Goal: Information Seeking & Learning: Find specific fact

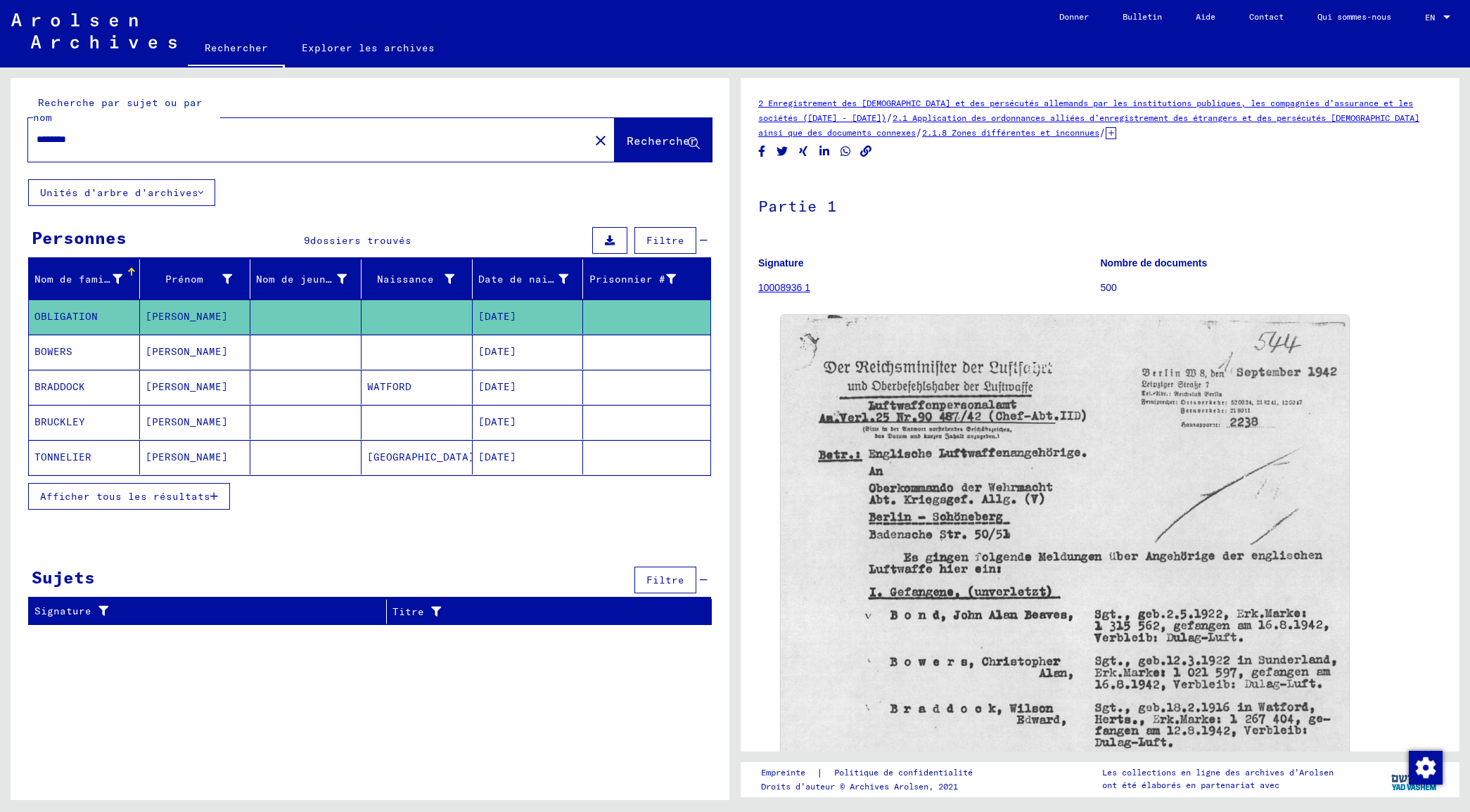
click at [474, 458] on mat-cell "[DATE]" at bounding box center [528, 457] width 111 height 35
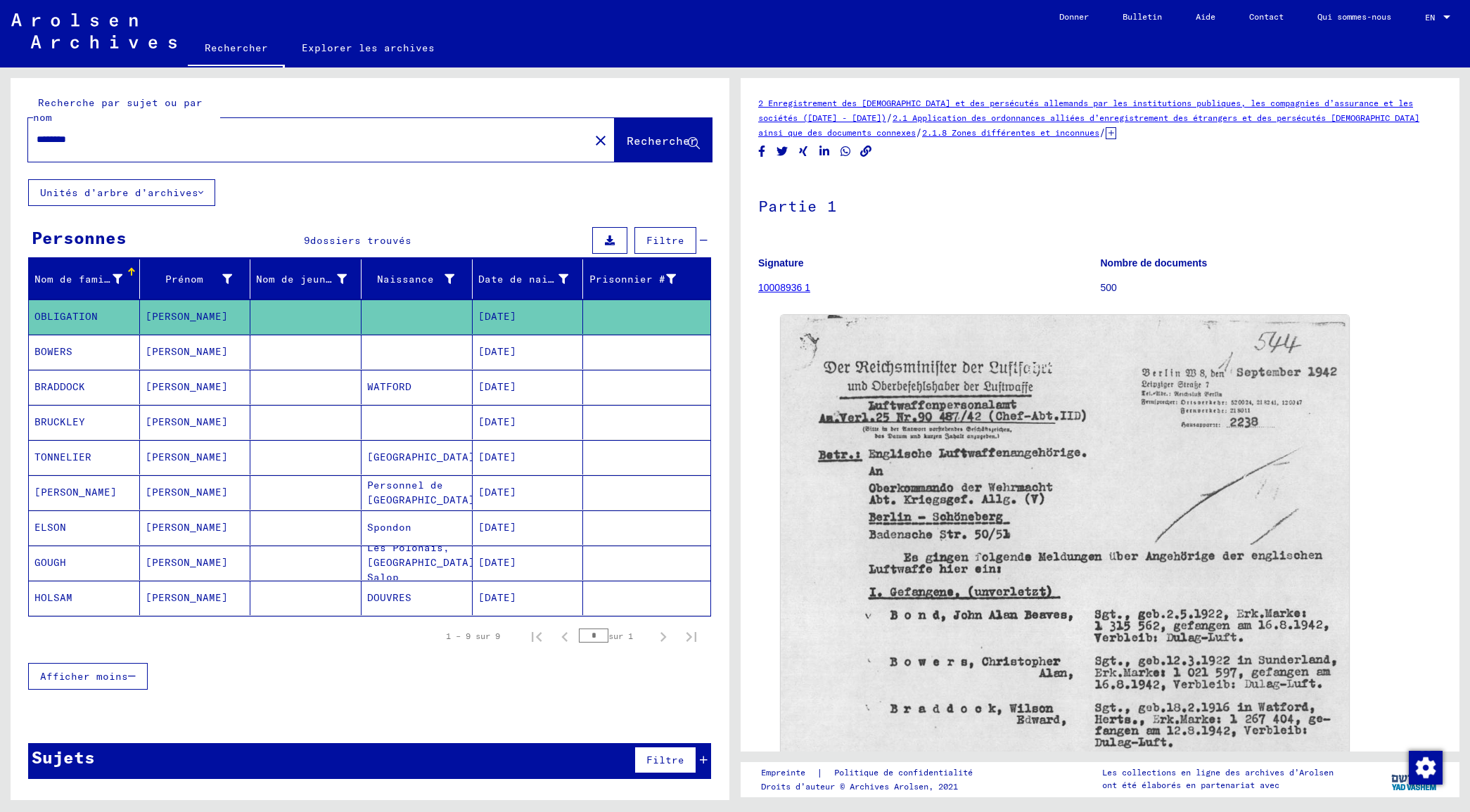
click at [420, 466] on mat-cell "[GEOGRAPHIC_DATA]" at bounding box center [417, 457] width 111 height 35
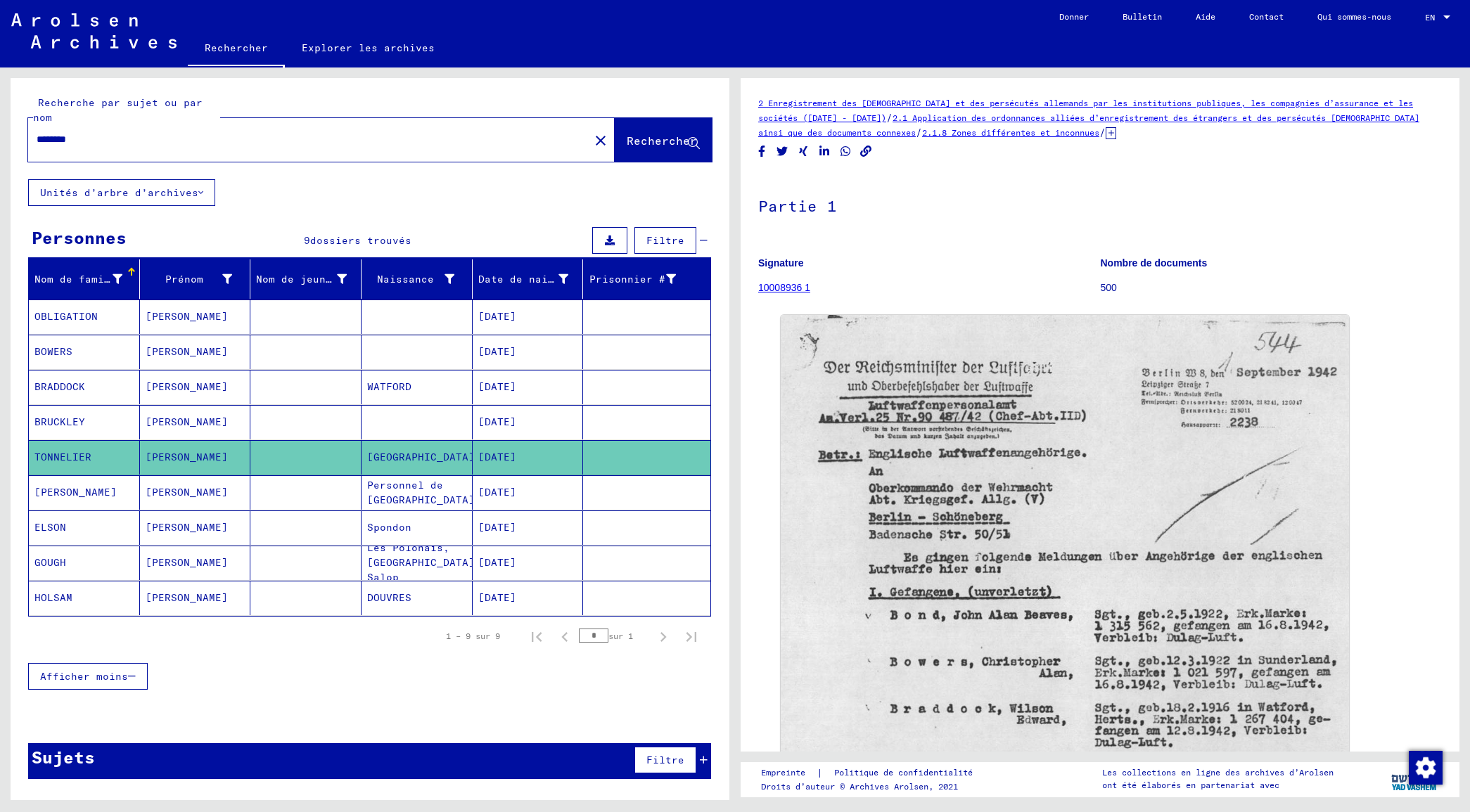
click at [471, 457] on mat-cell "[GEOGRAPHIC_DATA]" at bounding box center [417, 457] width 111 height 35
click at [426, 457] on mat-cell "[GEOGRAPHIC_DATA]" at bounding box center [417, 457] width 111 height 35
click at [420, 429] on mat-cell at bounding box center [417, 422] width 111 height 35
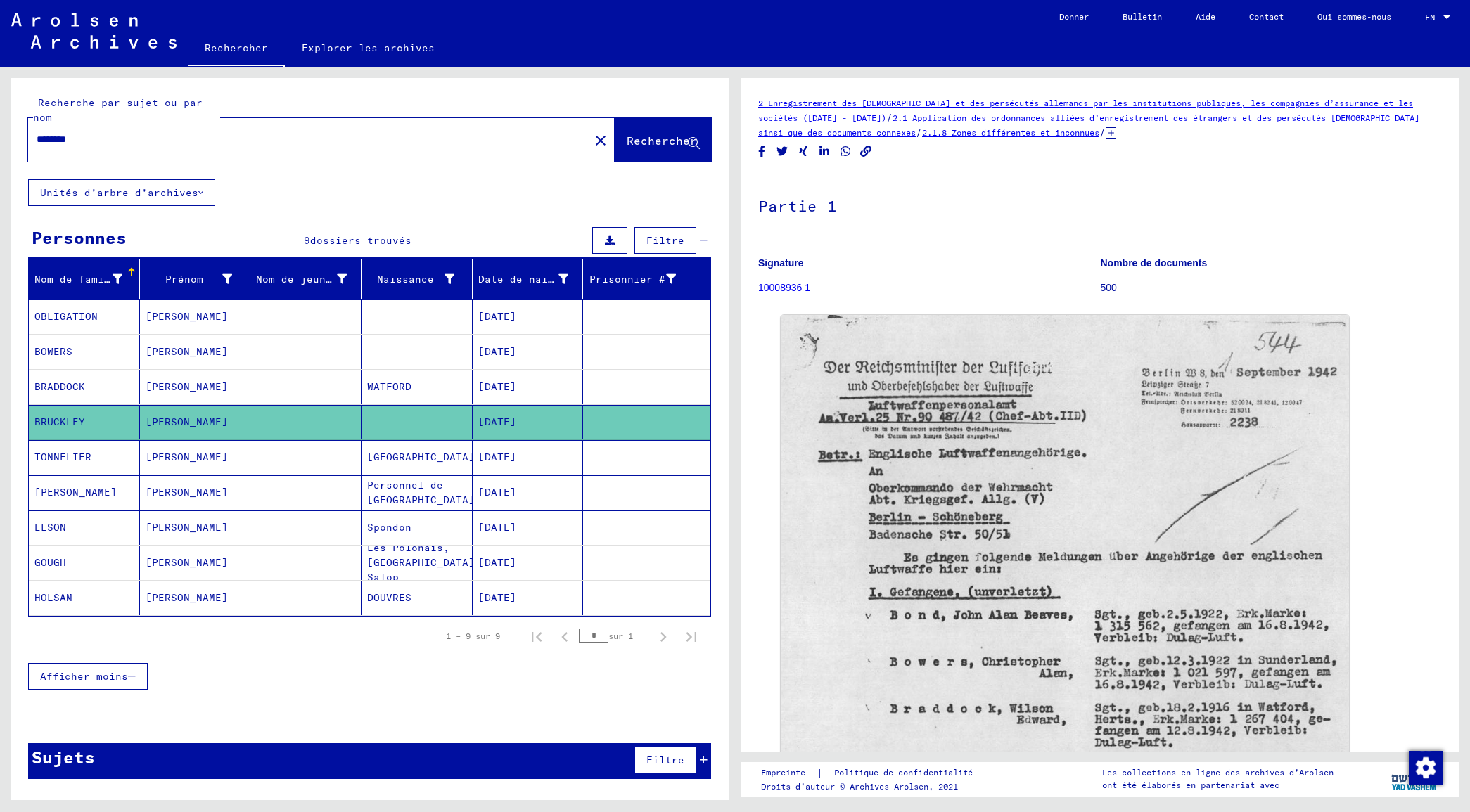
click at [416, 469] on mat-cell "[GEOGRAPHIC_DATA]" at bounding box center [417, 457] width 111 height 35
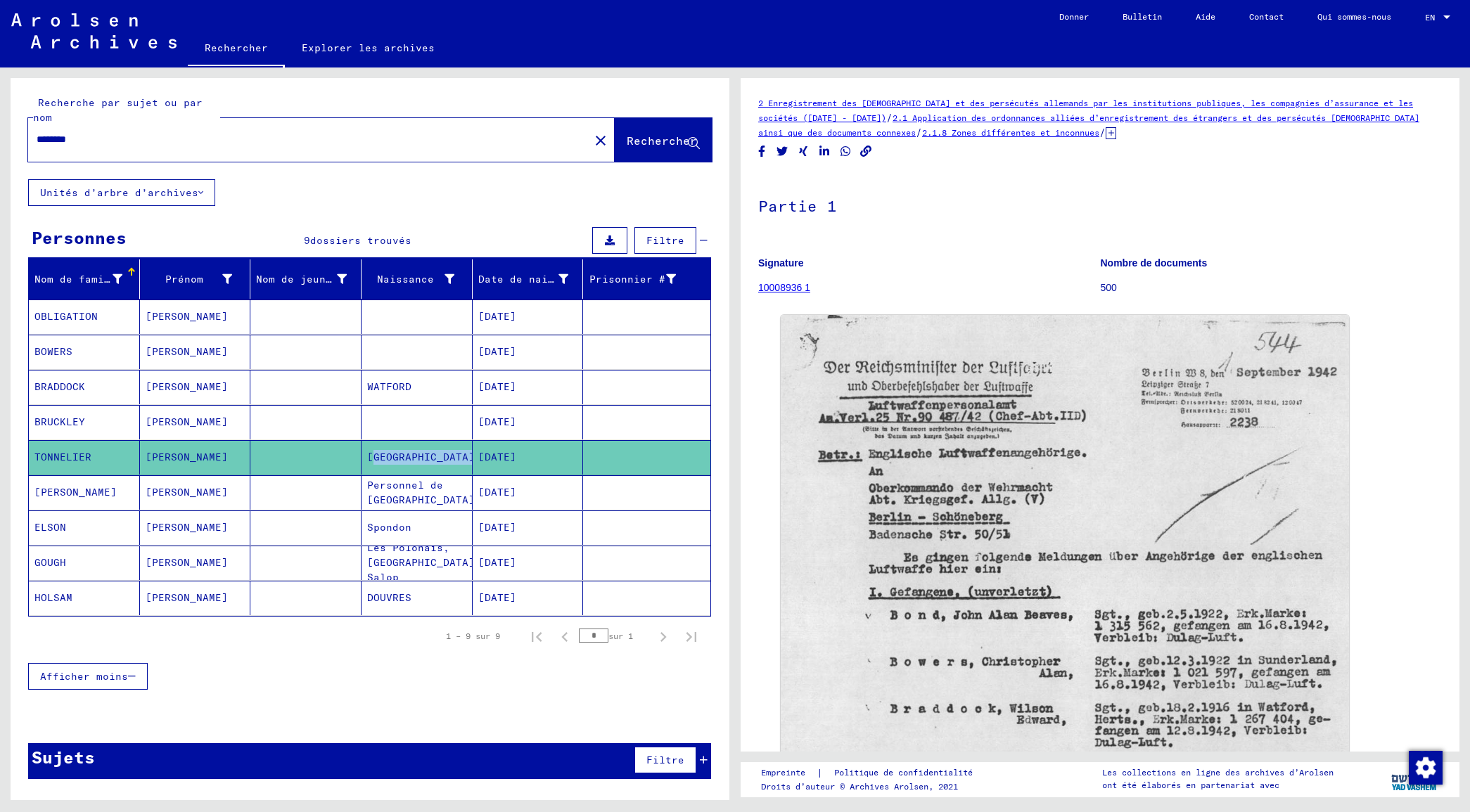
click at [416, 469] on mat-cell "[GEOGRAPHIC_DATA]" at bounding box center [417, 457] width 111 height 35
drag, startPoint x: 416, startPoint y: 469, endPoint x: 373, endPoint y: 519, distance: 65.9
click at [373, 519] on mat-cell "Spondon" at bounding box center [417, 527] width 111 height 35
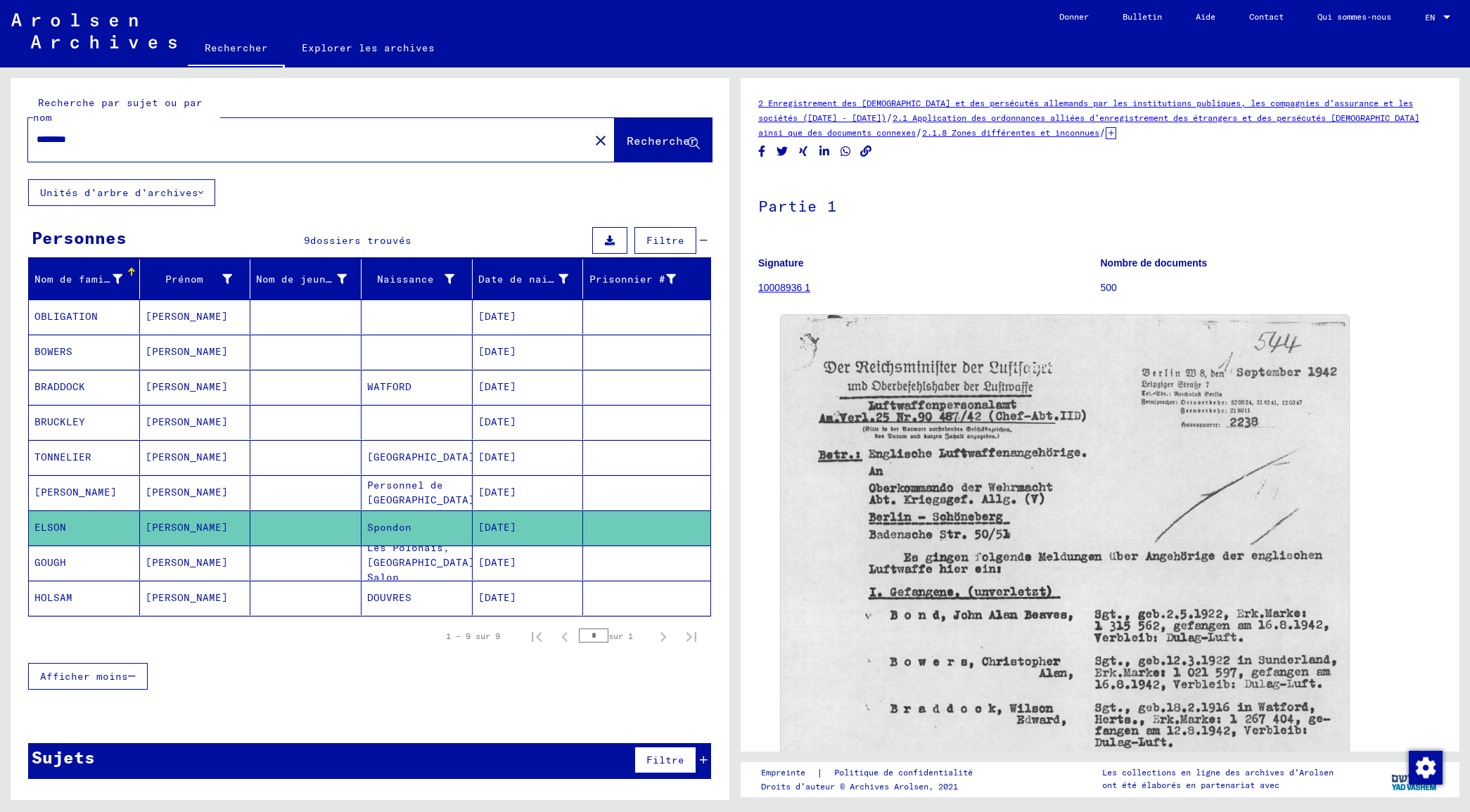
click at [373, 519] on mat-cell "Spondon" at bounding box center [417, 527] width 111 height 35
type input "**********"
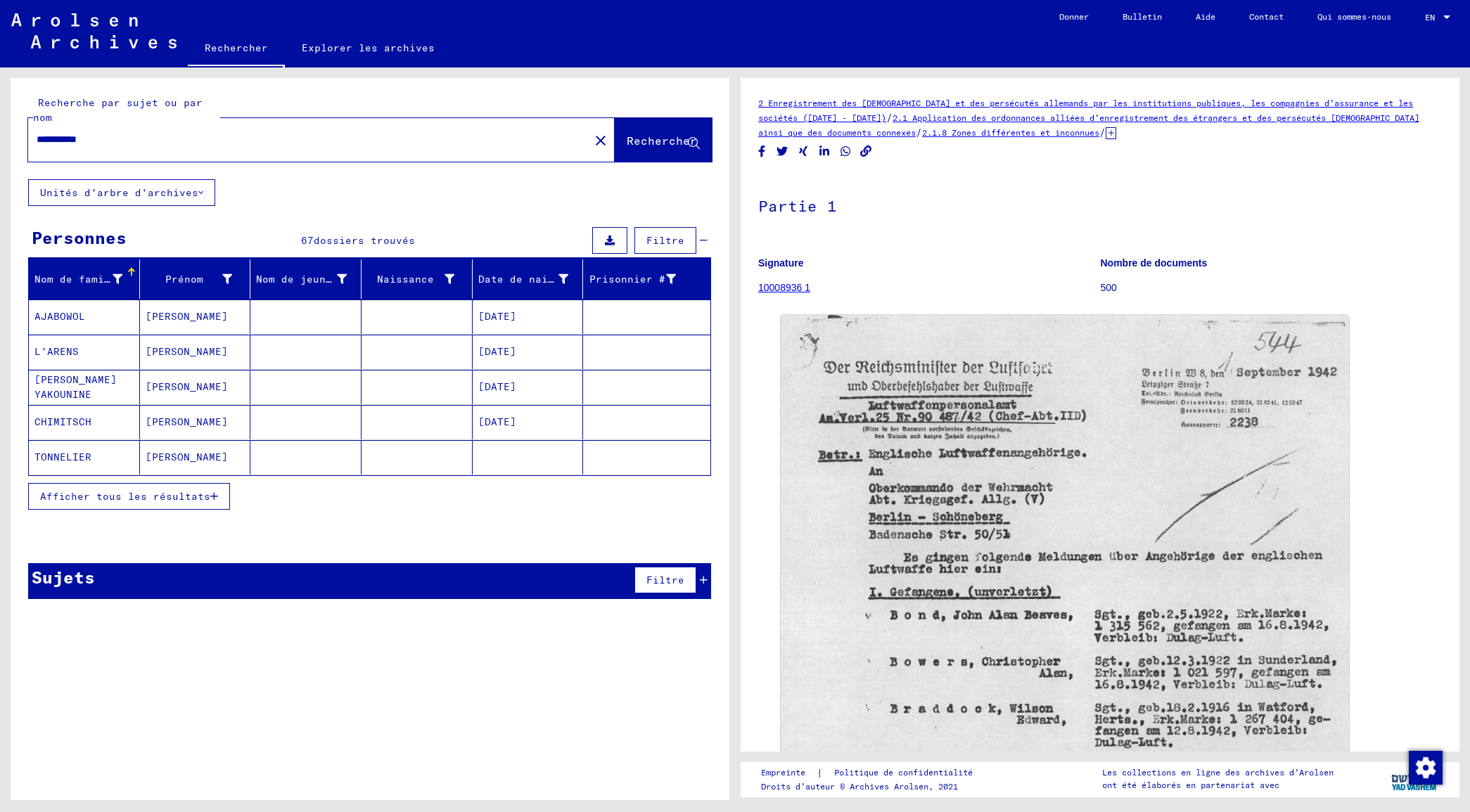
click at [357, 394] on mat-cell at bounding box center [306, 386] width 111 height 35
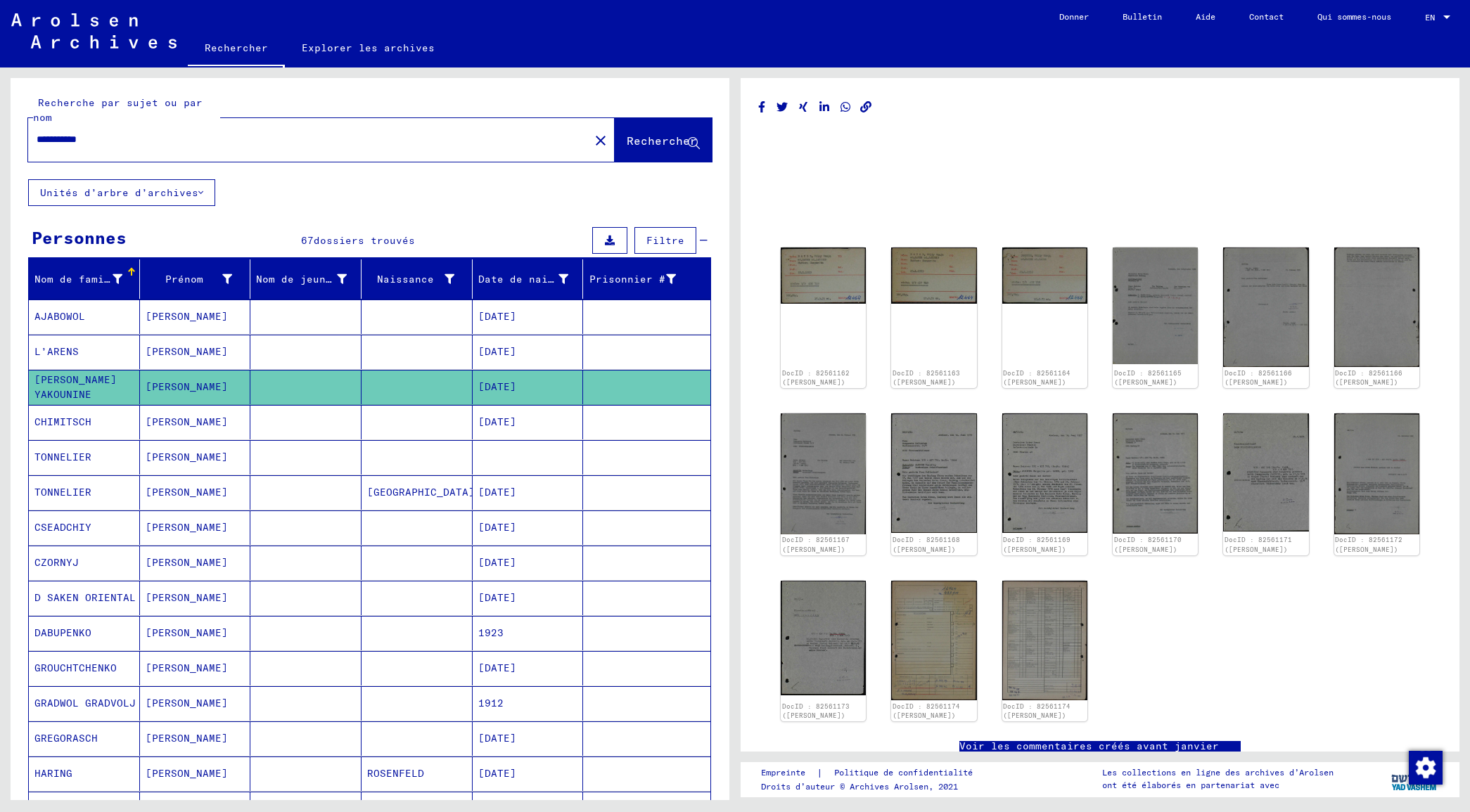
click at [352, 496] on mat-cell at bounding box center [306, 492] width 111 height 35
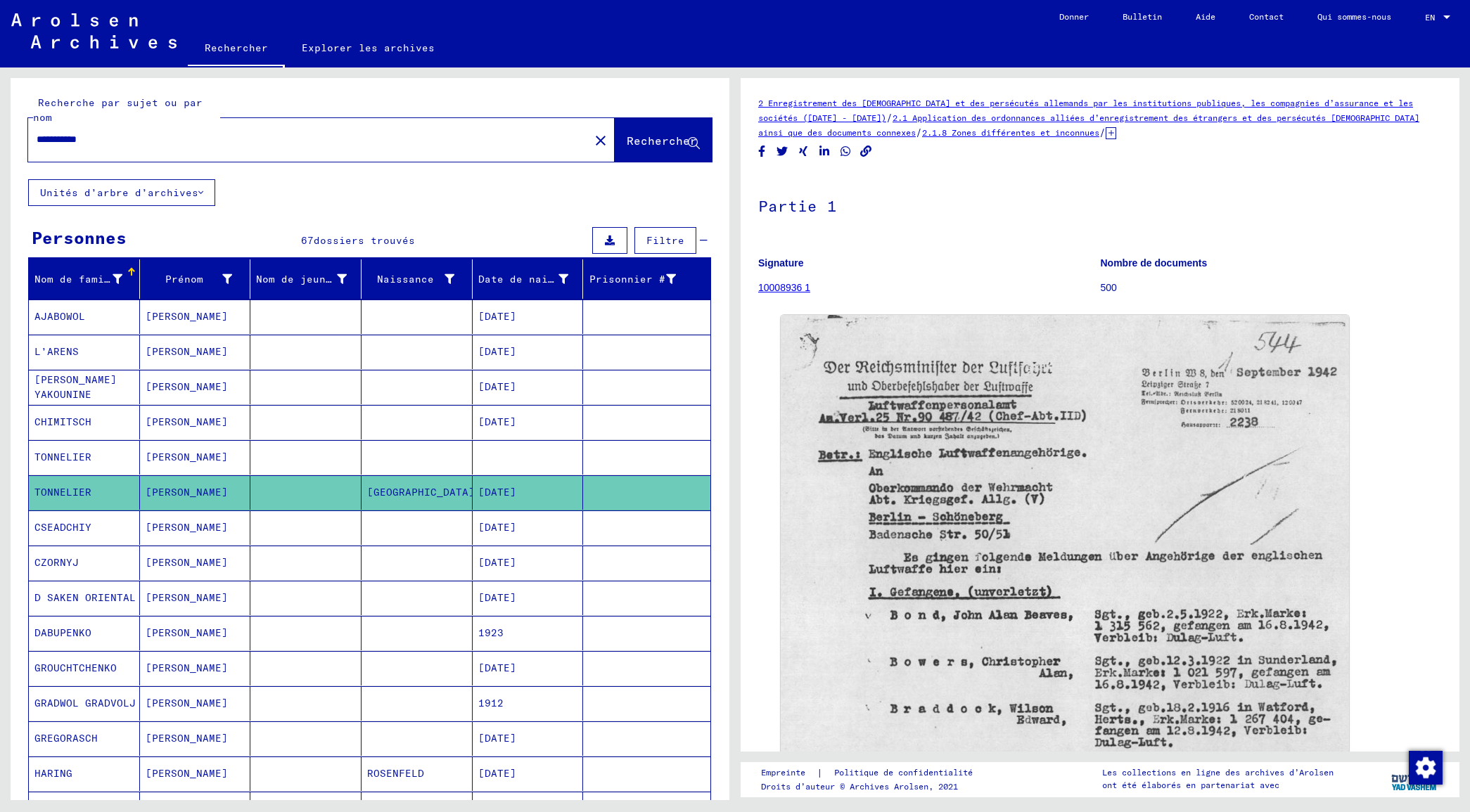
click at [310, 408] on mat-cell at bounding box center [306, 422] width 111 height 35
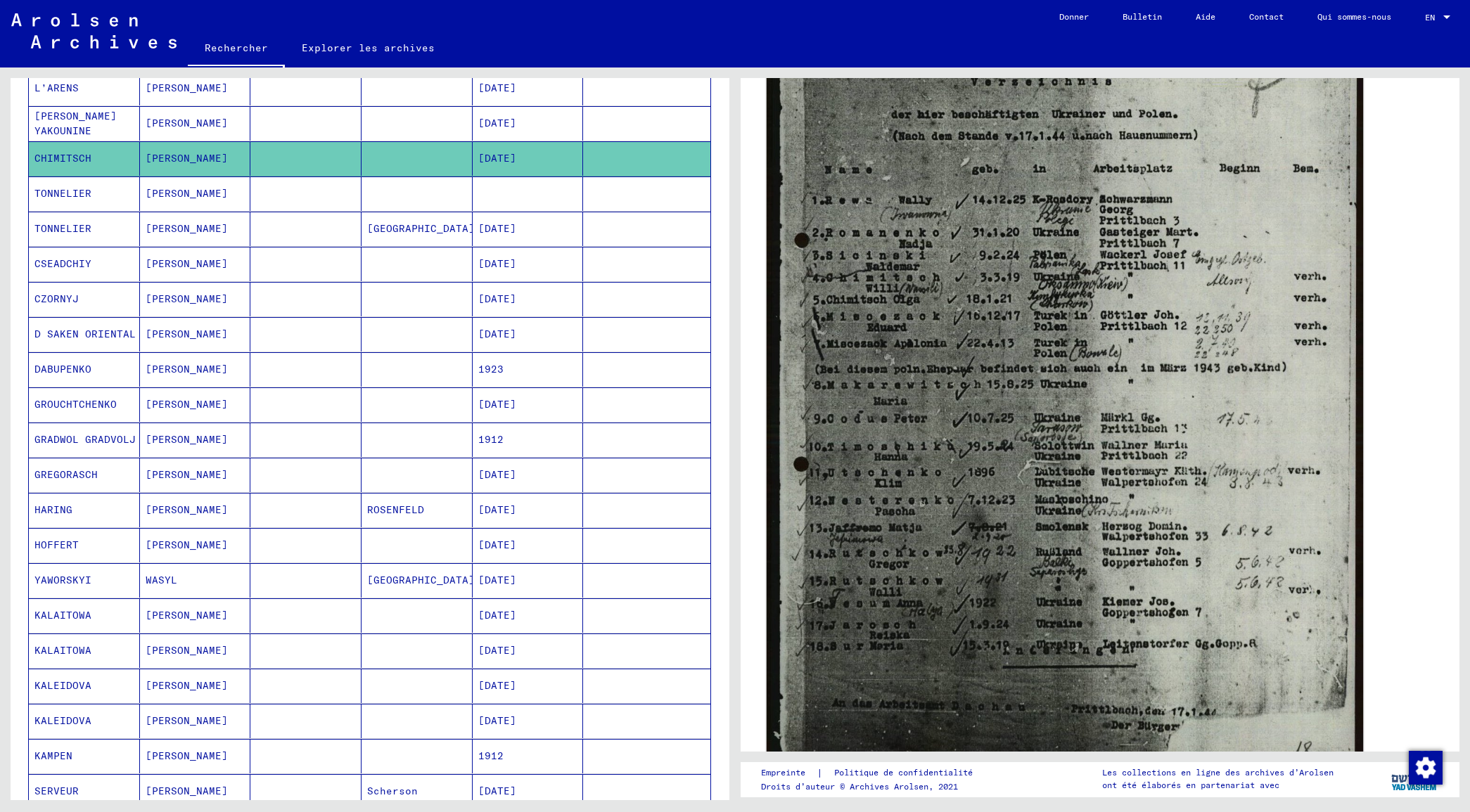
scroll to position [527, 0]
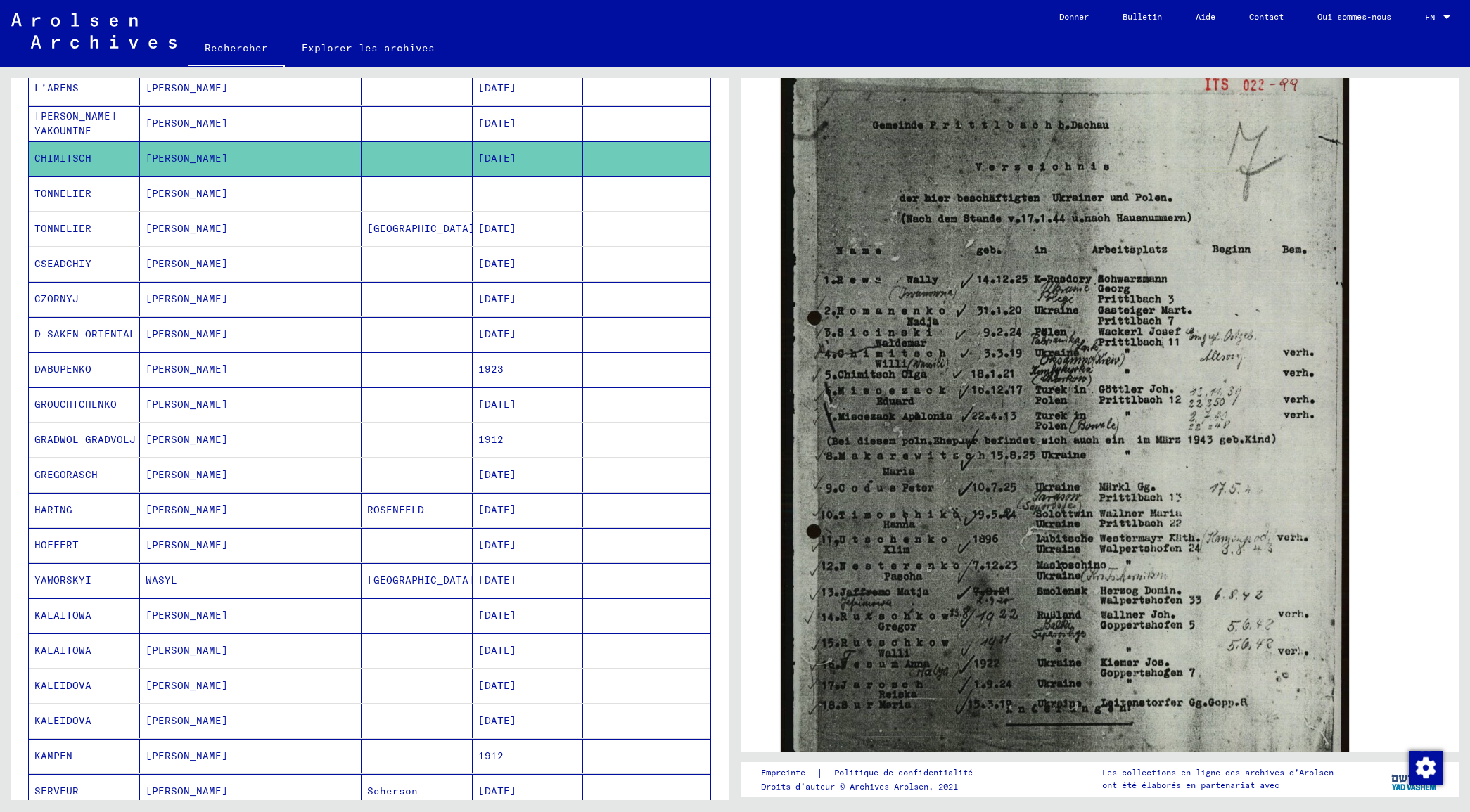
click at [348, 198] on mat-cell at bounding box center [306, 193] width 111 height 35
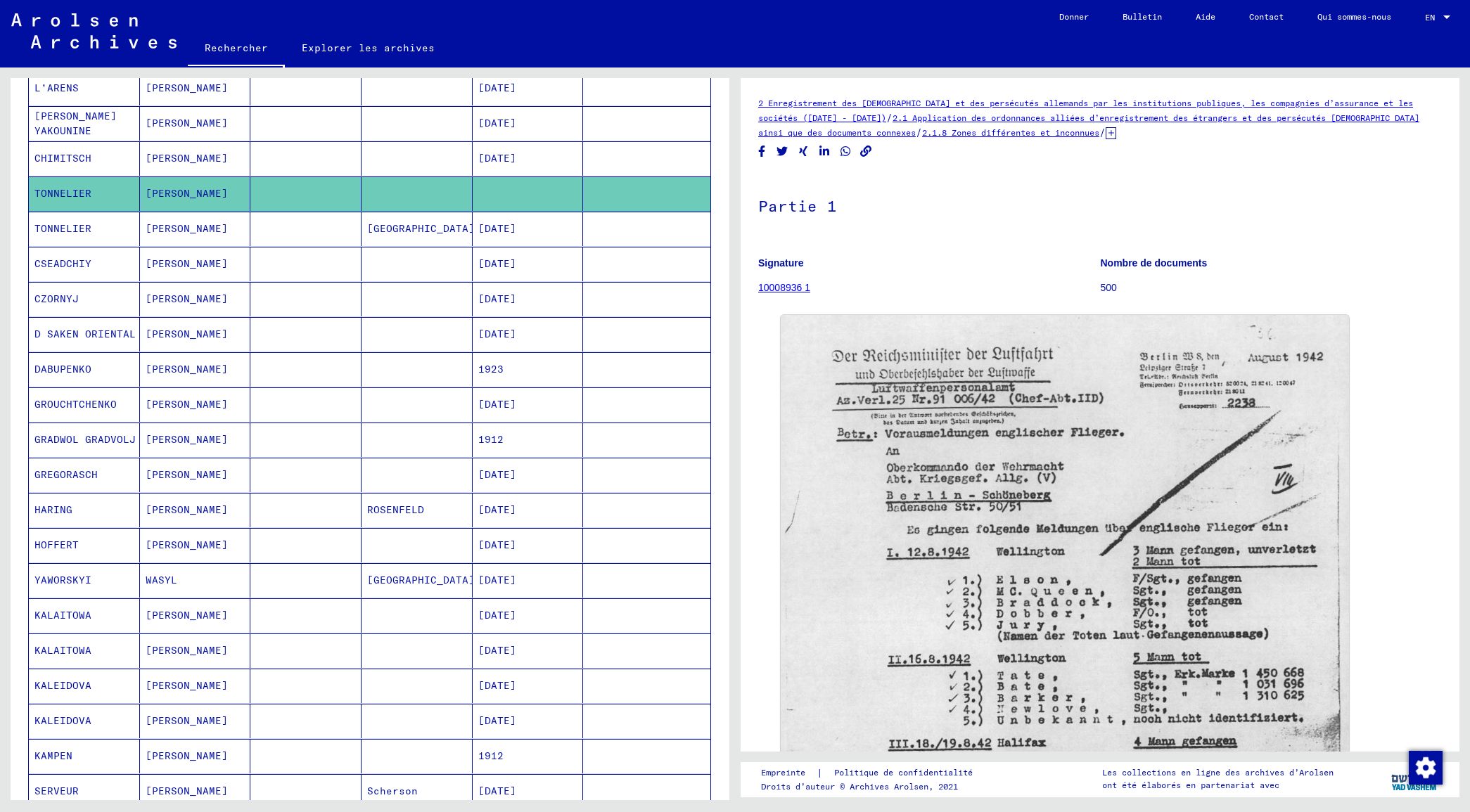
click at [430, 240] on mat-cell "[GEOGRAPHIC_DATA]" at bounding box center [417, 229] width 111 height 35
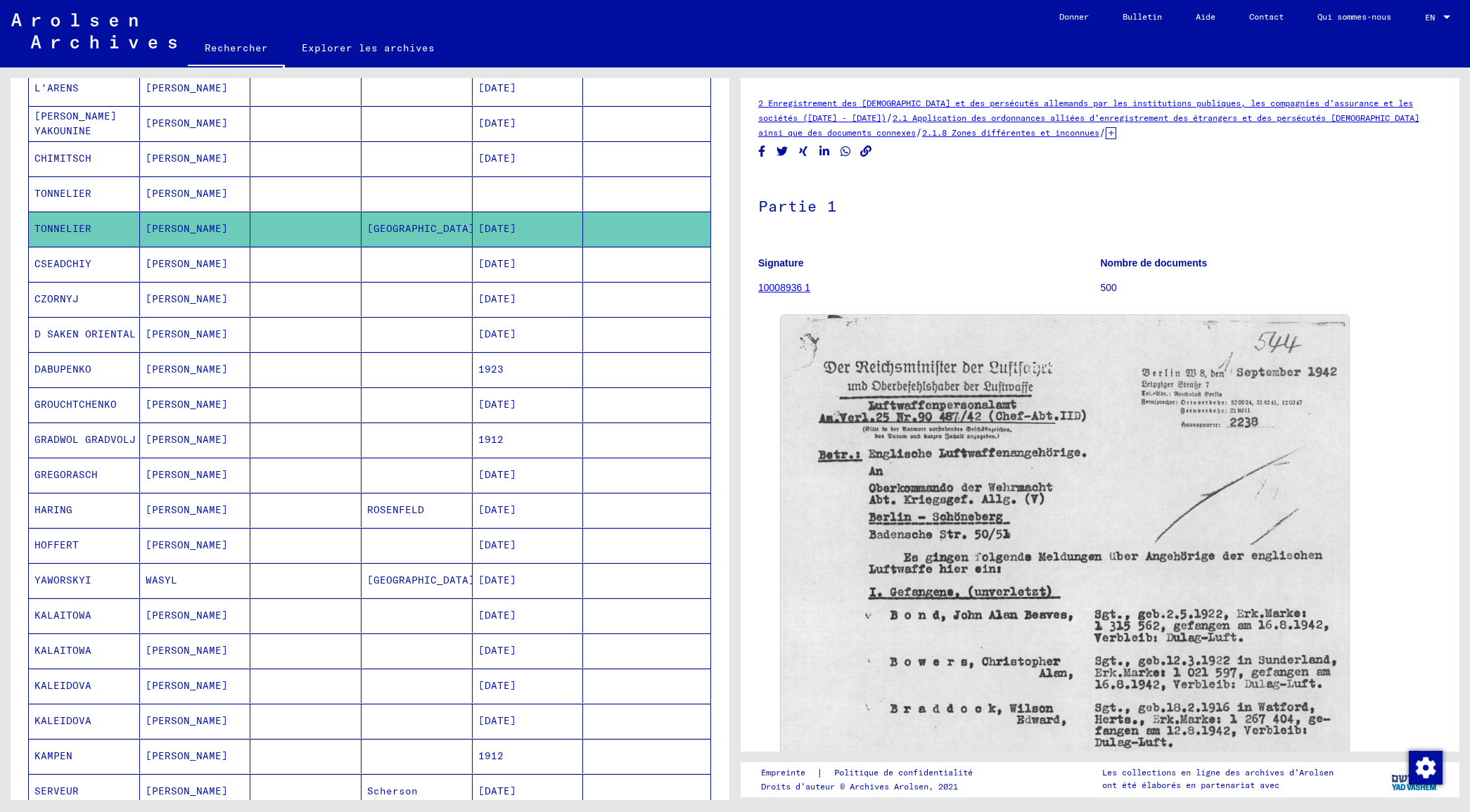
click at [434, 204] on mat-cell at bounding box center [417, 193] width 111 height 35
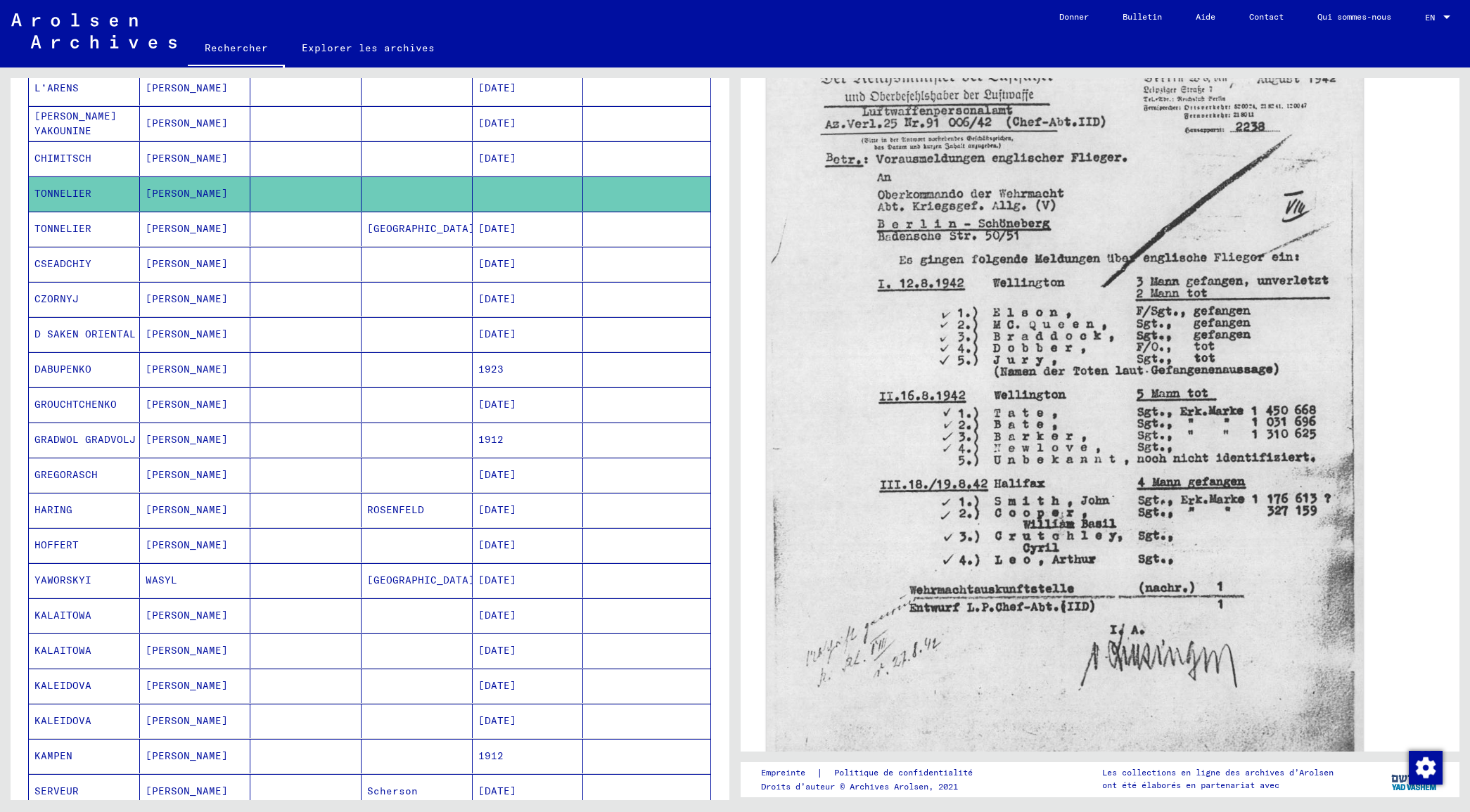
scroll to position [230, 0]
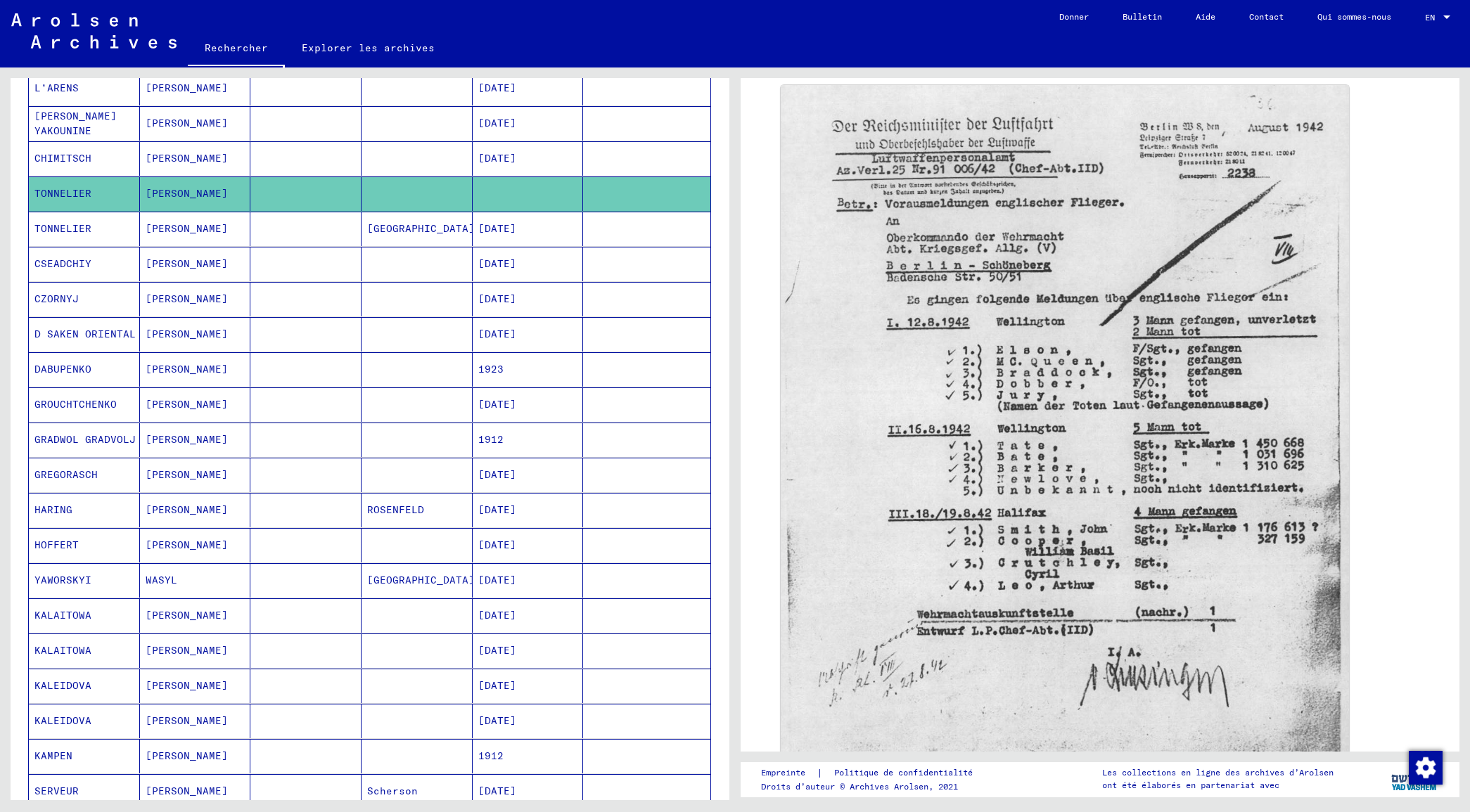
click at [436, 485] on mat-cell at bounding box center [417, 475] width 111 height 35
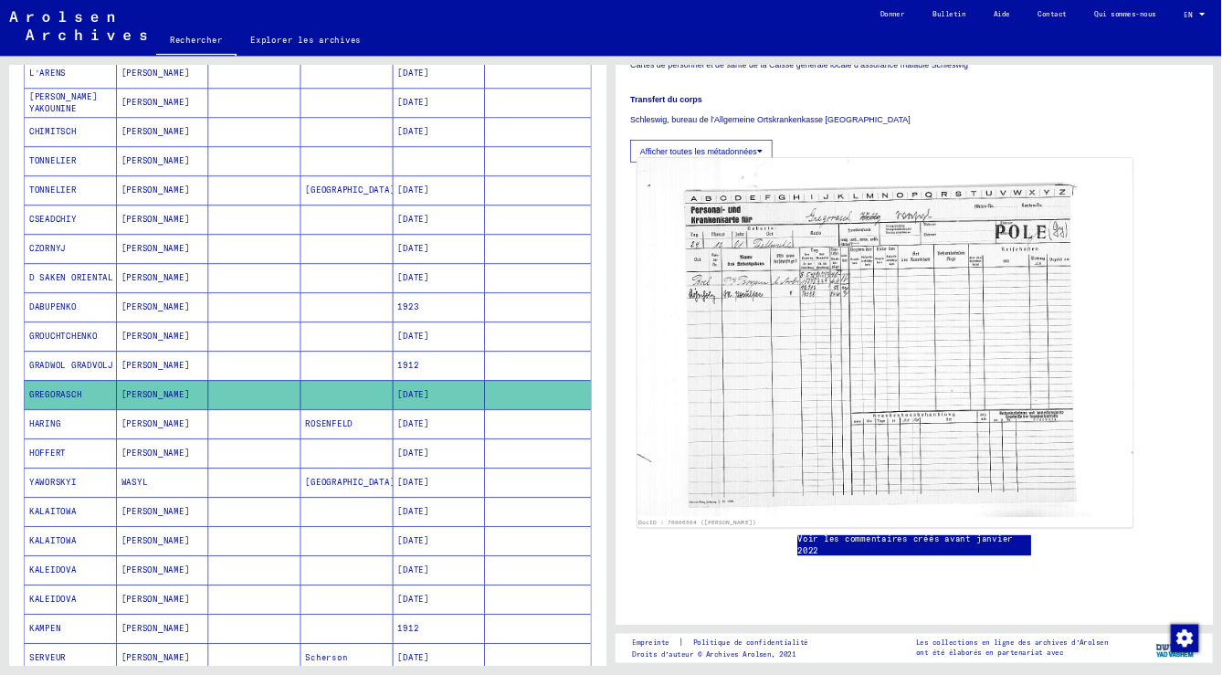
scroll to position [343, 0]
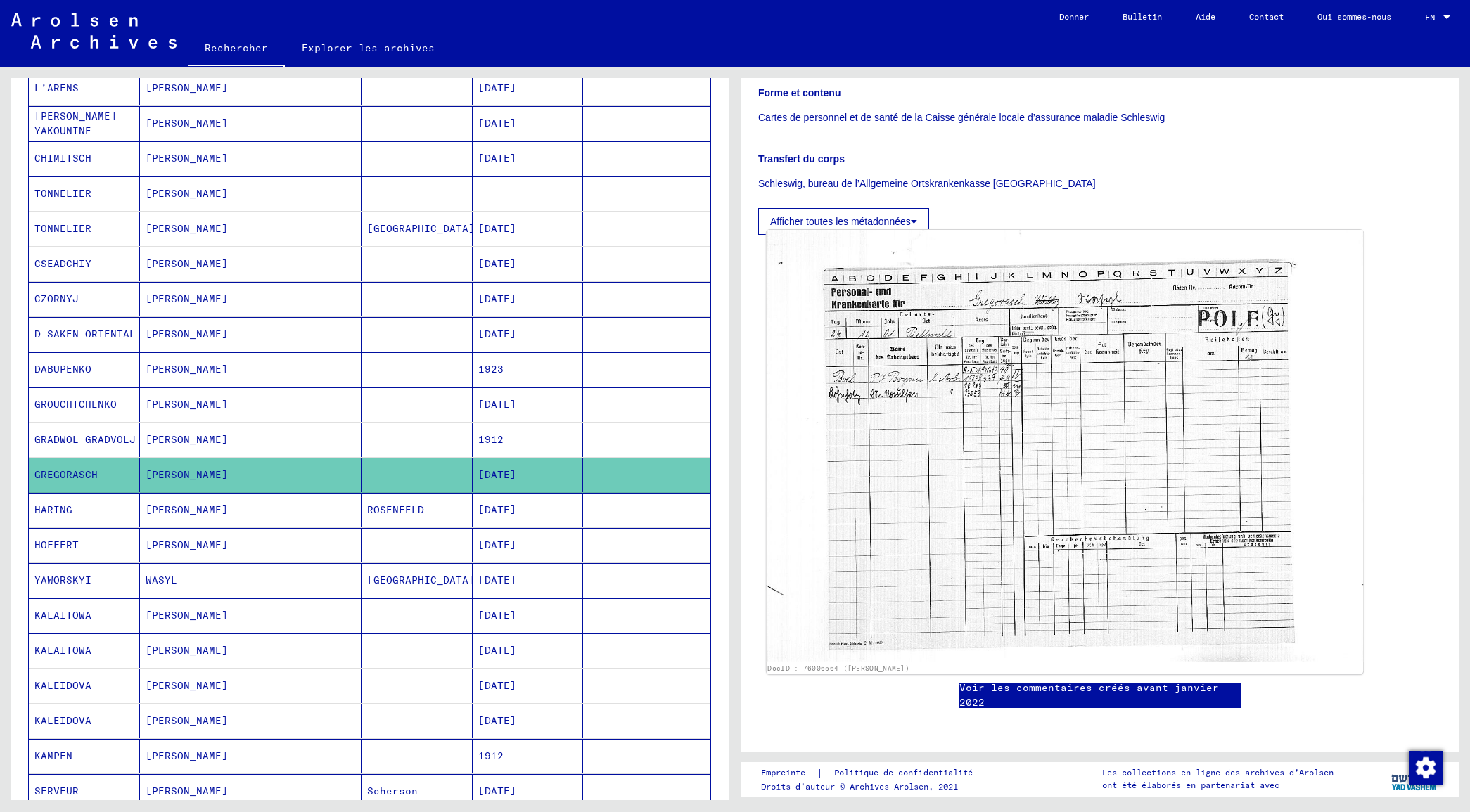
click at [946, 464] on img at bounding box center [1065, 446] width 597 height 432
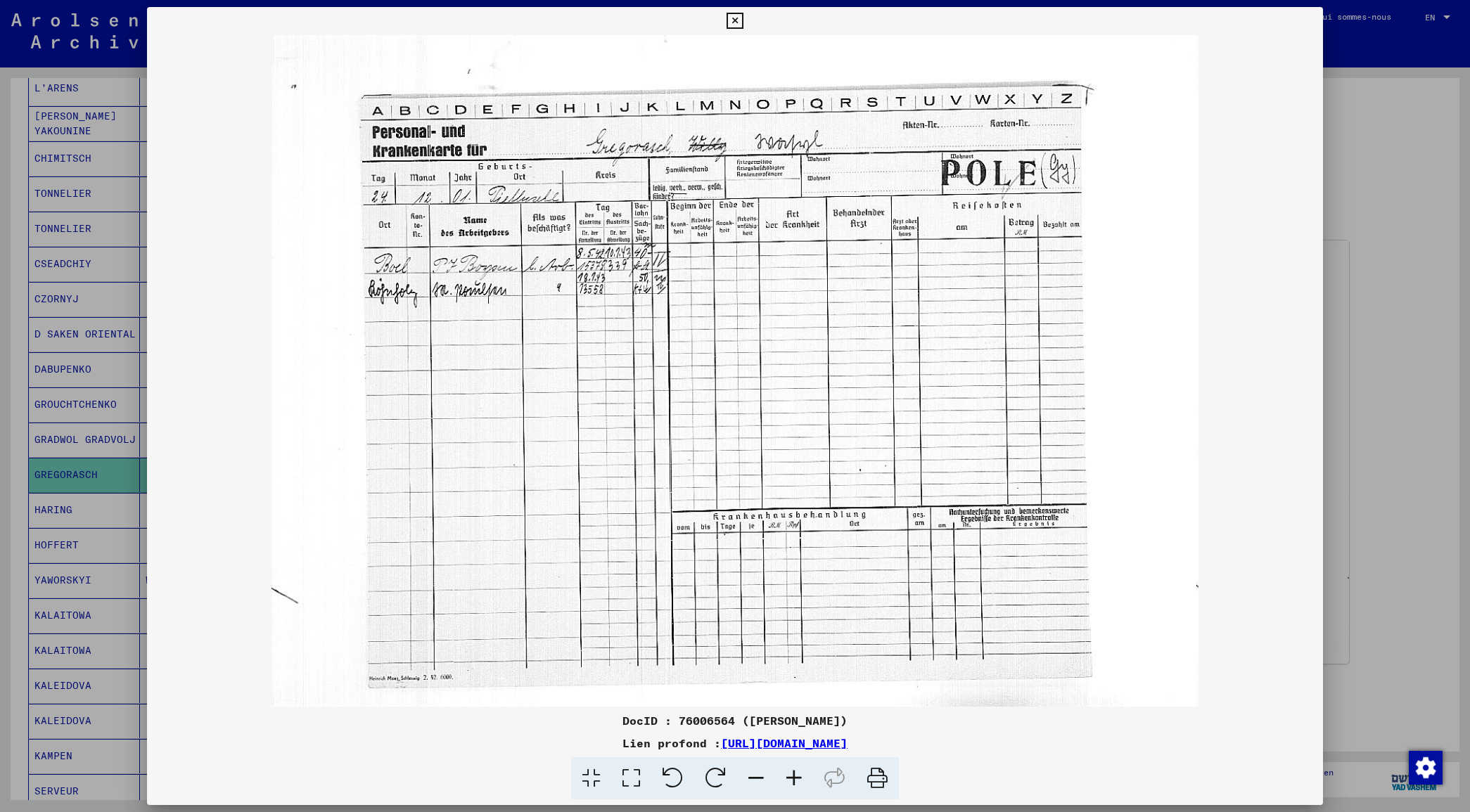
click at [728, 18] on icon at bounding box center [734, 21] width 16 height 17
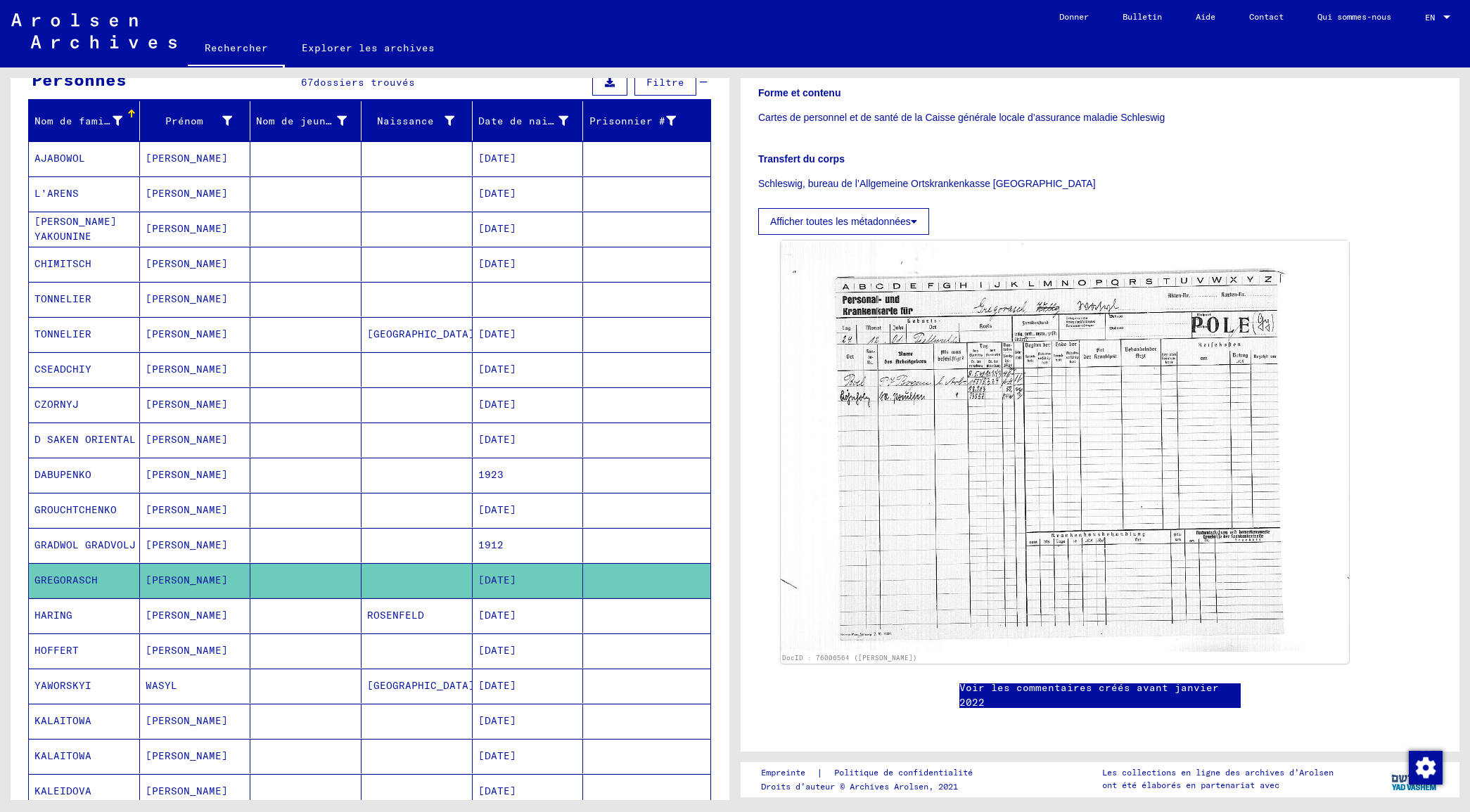
scroll to position [0, 0]
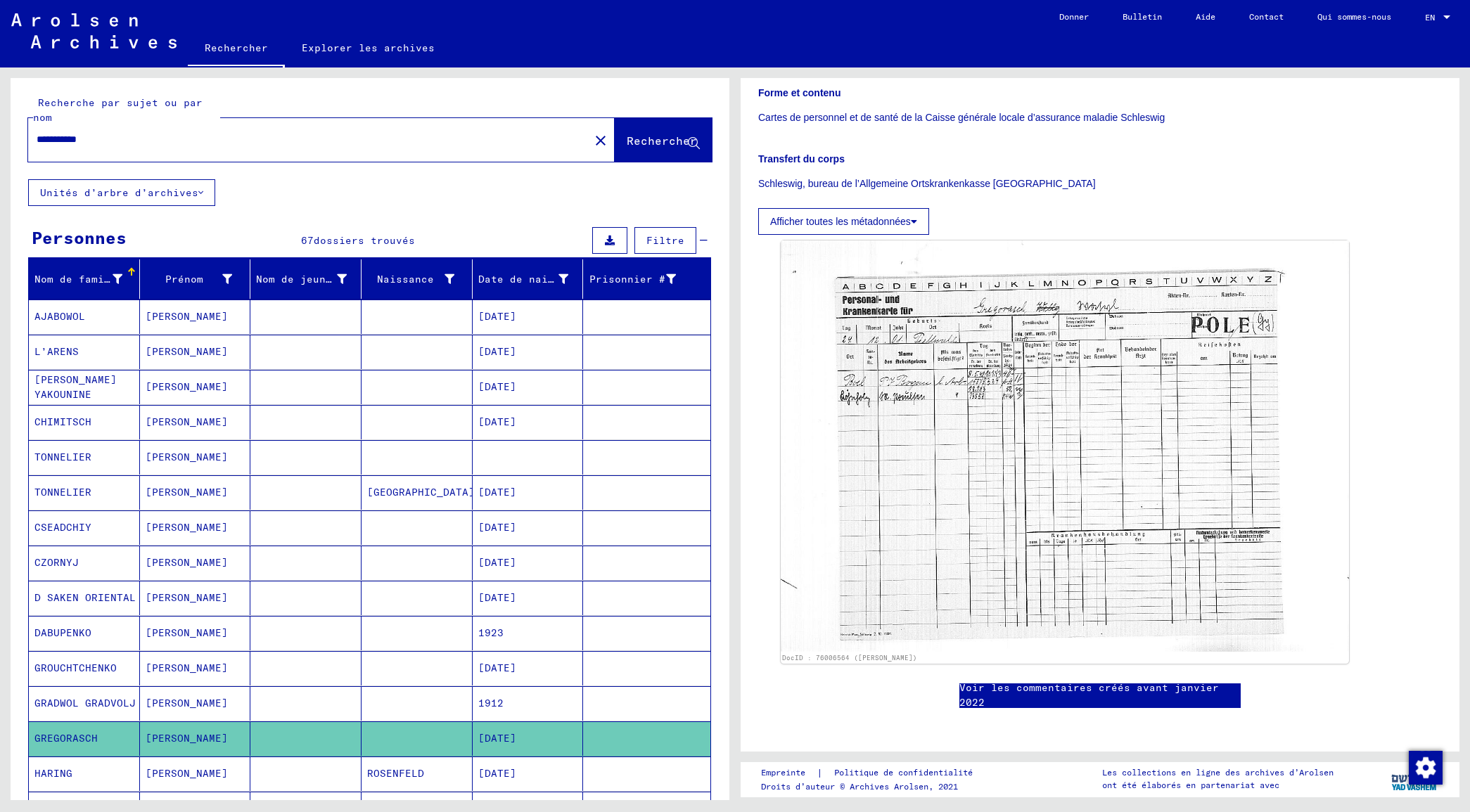
click at [321, 159] on div "**********" at bounding box center [322, 139] width 587 height 44
click at [592, 141] on mat-icon "close" at bounding box center [601, 141] width 17 height 17
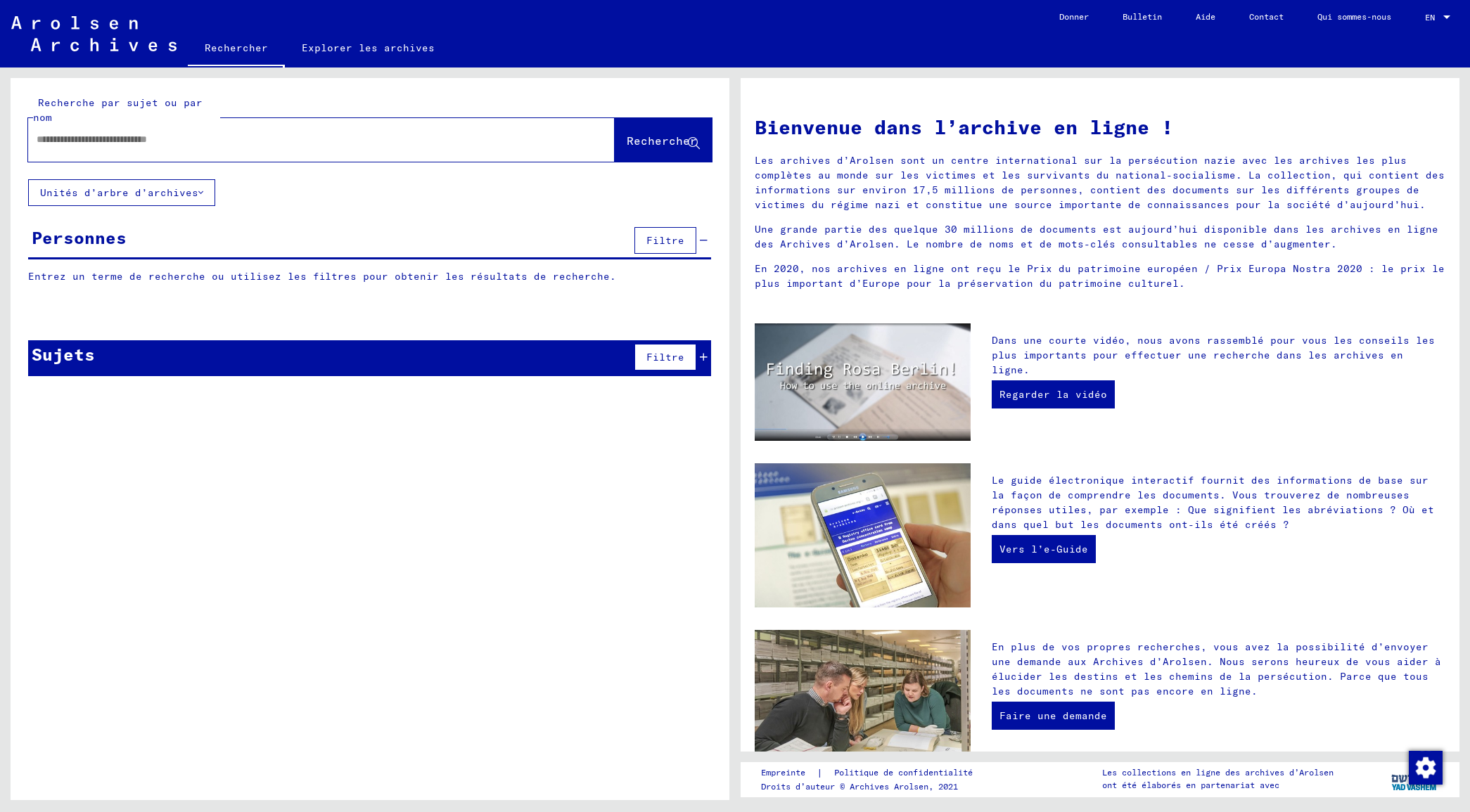
click at [383, 134] on input "text" at bounding box center [304, 139] width 536 height 15
type input "******"
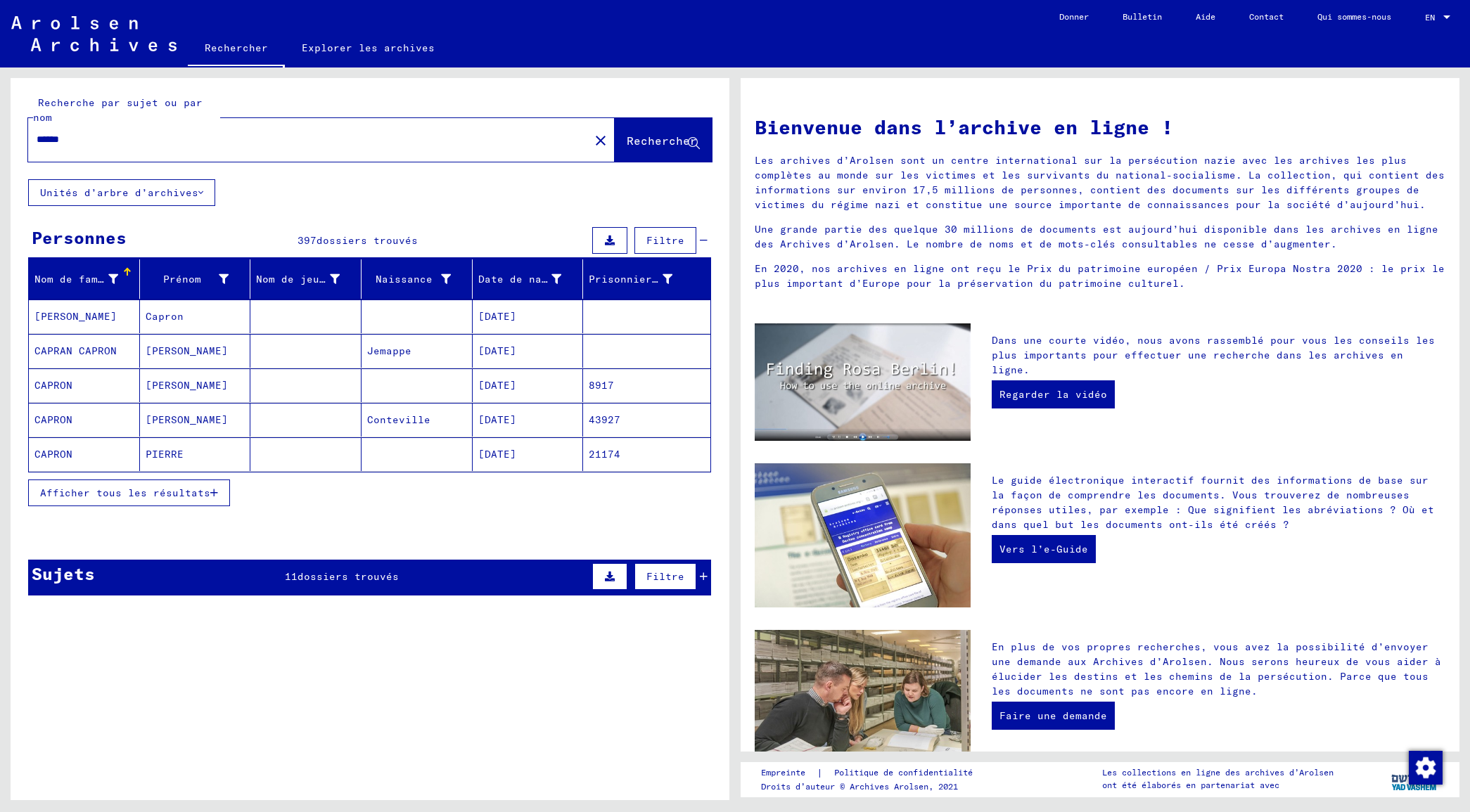
click at [197, 417] on mat-cell "[PERSON_NAME]" at bounding box center [196, 419] width 111 height 34
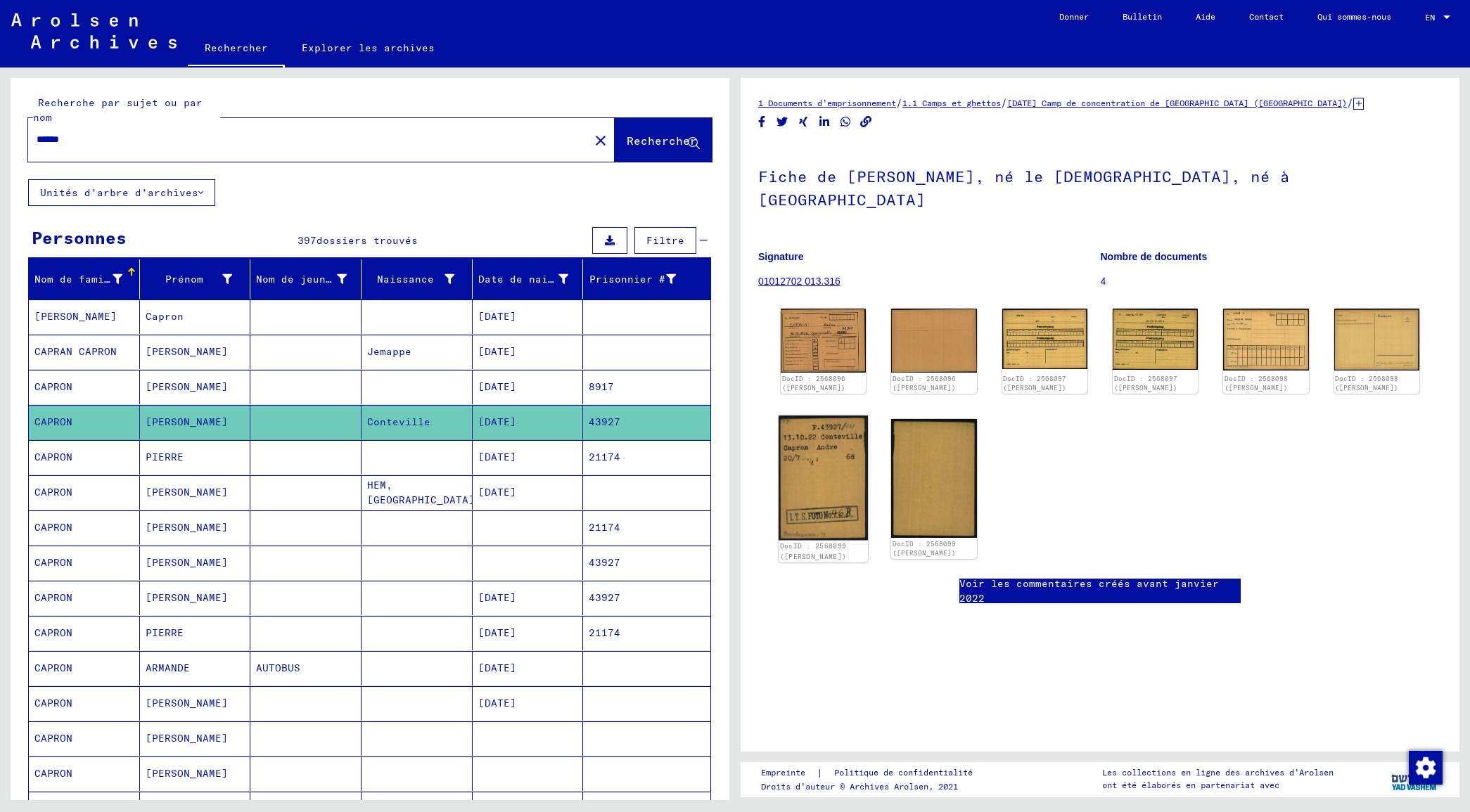
click at [812, 467] on img at bounding box center [823, 478] width 89 height 125
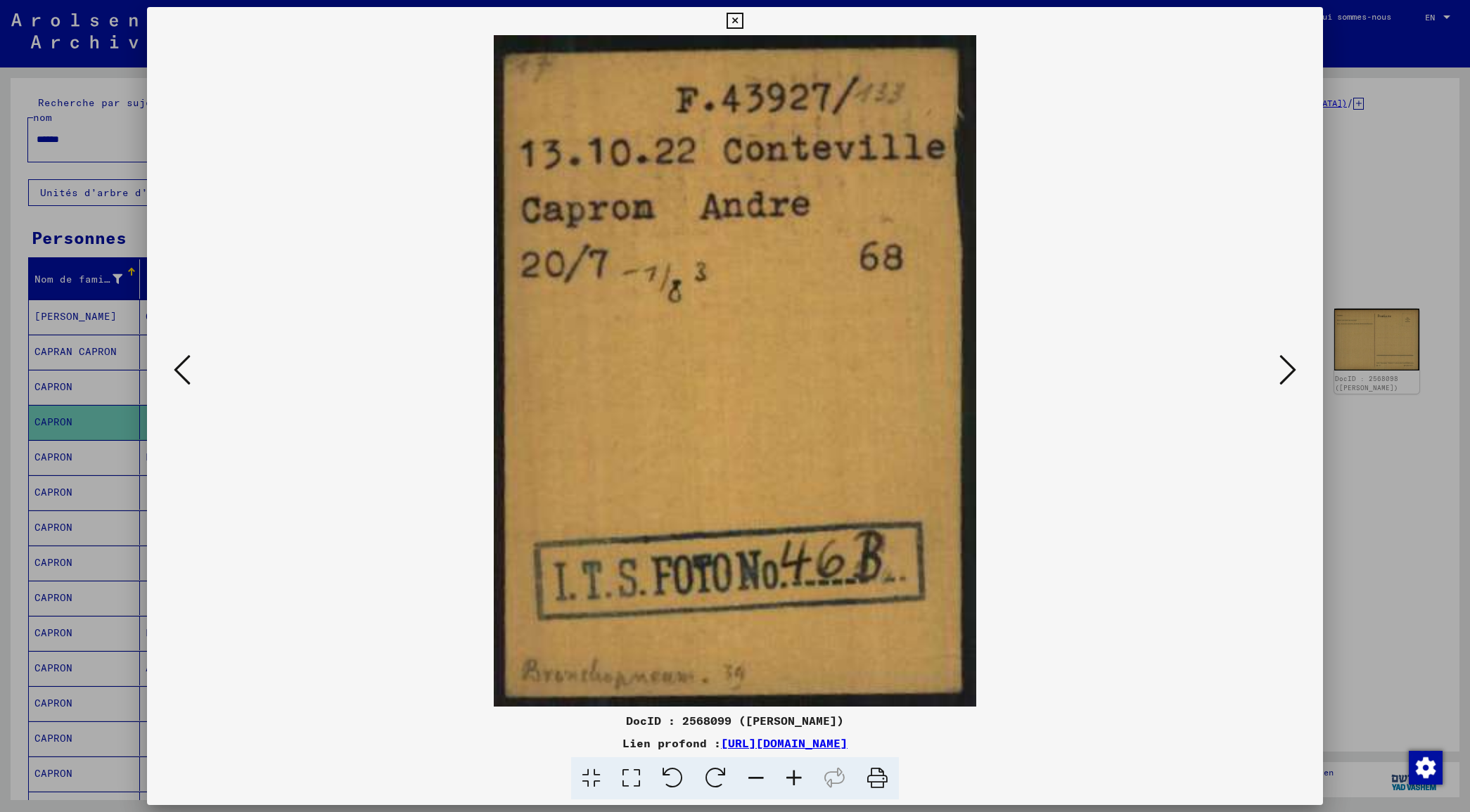
click at [738, 22] on icon at bounding box center [734, 21] width 16 height 17
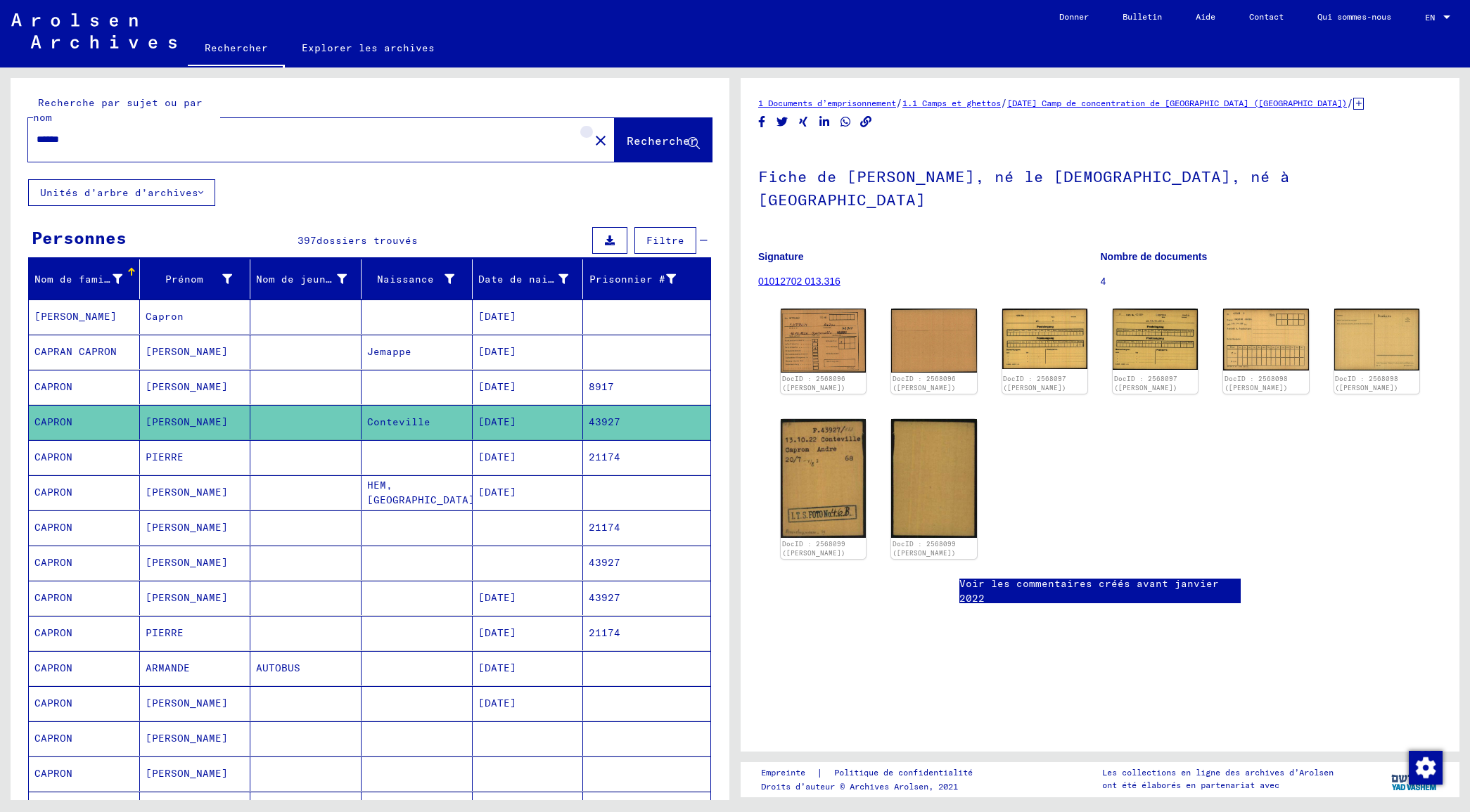
click at [592, 142] on mat-icon "close" at bounding box center [601, 141] width 17 height 17
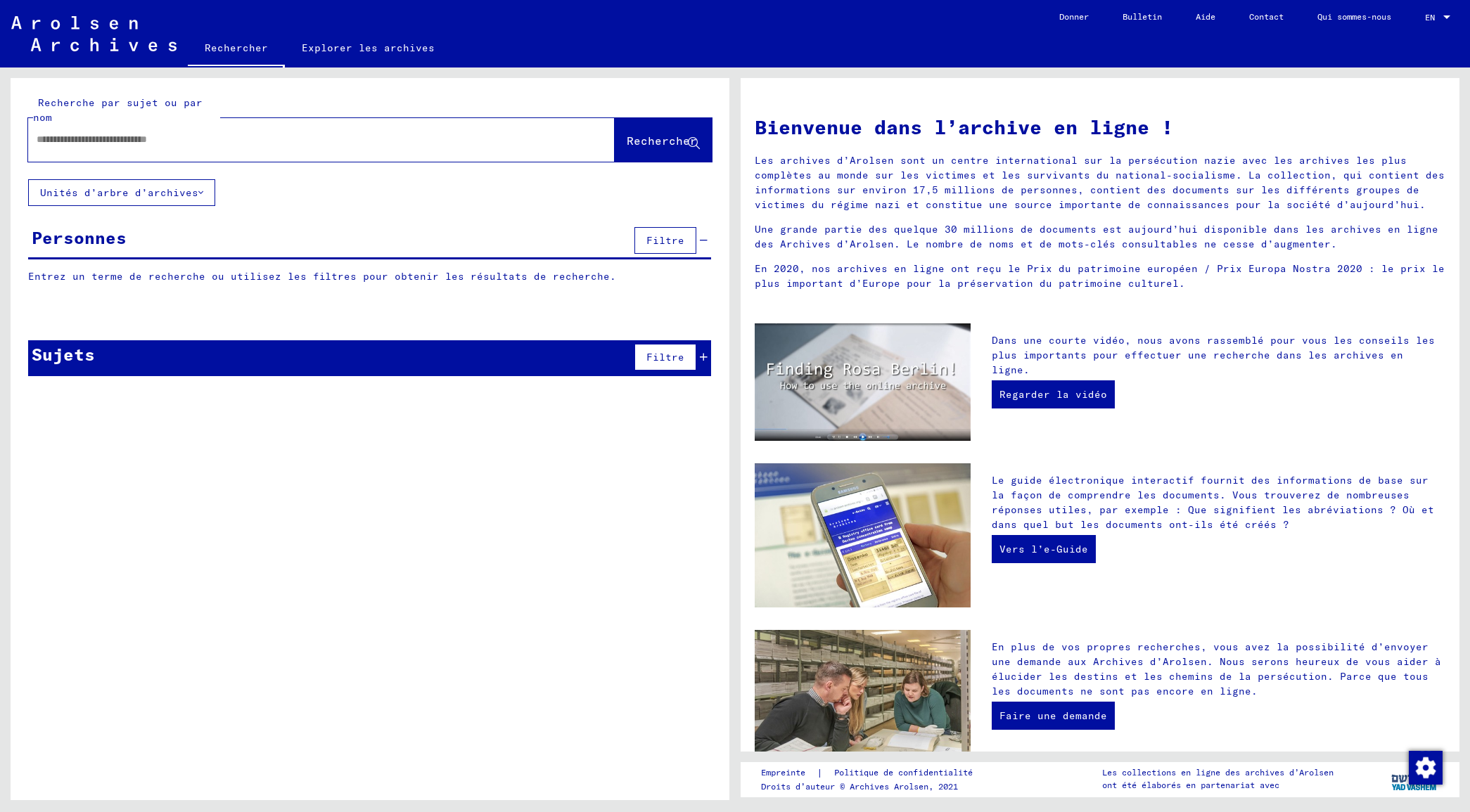
click at [393, 150] on div at bounding box center [300, 139] width 544 height 32
click at [55, 139] on input "text" at bounding box center [304, 139] width 536 height 15
type input "*****"
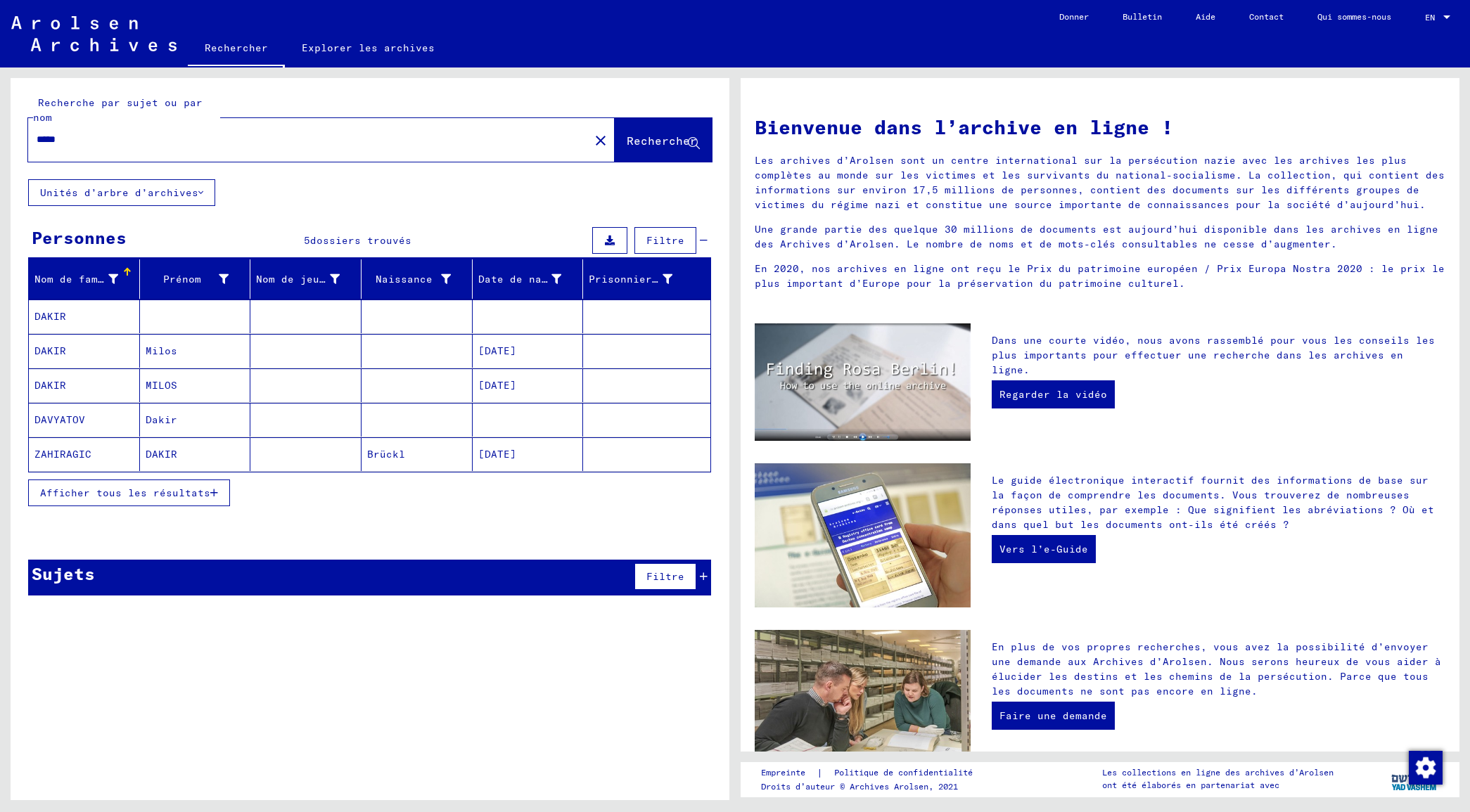
click at [176, 325] on mat-cell at bounding box center [196, 316] width 111 height 34
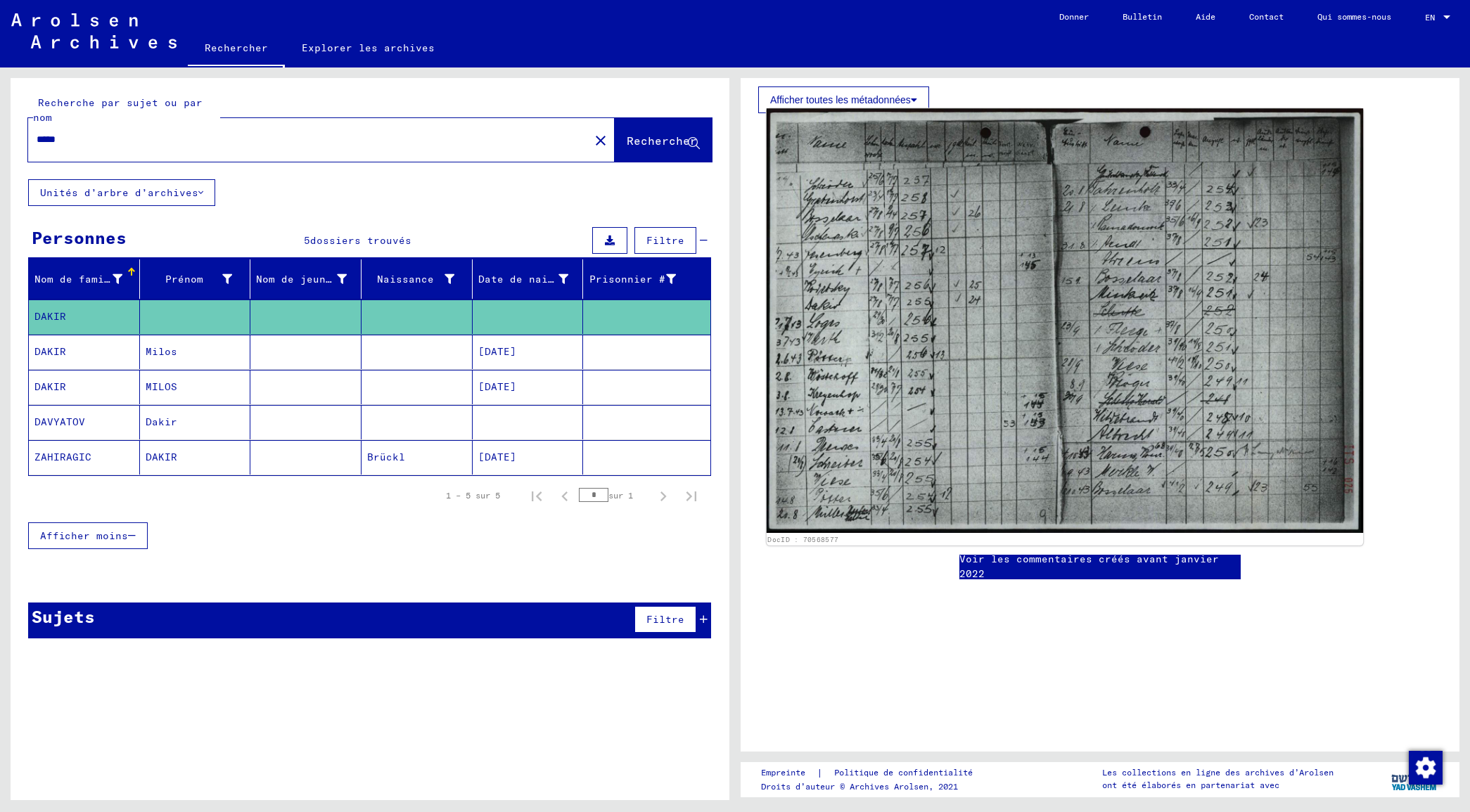
scroll to position [439, 0]
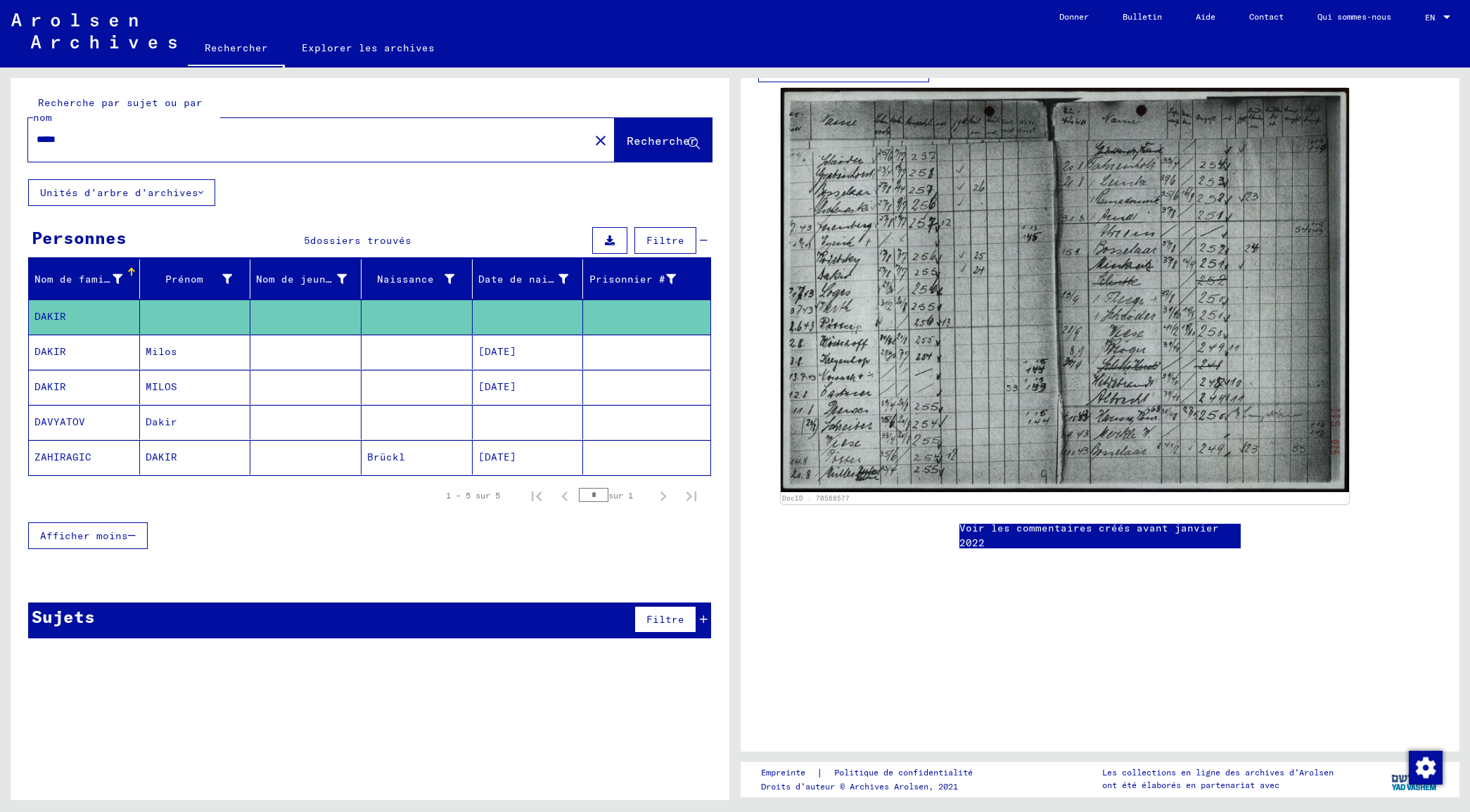
click at [157, 349] on mat-cell "Milos" at bounding box center [196, 352] width 111 height 35
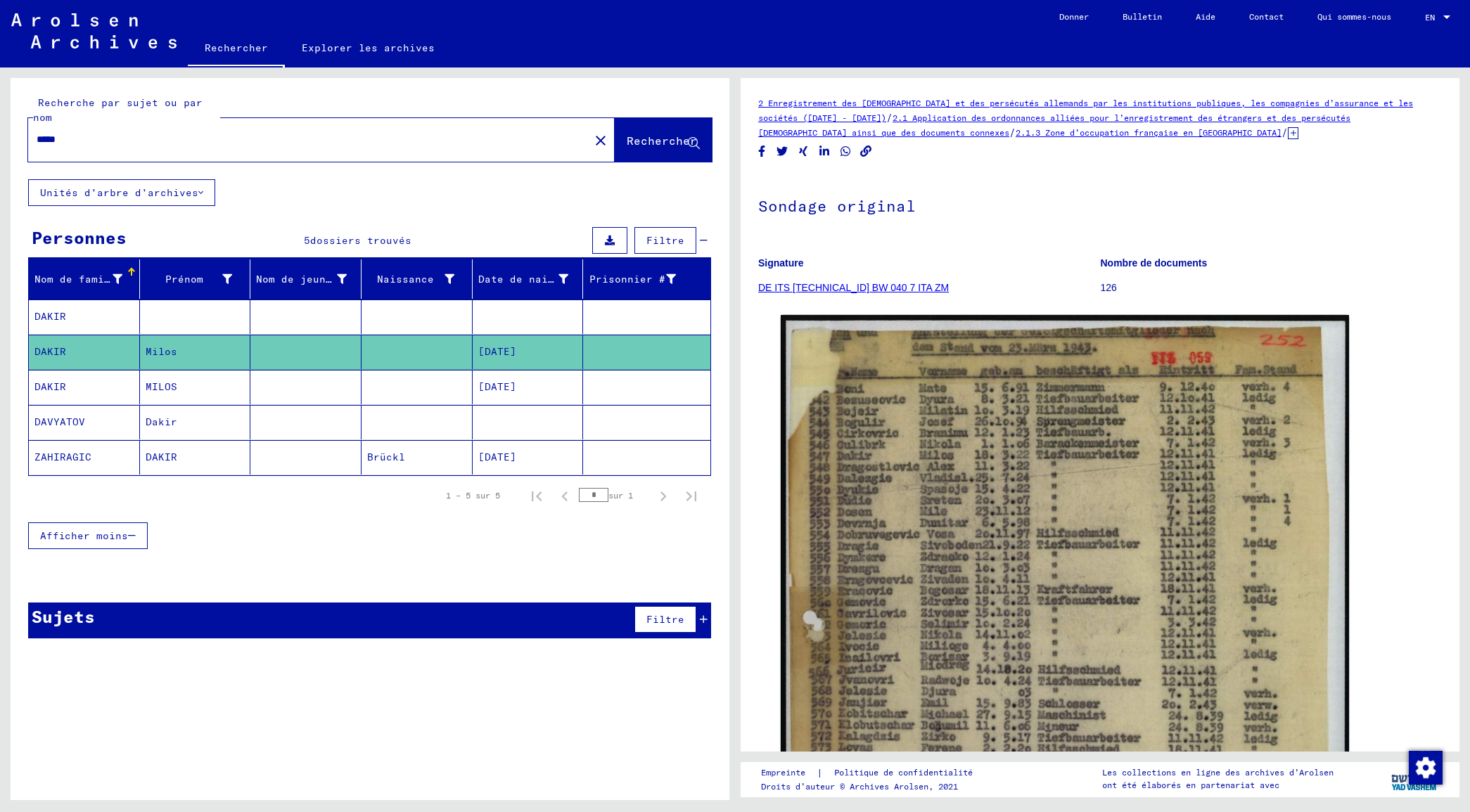
click at [149, 395] on mat-cell "MILOS" at bounding box center [196, 386] width 111 height 35
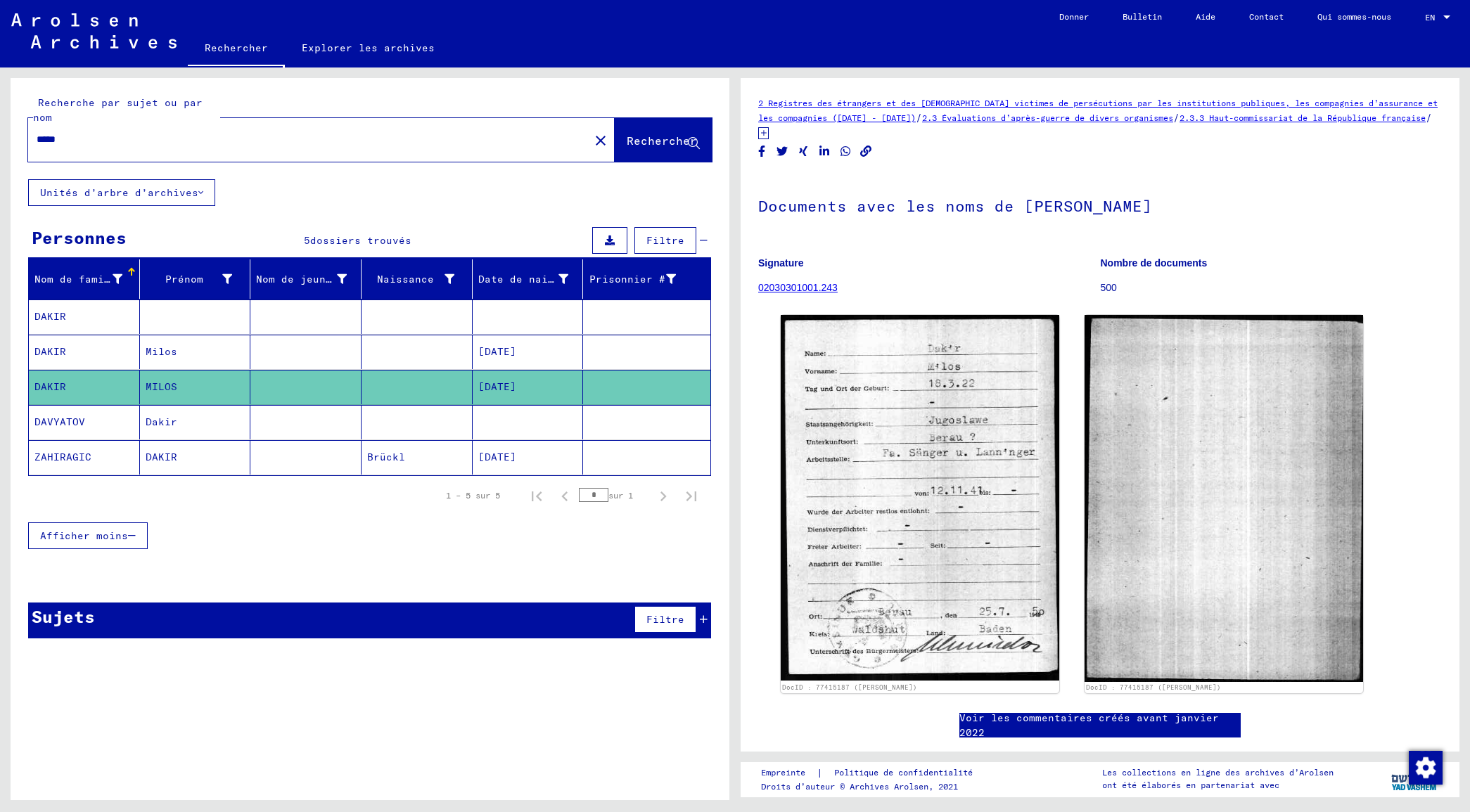
click at [321, 436] on mat-cell at bounding box center [306, 422] width 111 height 35
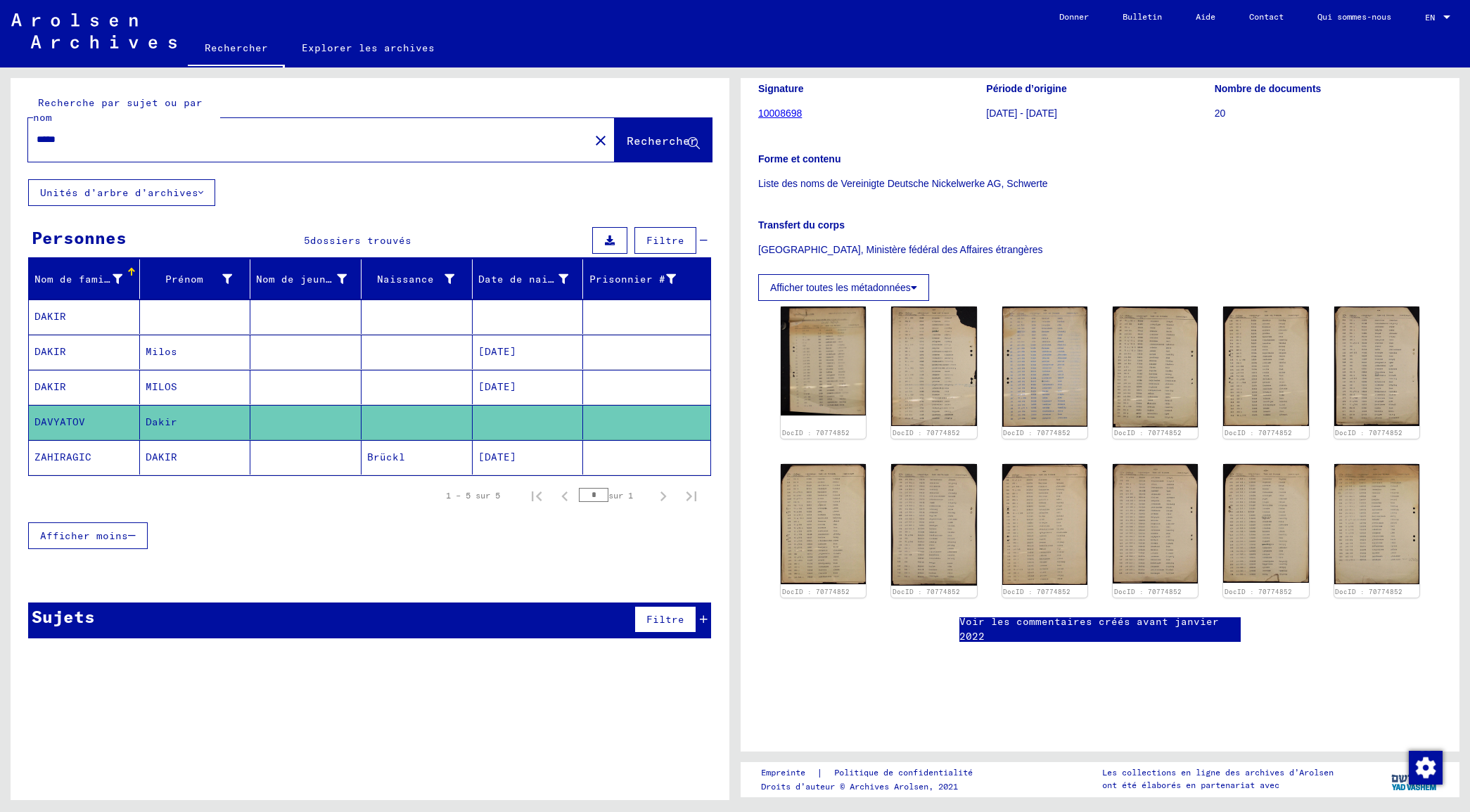
scroll to position [175, 0]
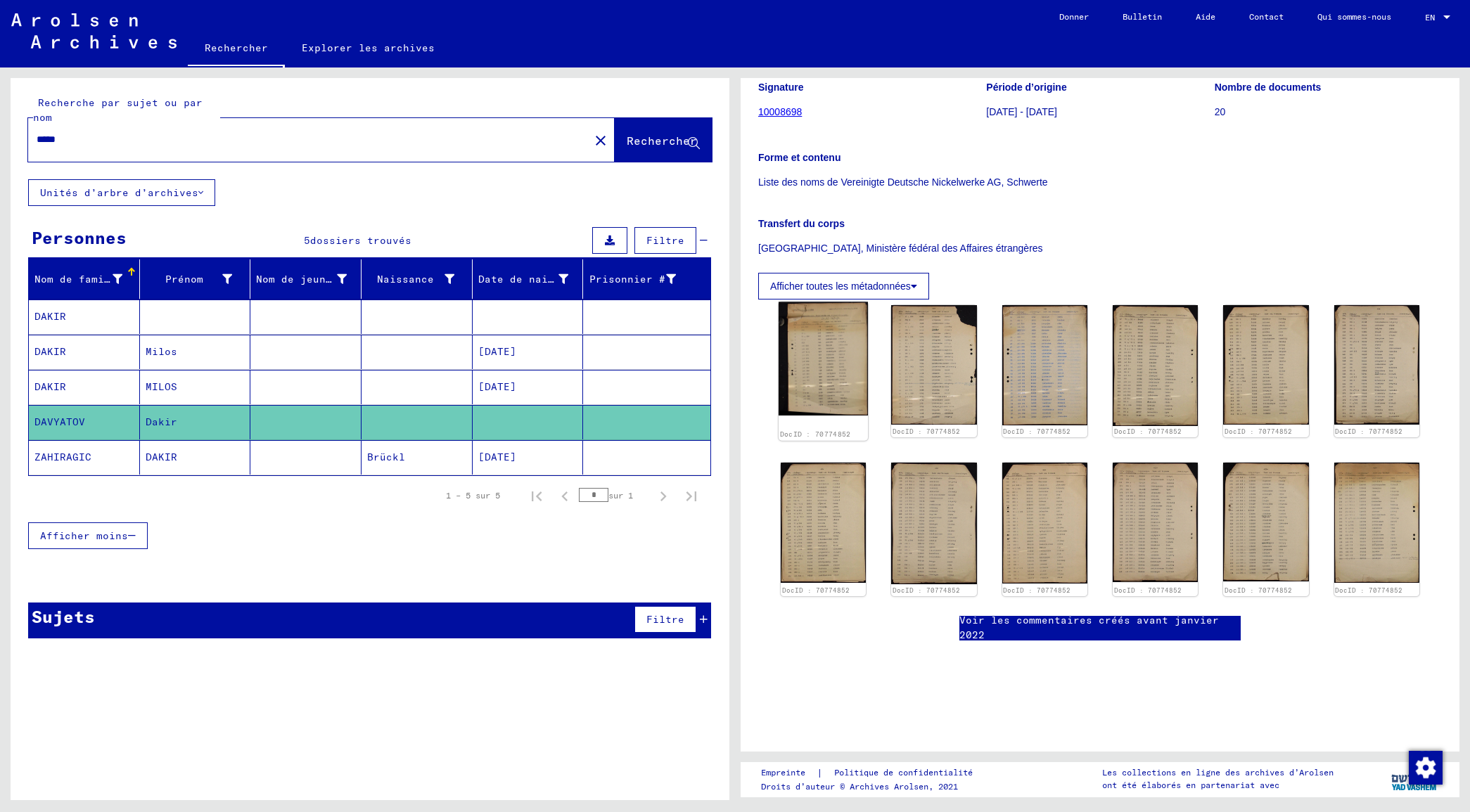
click at [832, 403] on img at bounding box center [823, 359] width 89 height 114
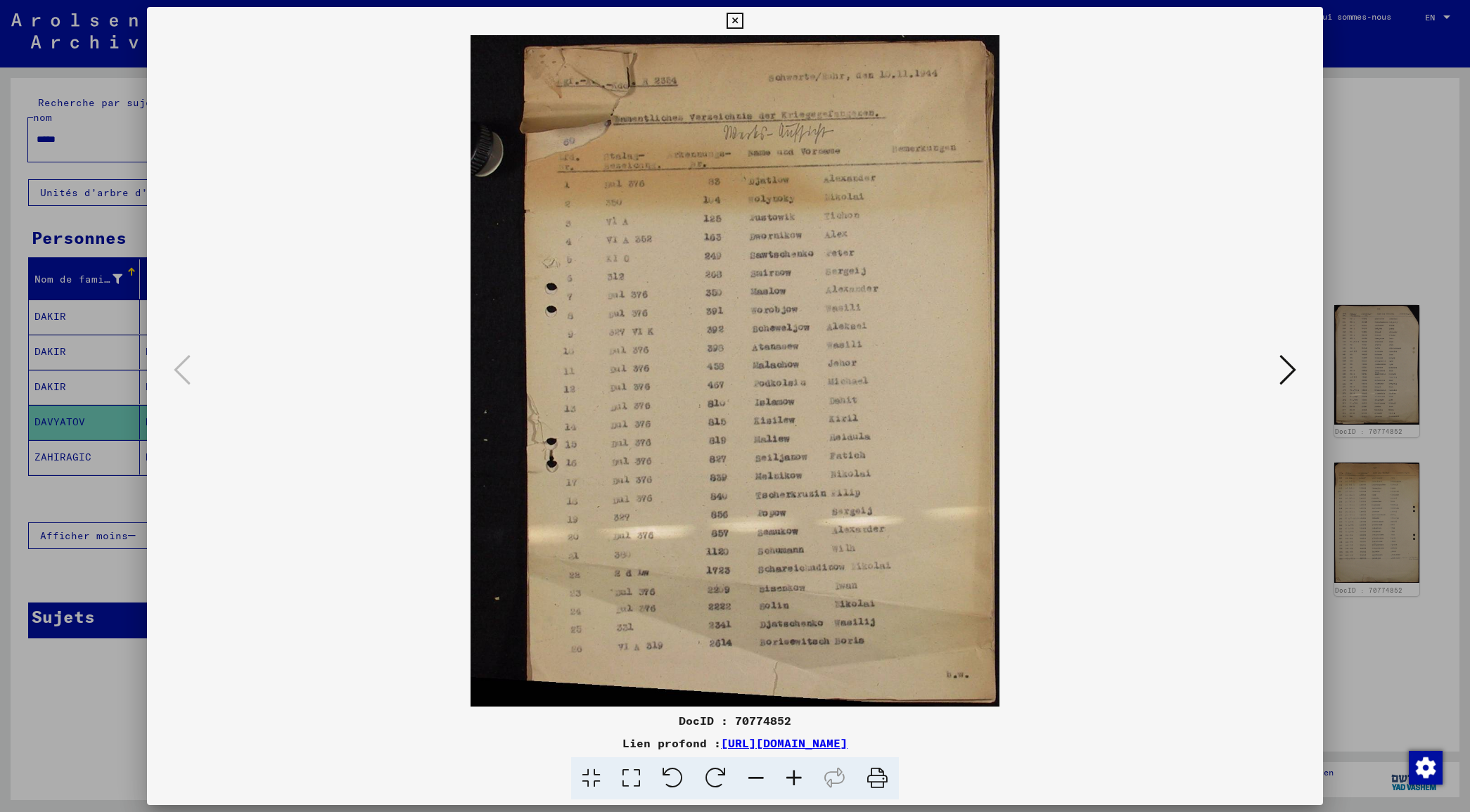
click at [1463, 322] on div at bounding box center [735, 406] width 1470 height 812
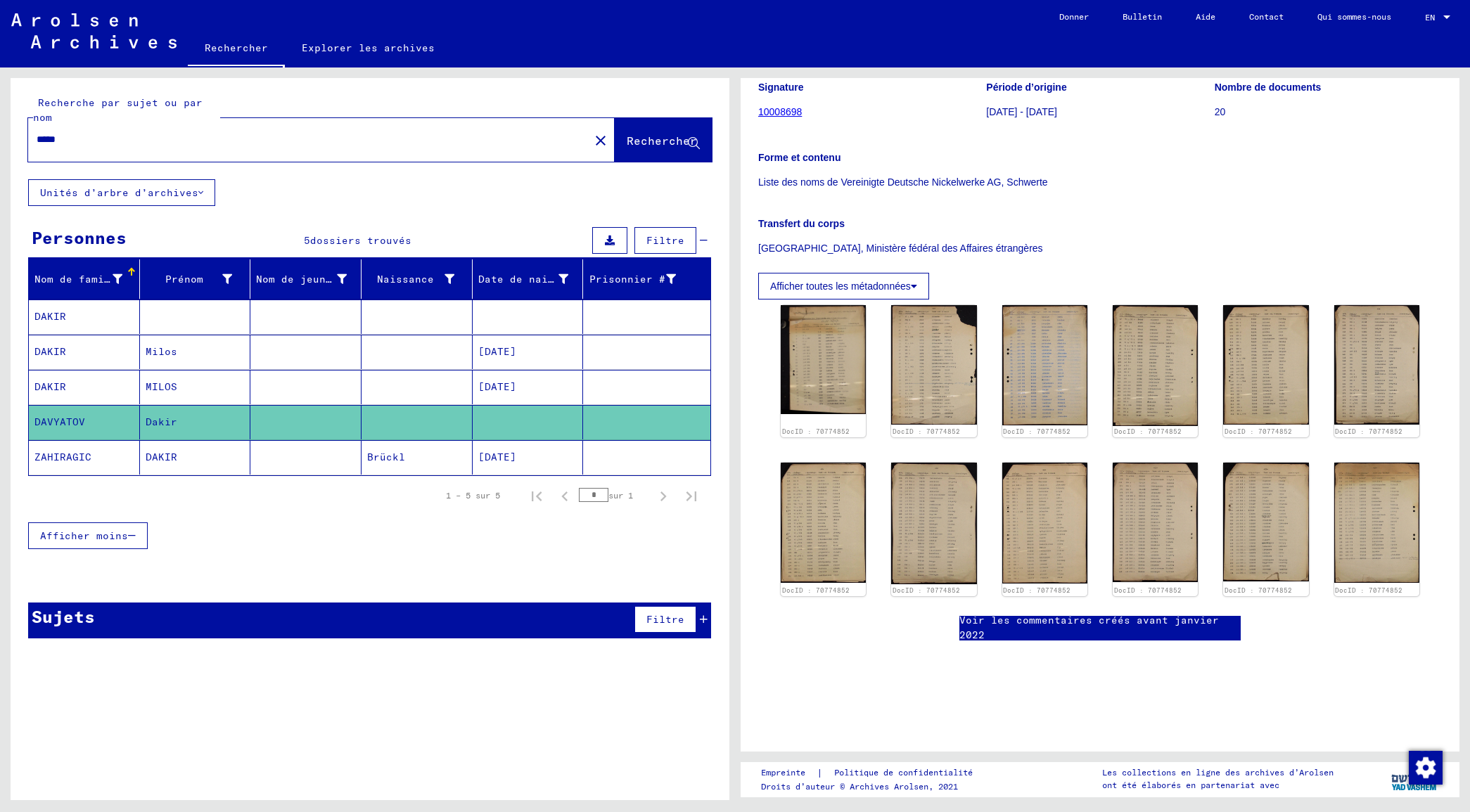
click at [592, 139] on mat-icon "close" at bounding box center [601, 141] width 17 height 17
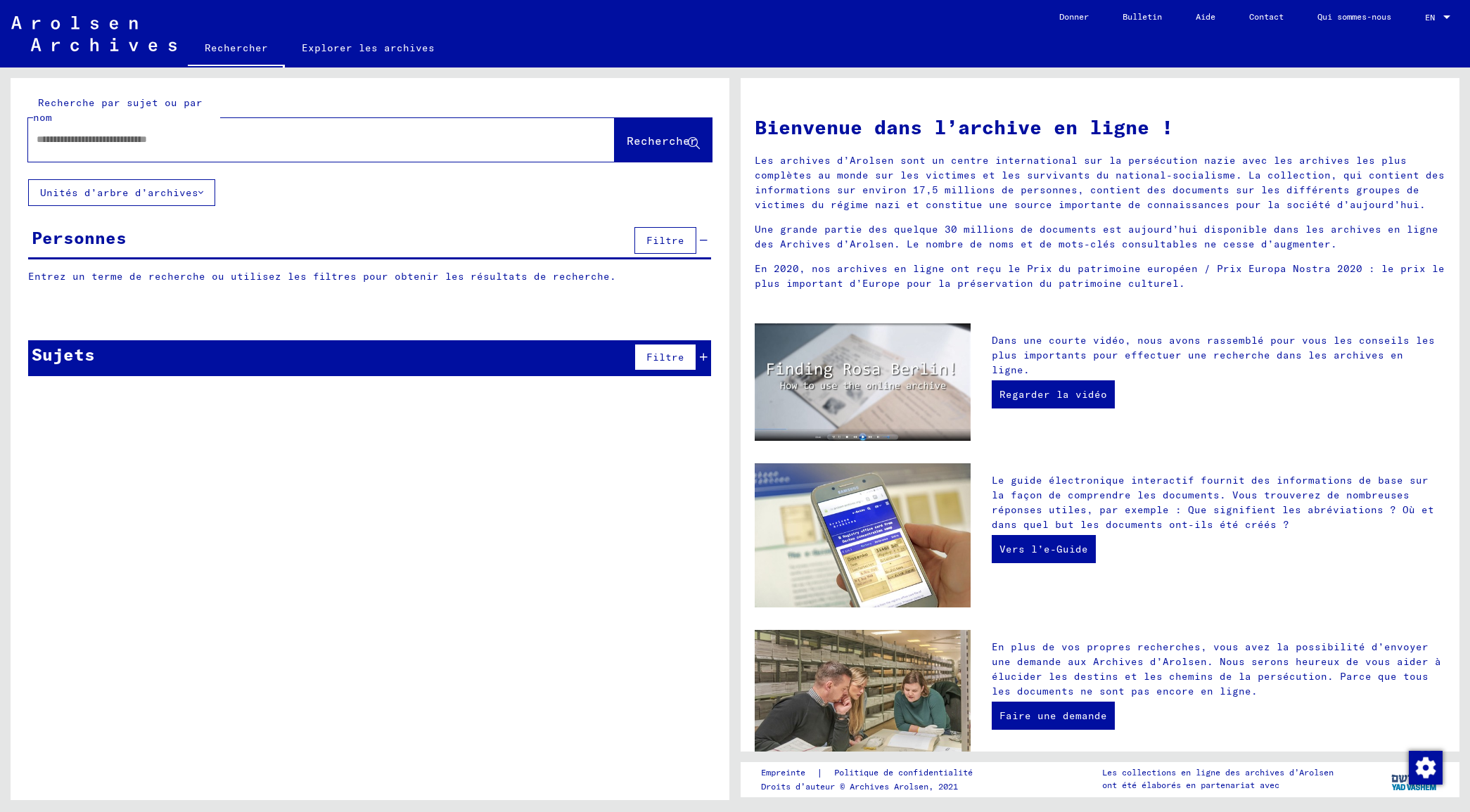
click at [458, 139] on input "text" at bounding box center [304, 139] width 536 height 15
type input "*****"
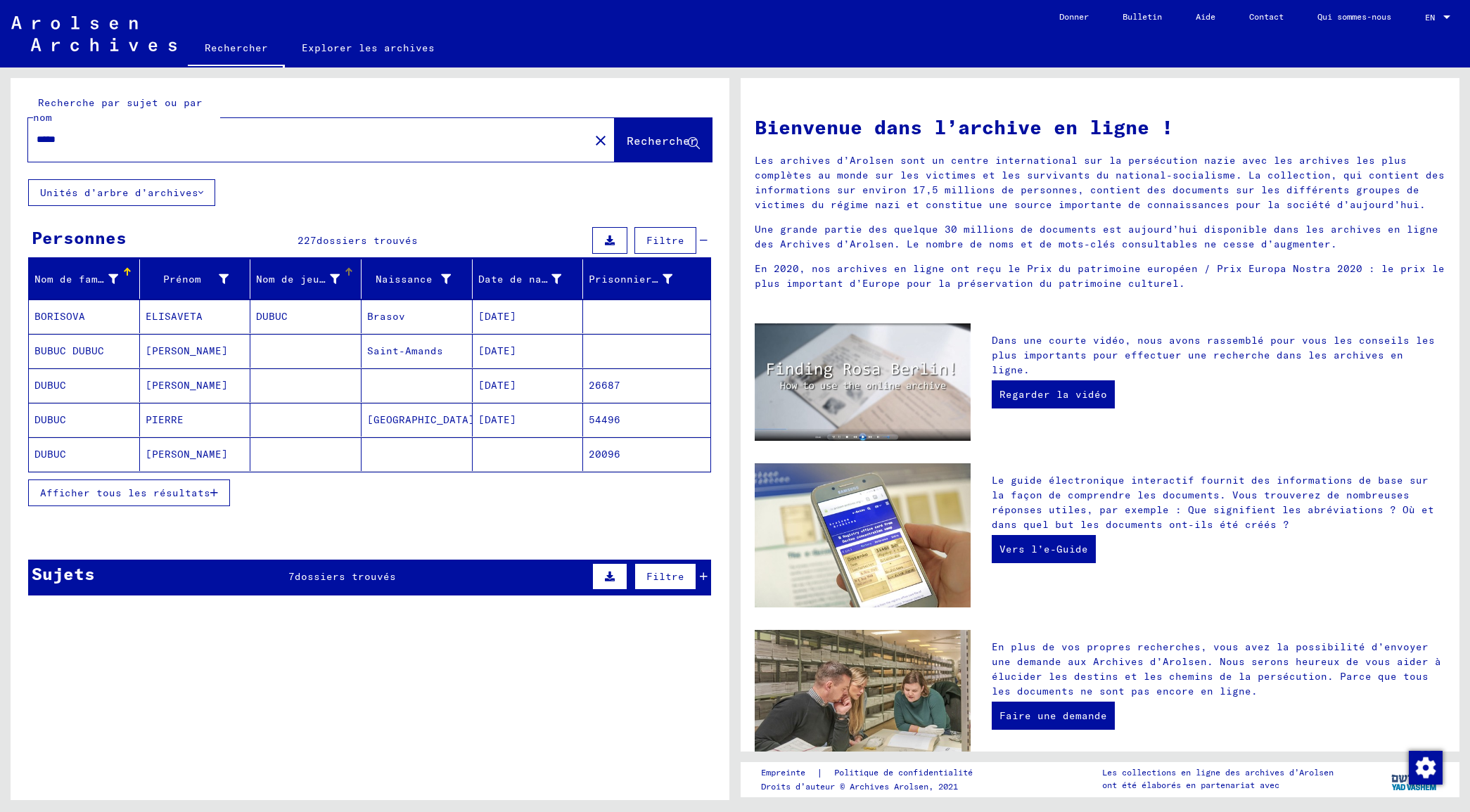
click at [312, 279] on font "Nom de jeune fille" at bounding box center [312, 279] width 113 height 12
click at [304, 313] on mat-cell "DUBUC" at bounding box center [306, 316] width 111 height 34
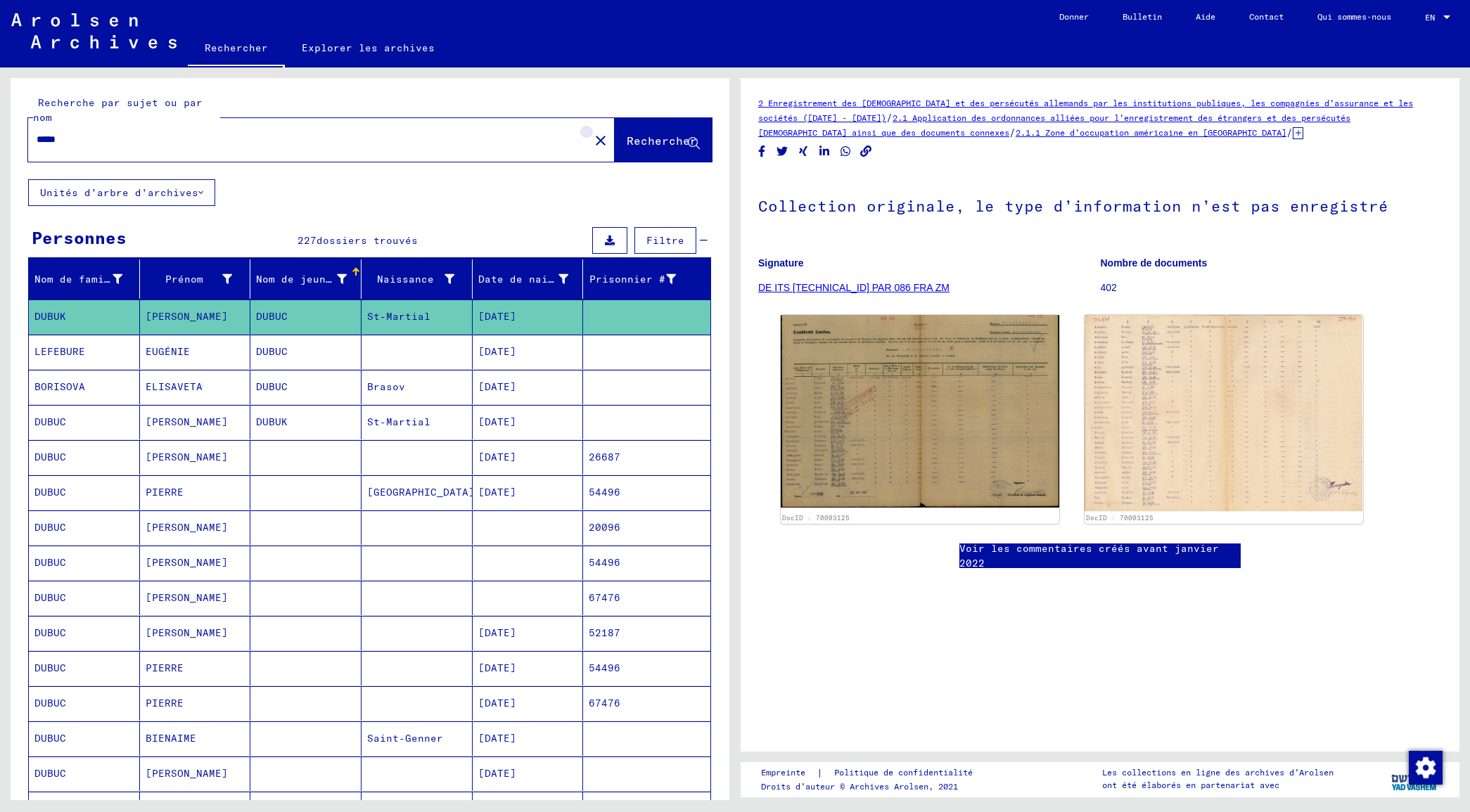
click at [592, 145] on mat-icon "close" at bounding box center [601, 141] width 17 height 17
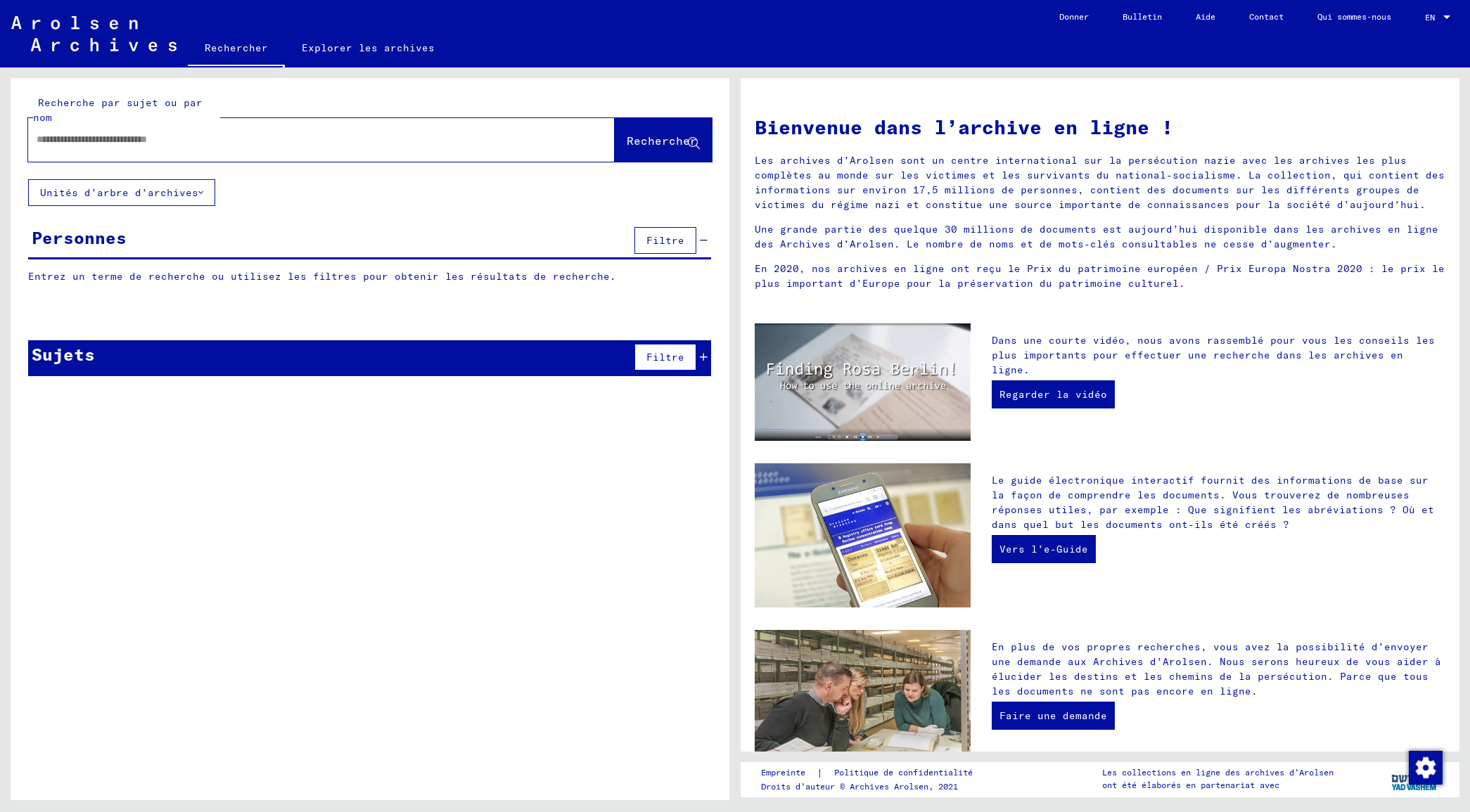
click at [409, 142] on input "text" at bounding box center [304, 139] width 536 height 15
type input "******"
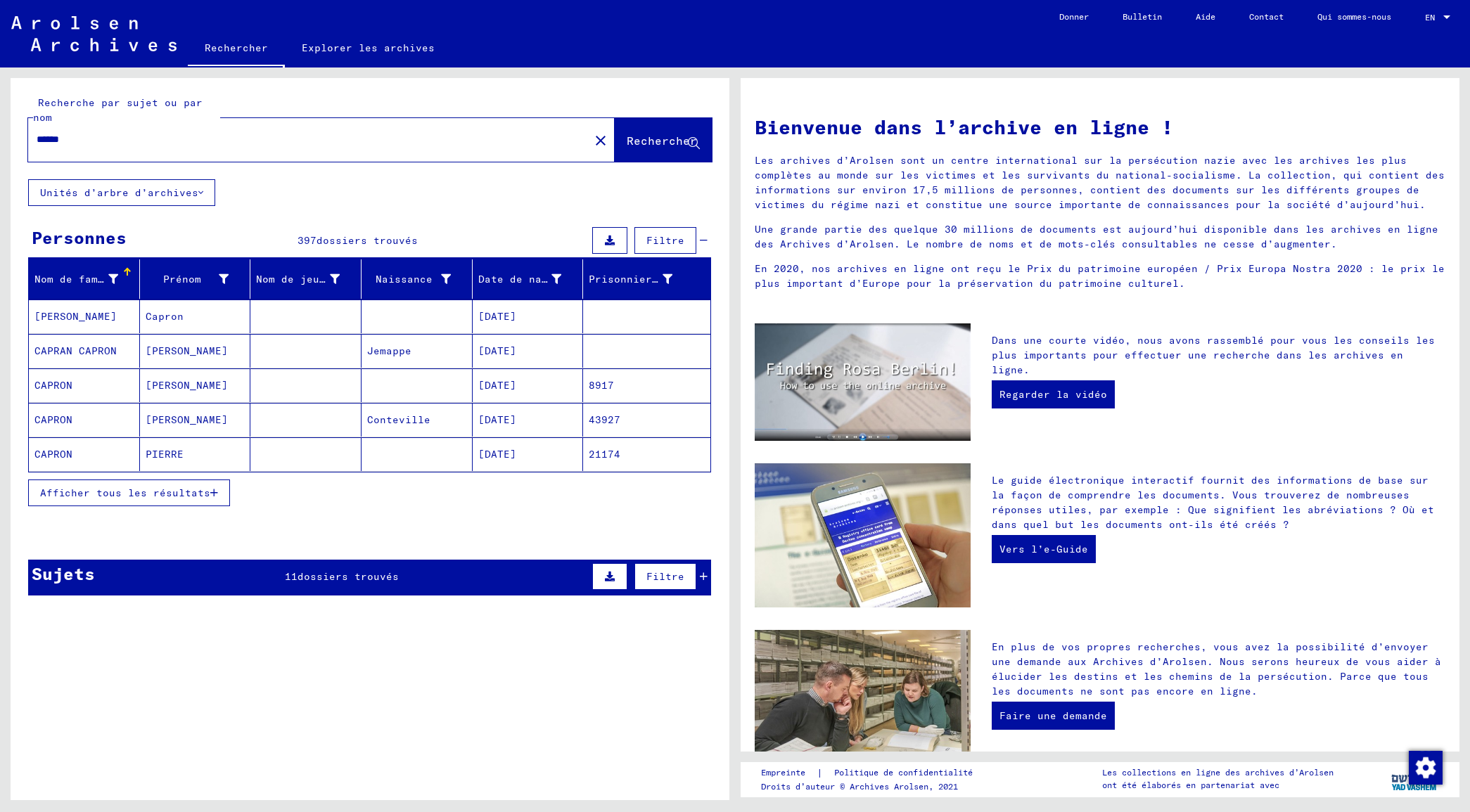
click at [316, 308] on mat-cell at bounding box center [306, 316] width 111 height 34
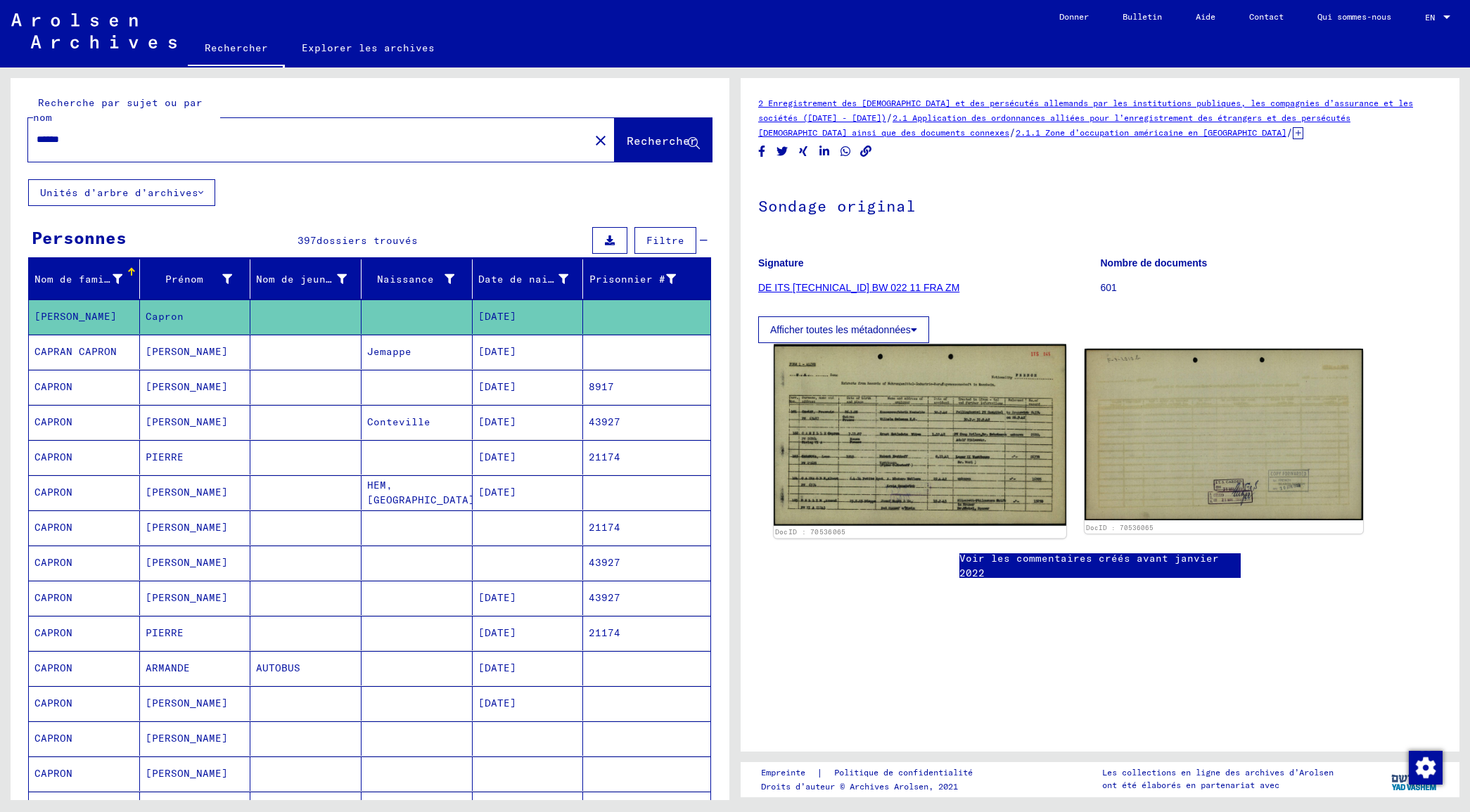
click at [933, 413] on img at bounding box center [920, 436] width 293 height 182
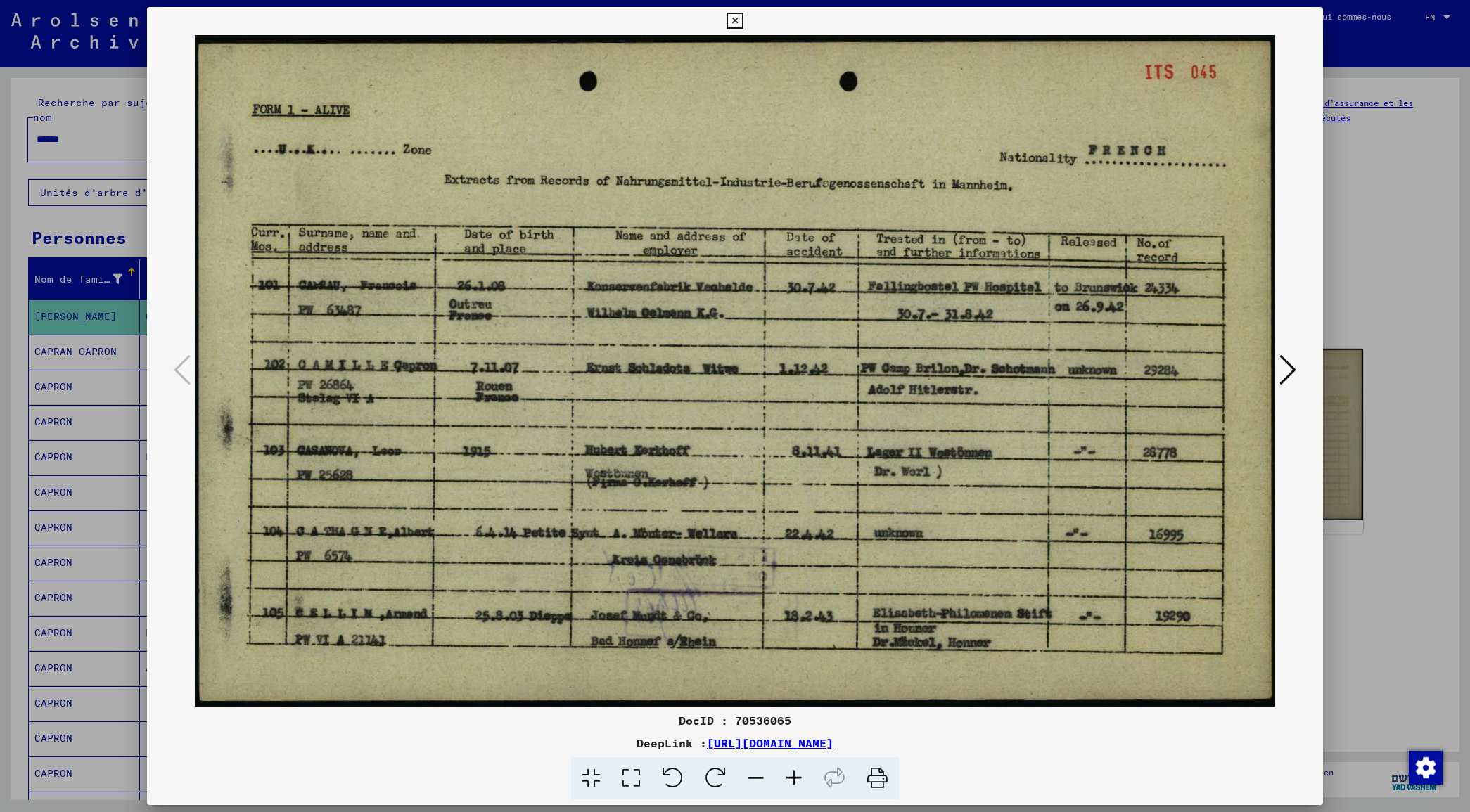
click at [734, 9] on button at bounding box center [735, 21] width 25 height 28
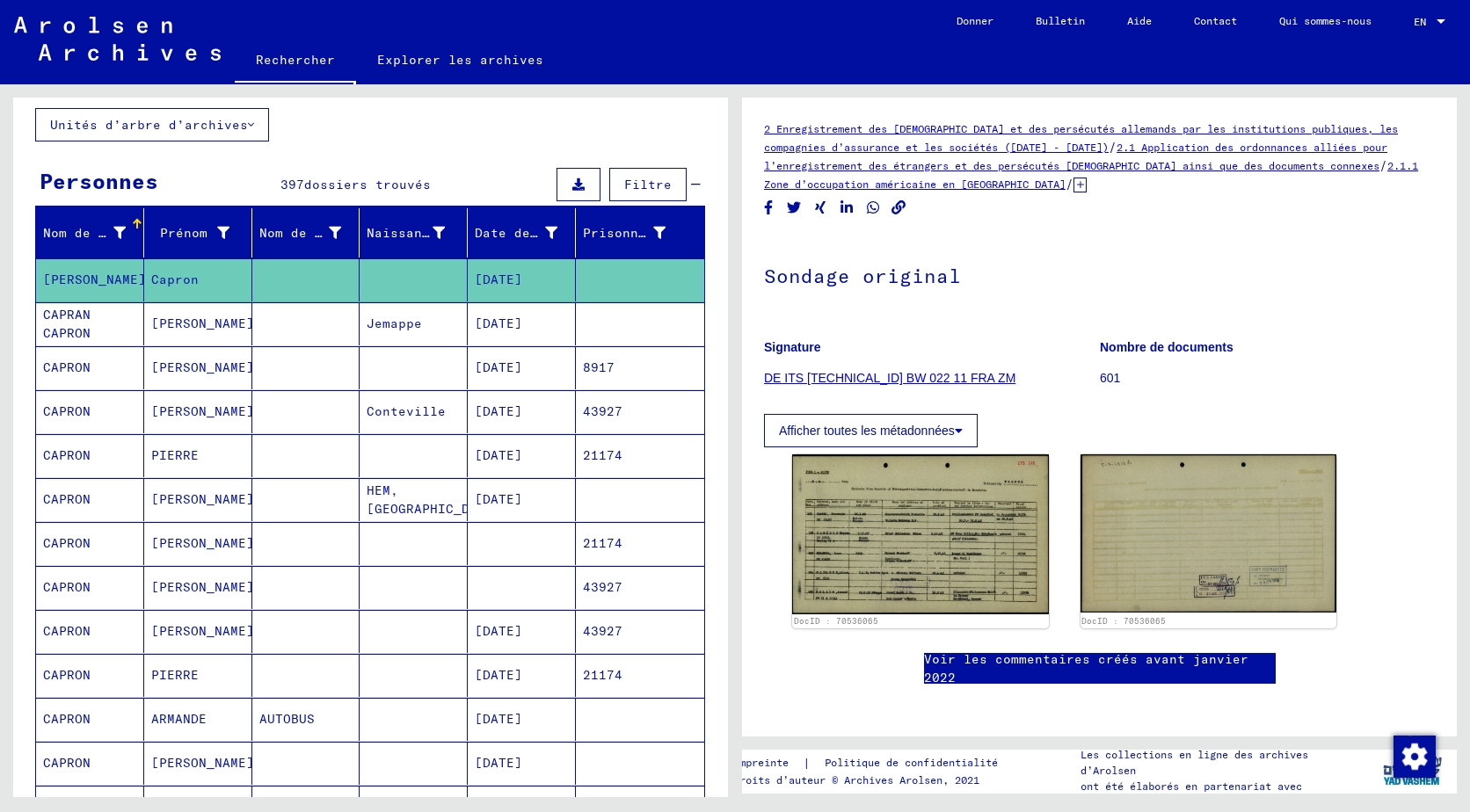
scroll to position [189, 0]
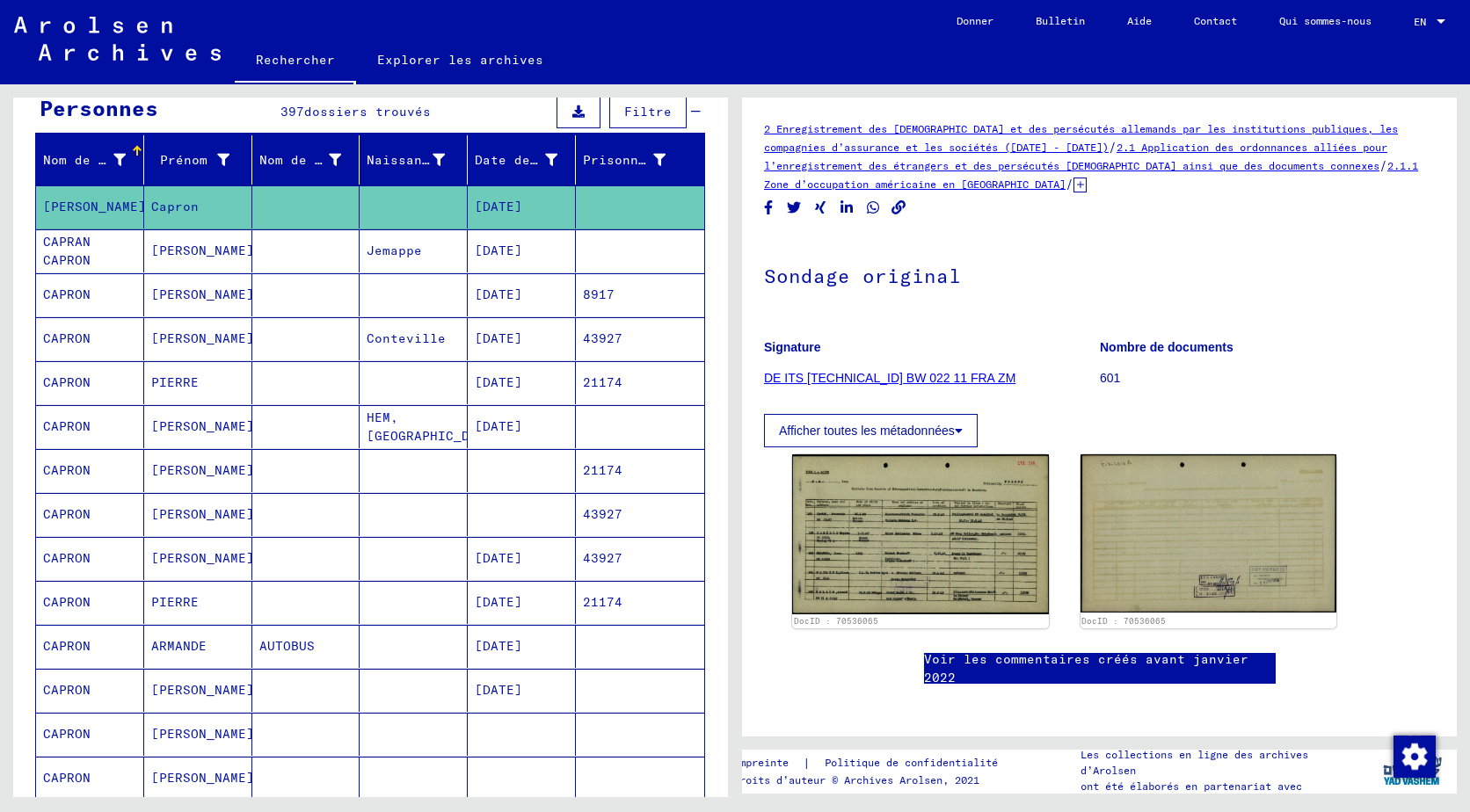
click at [517, 257] on mat-cell "[DATE]" at bounding box center [522, 250] width 108 height 43
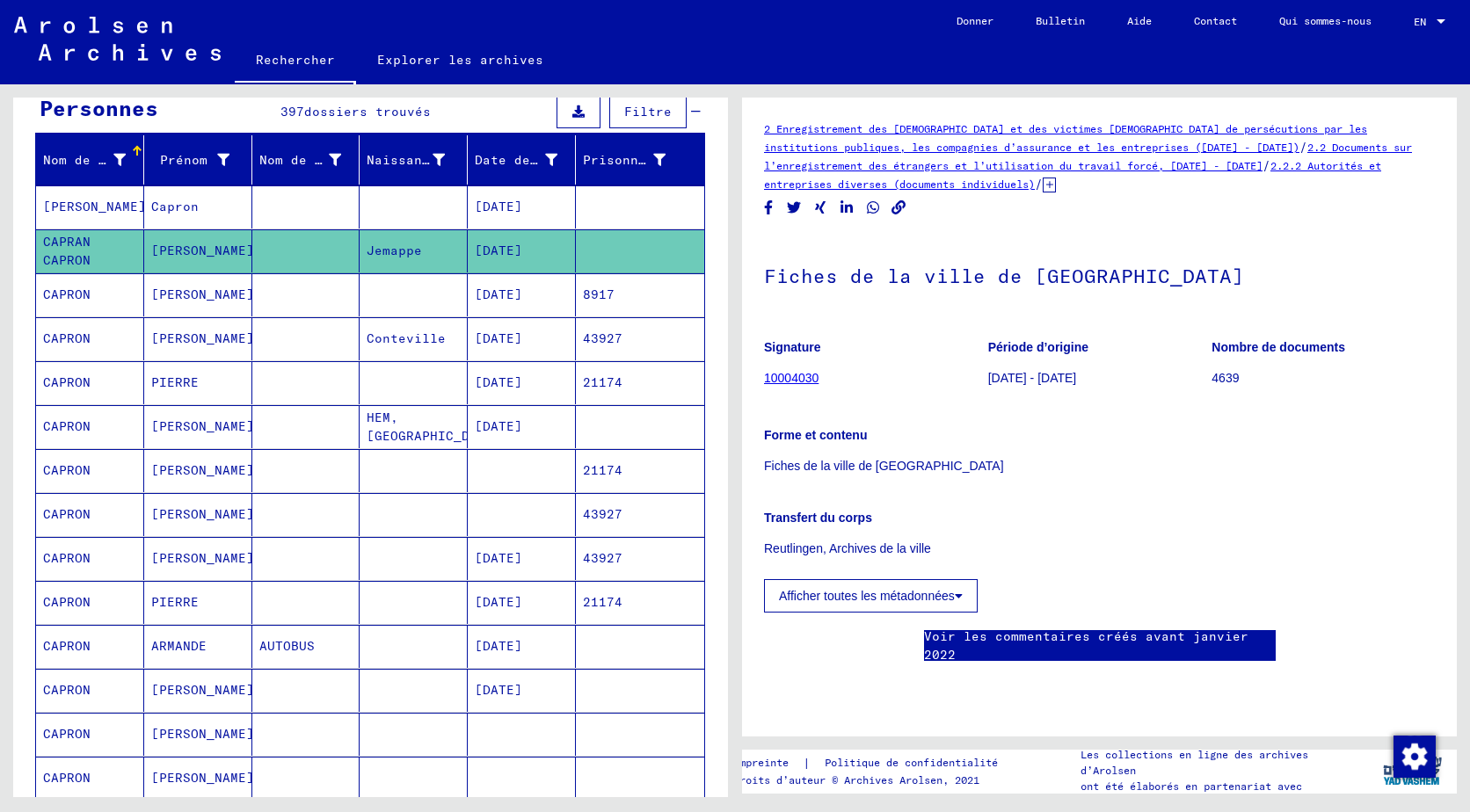
click at [228, 299] on mat-cell "[PERSON_NAME]" at bounding box center [198, 294] width 108 height 43
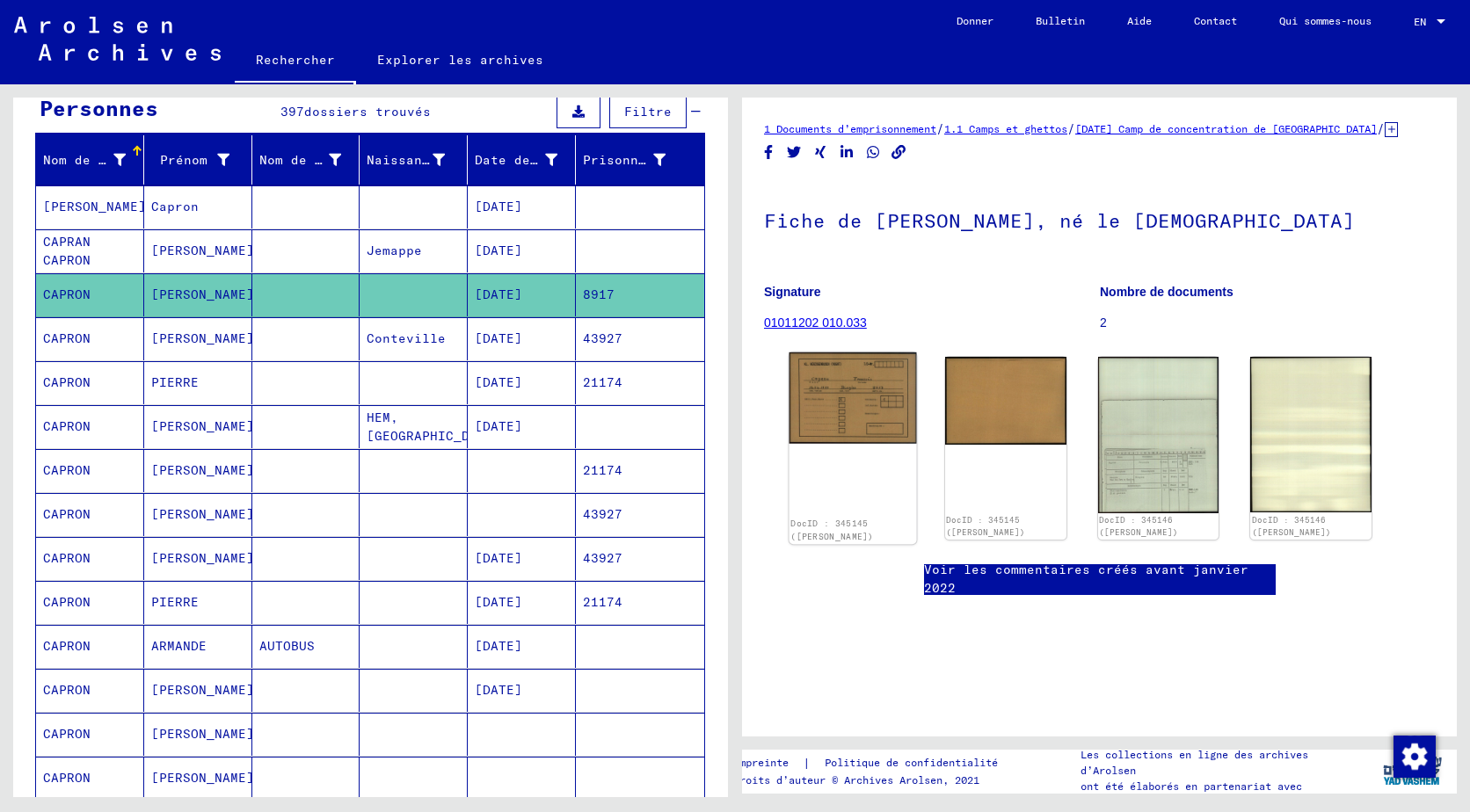
click at [830, 419] on img at bounding box center [853, 397] width 127 height 90
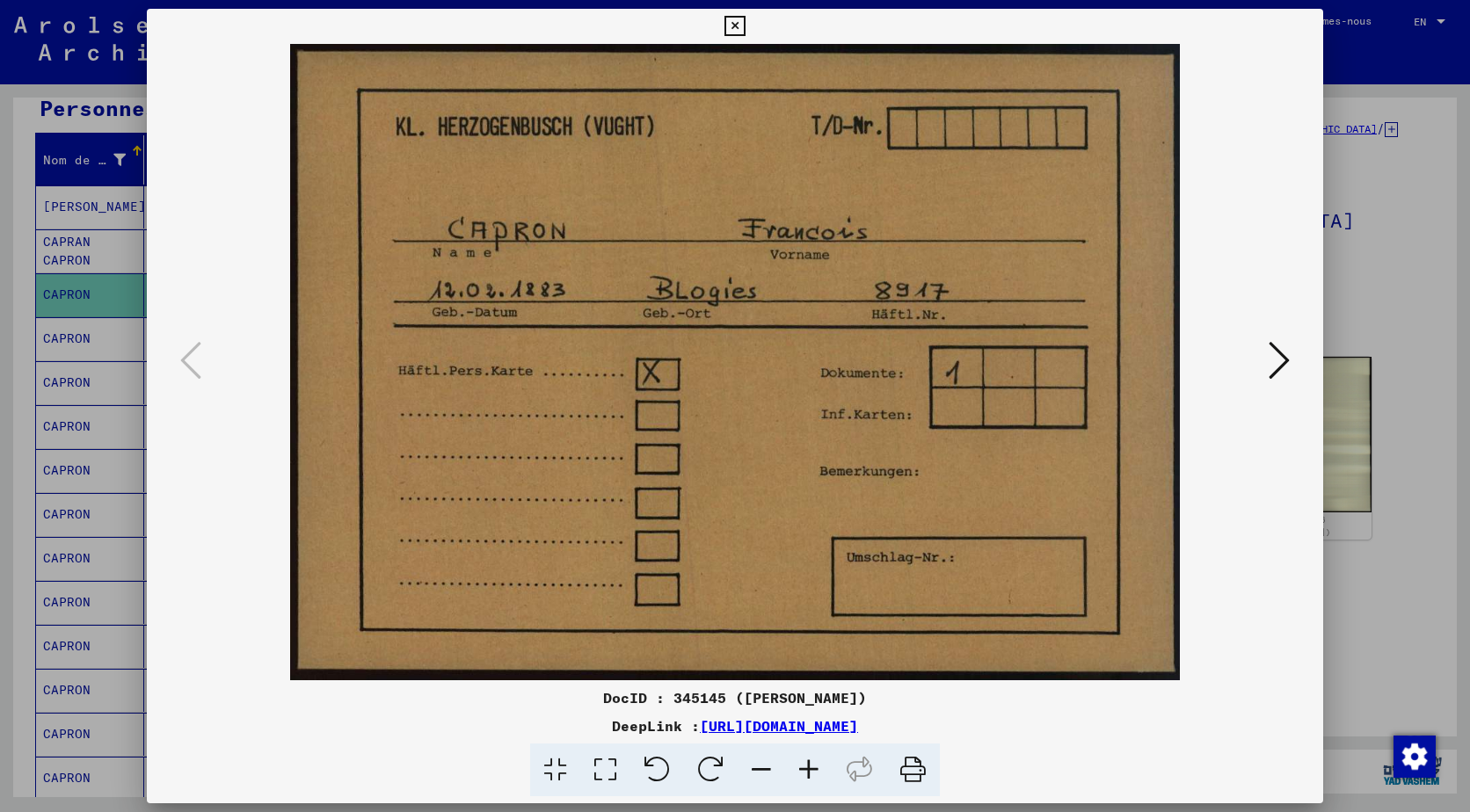
click at [1225, 352] on img at bounding box center [735, 362] width 1057 height 636
click at [1289, 364] on icon at bounding box center [1279, 361] width 21 height 42
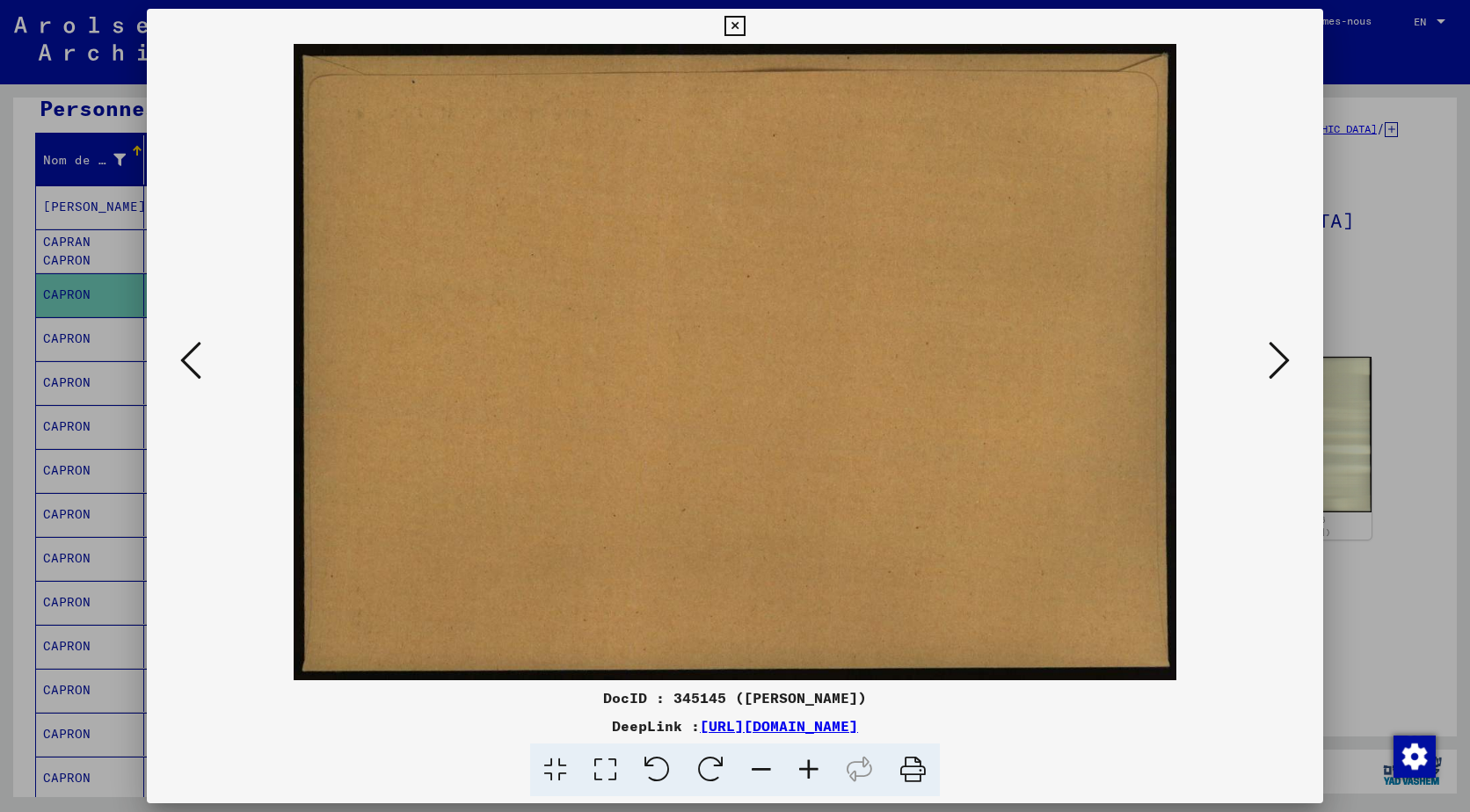
click at [1289, 364] on icon at bounding box center [1279, 361] width 21 height 42
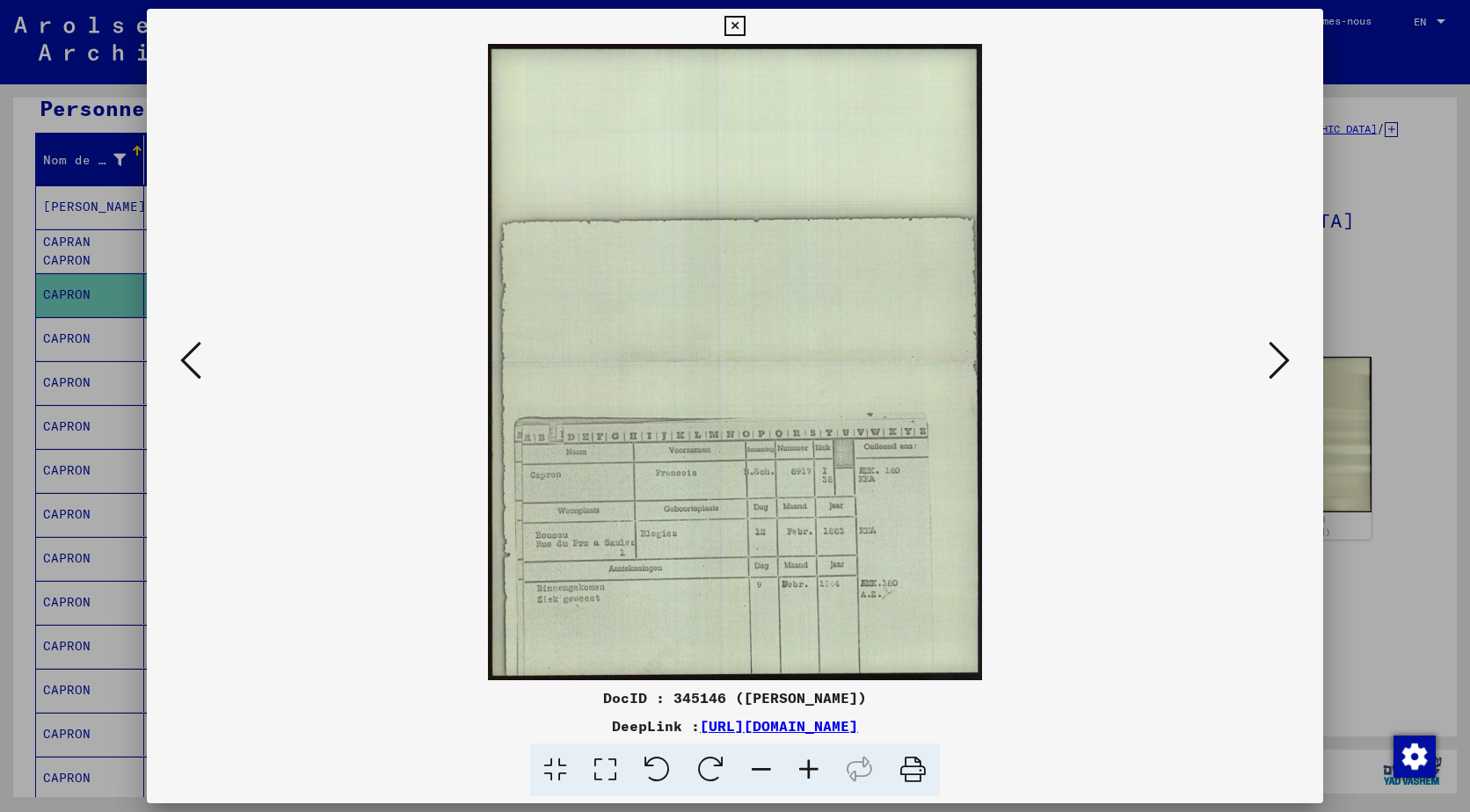
click at [731, 23] on icon at bounding box center [735, 26] width 20 height 21
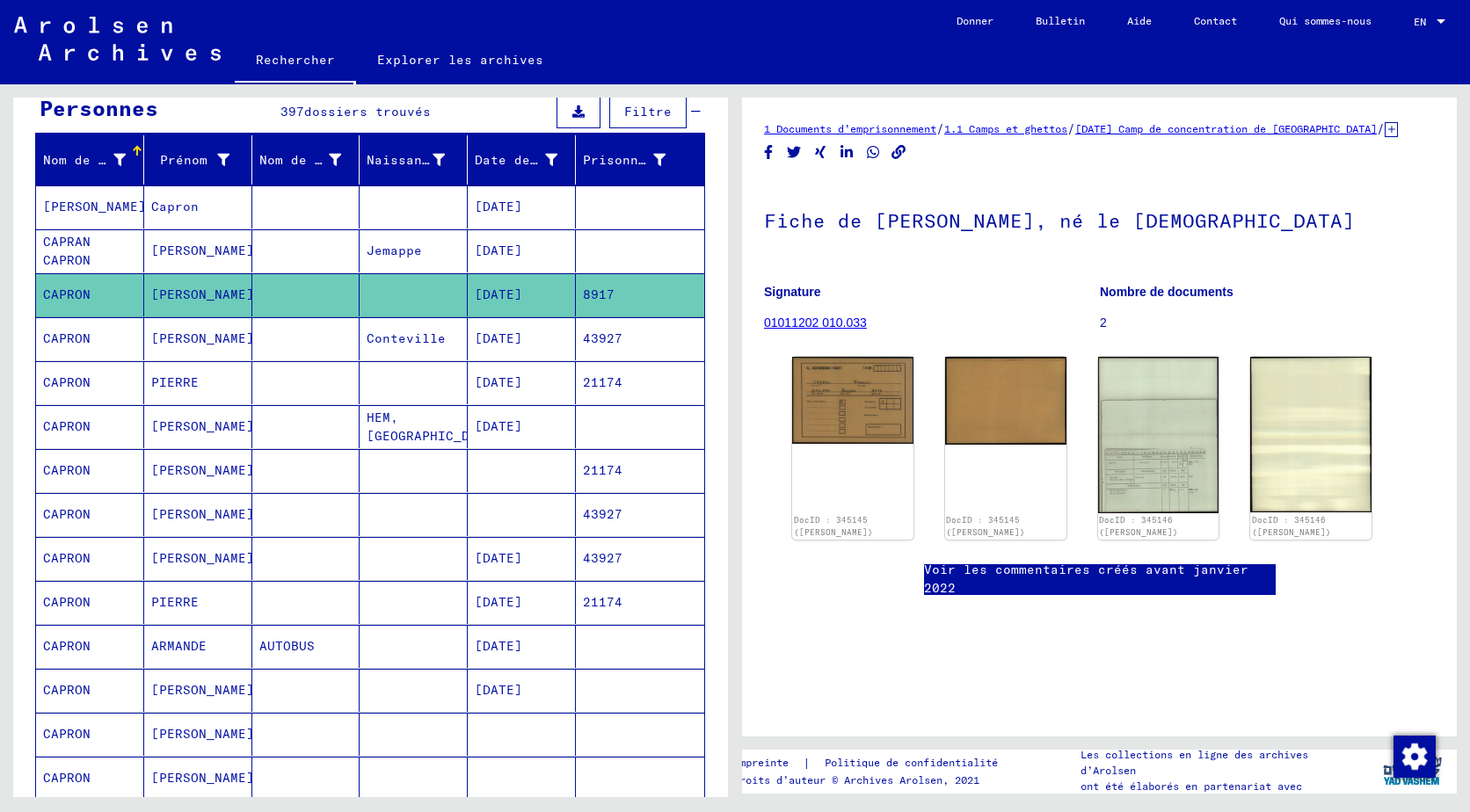
click at [399, 267] on mat-cell "Jemappe" at bounding box center [414, 250] width 108 height 43
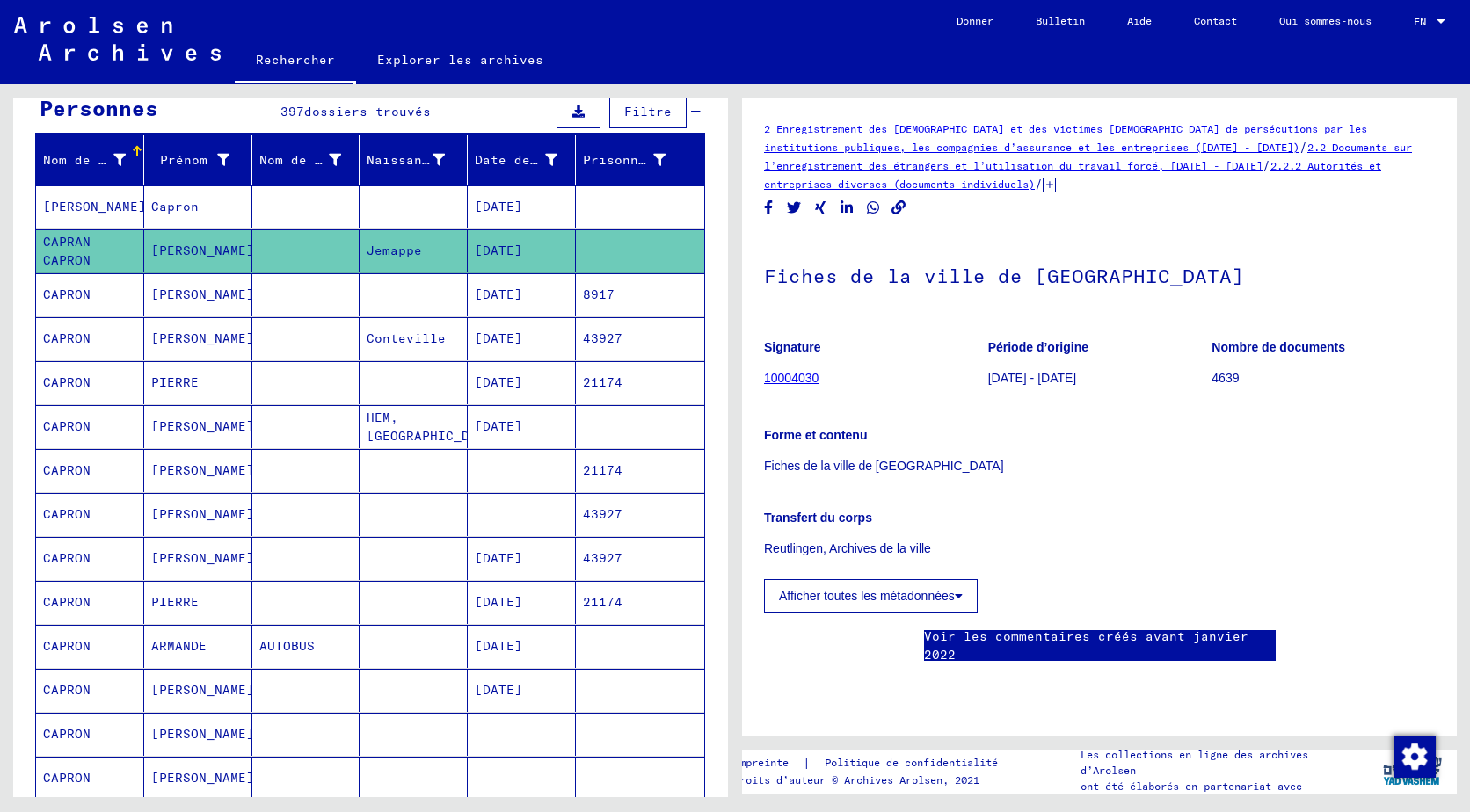
click at [394, 373] on mat-cell at bounding box center [414, 382] width 108 height 43
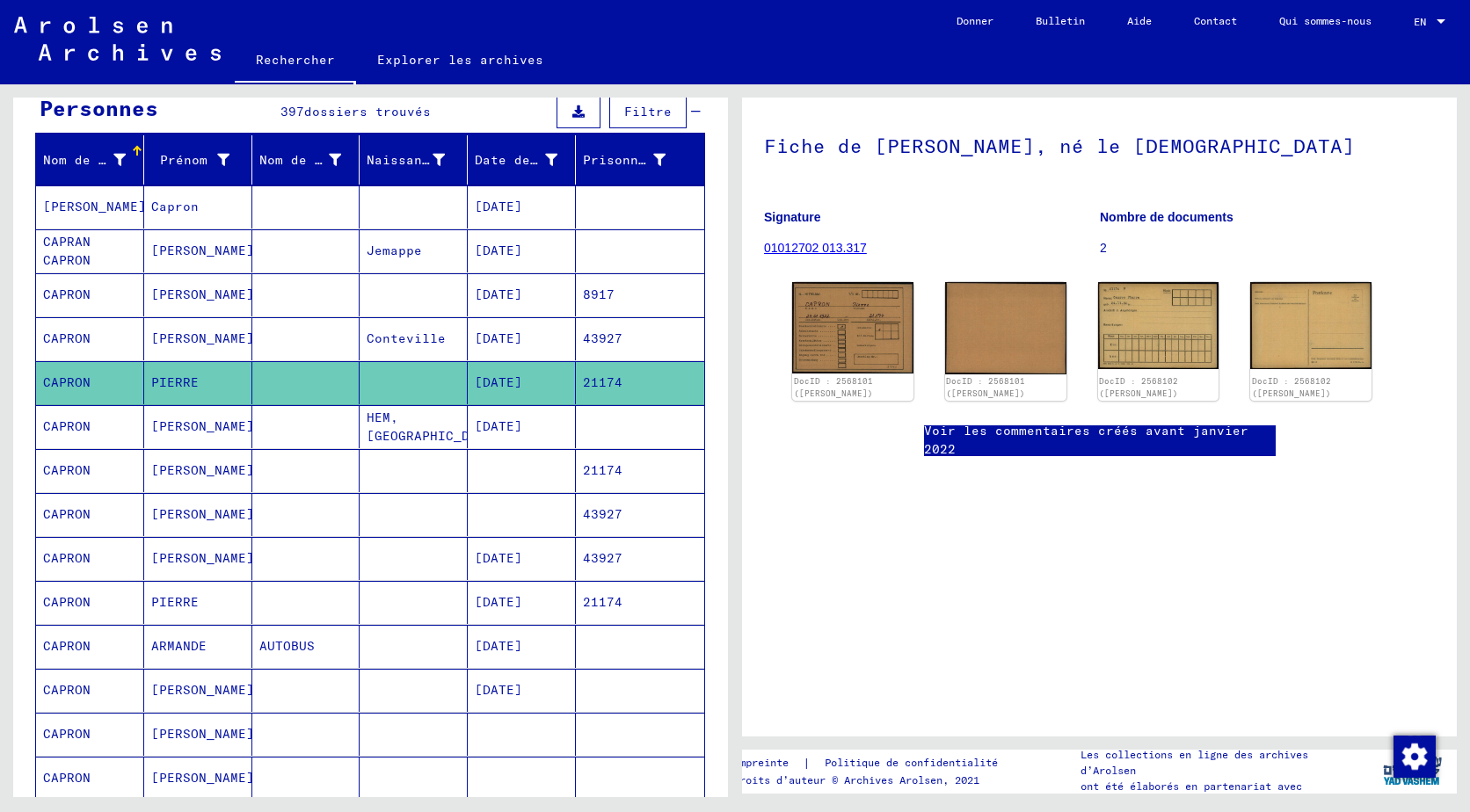
scroll to position [172, 0]
click at [873, 279] on img at bounding box center [853, 327] width 127 height 96
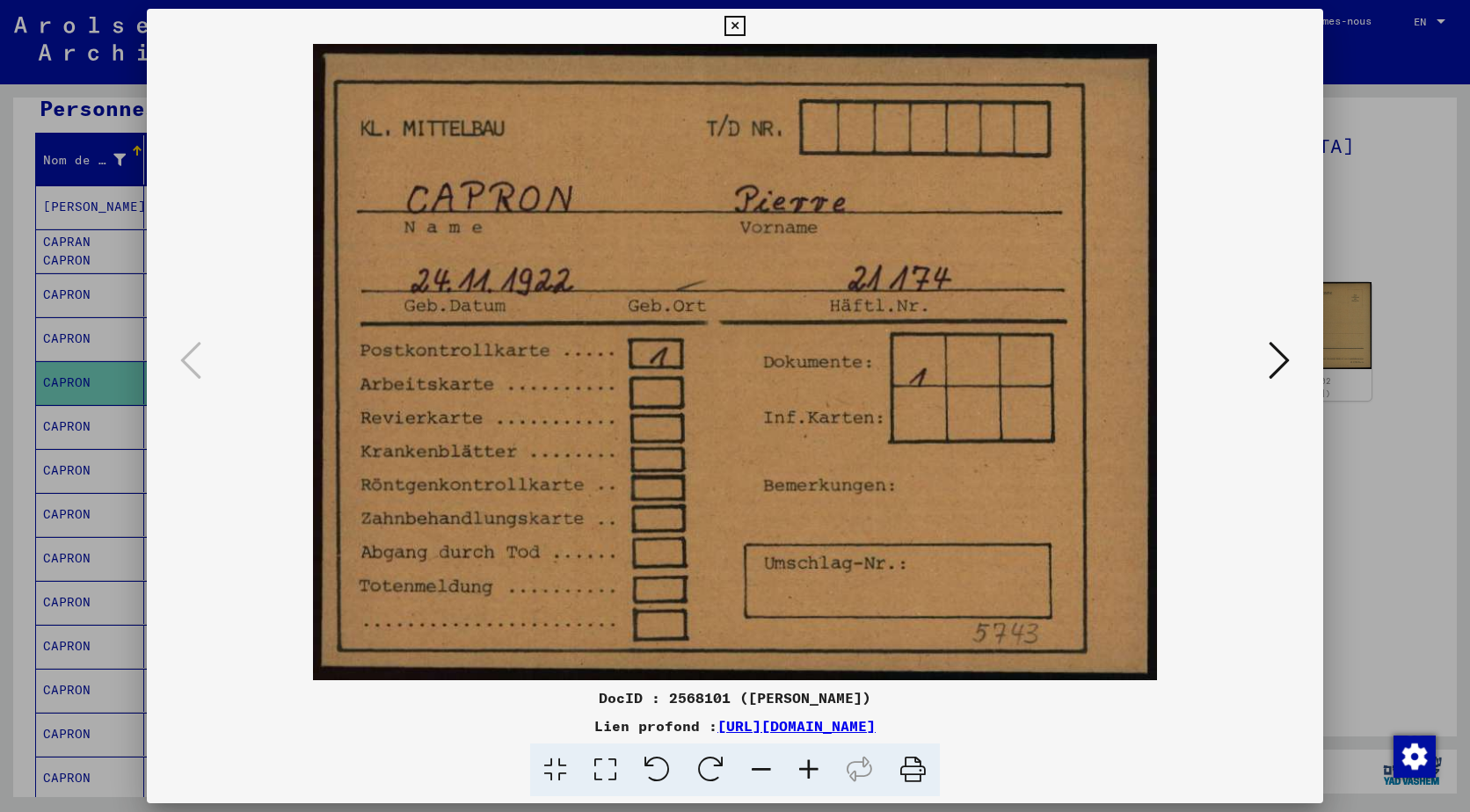
click at [729, 23] on icon at bounding box center [735, 26] width 20 height 21
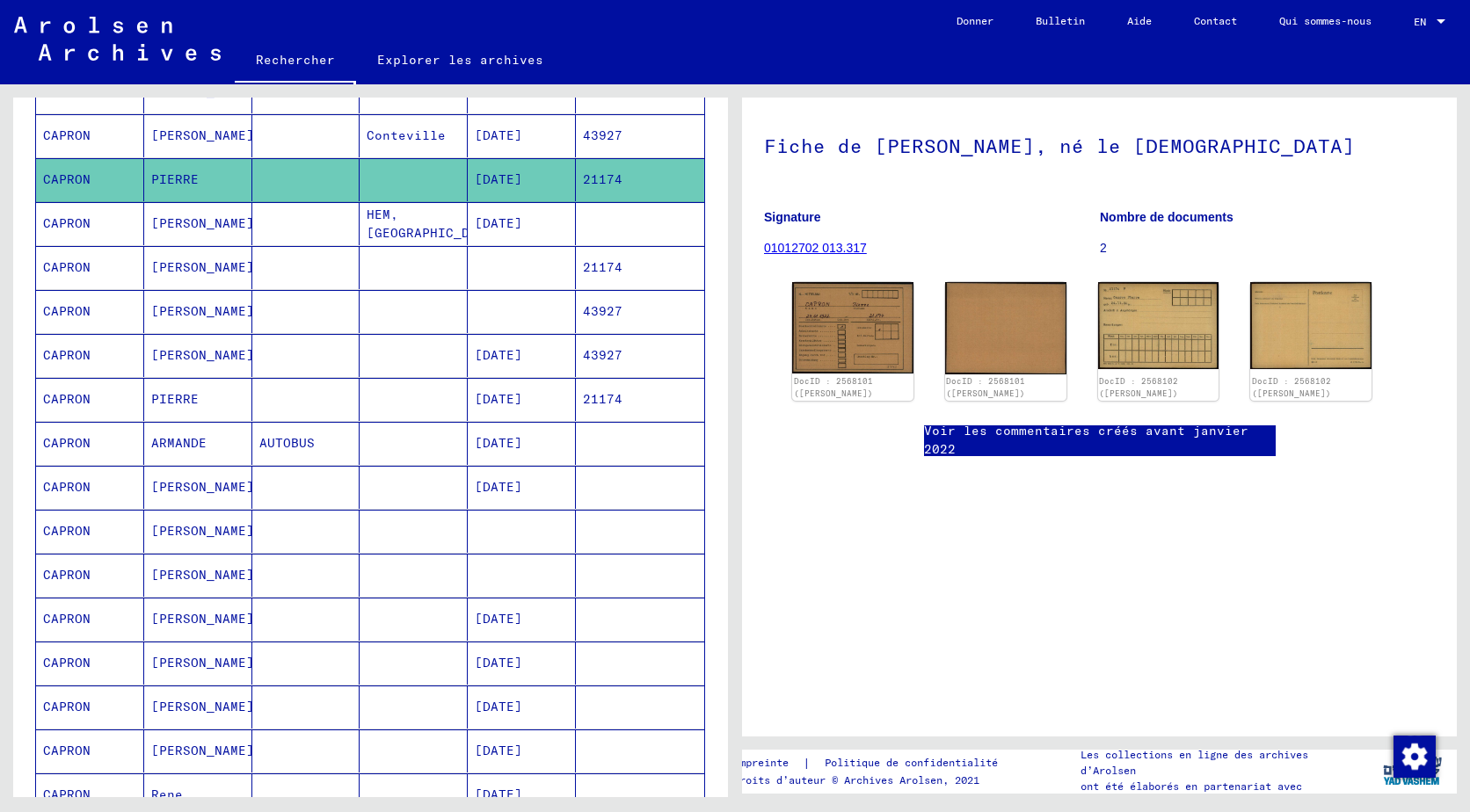
scroll to position [541, 0]
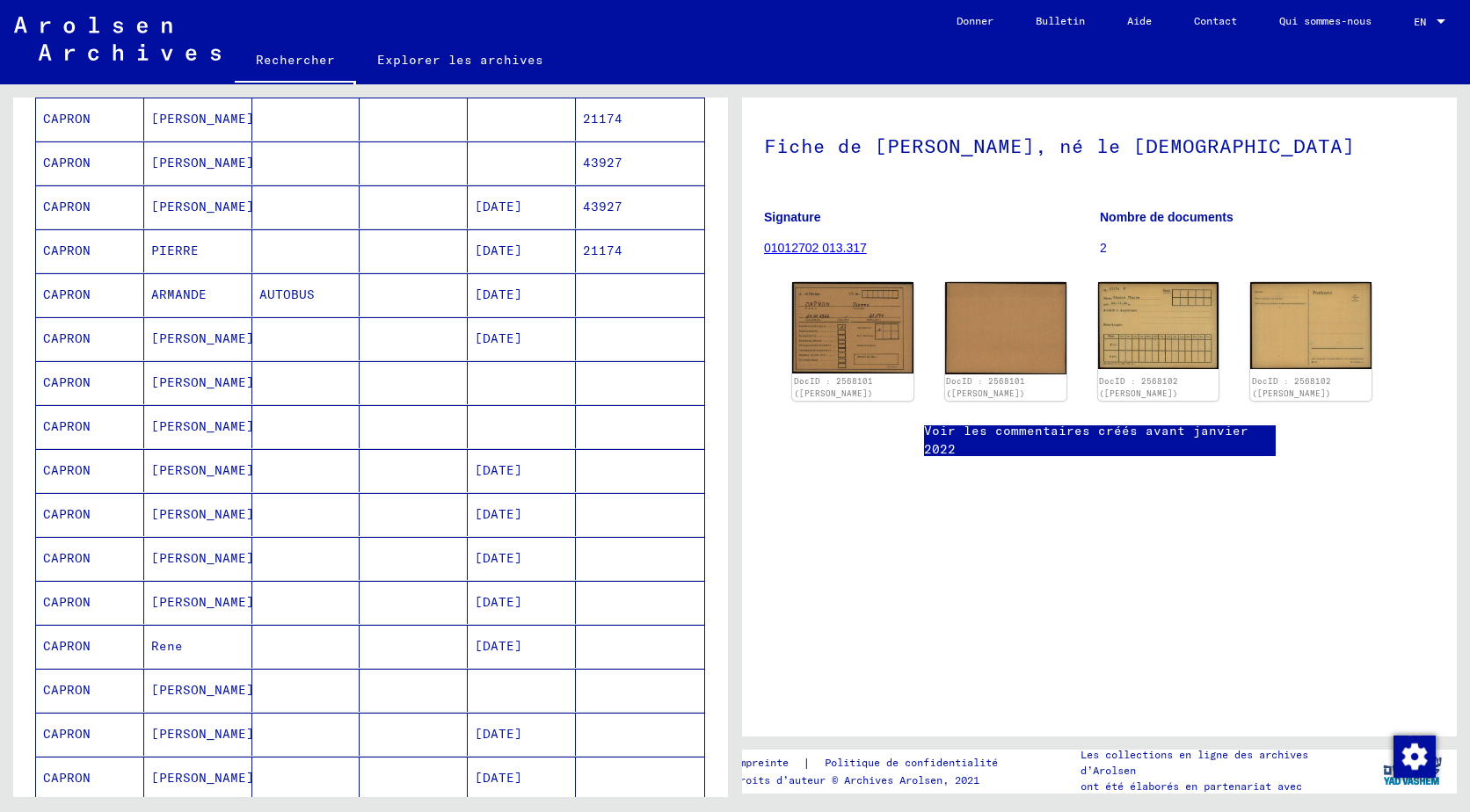
click at [245, 471] on mat-cell "[PERSON_NAME]" at bounding box center [198, 470] width 108 height 43
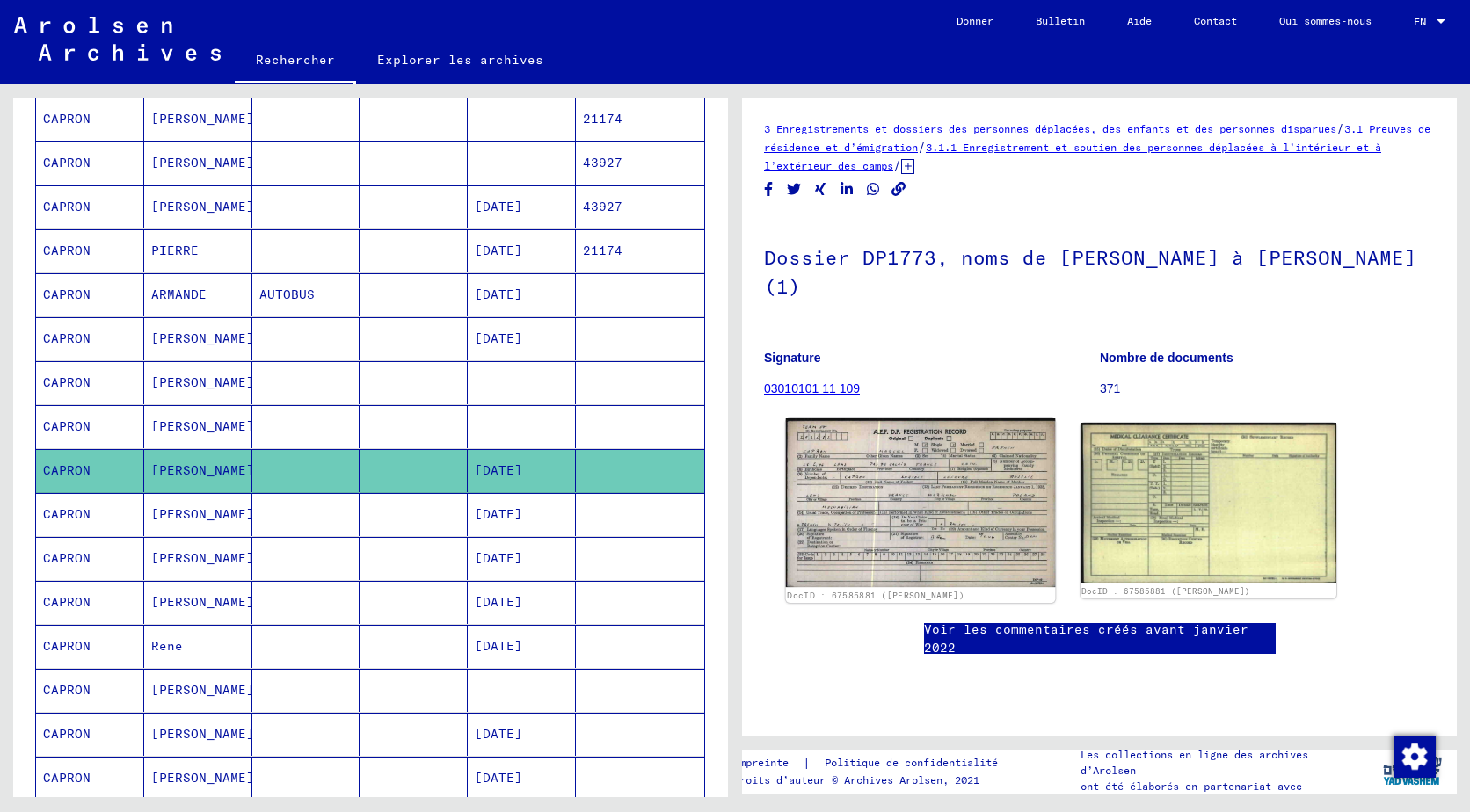
click at [837, 492] on img at bounding box center [920, 503] width 269 height 169
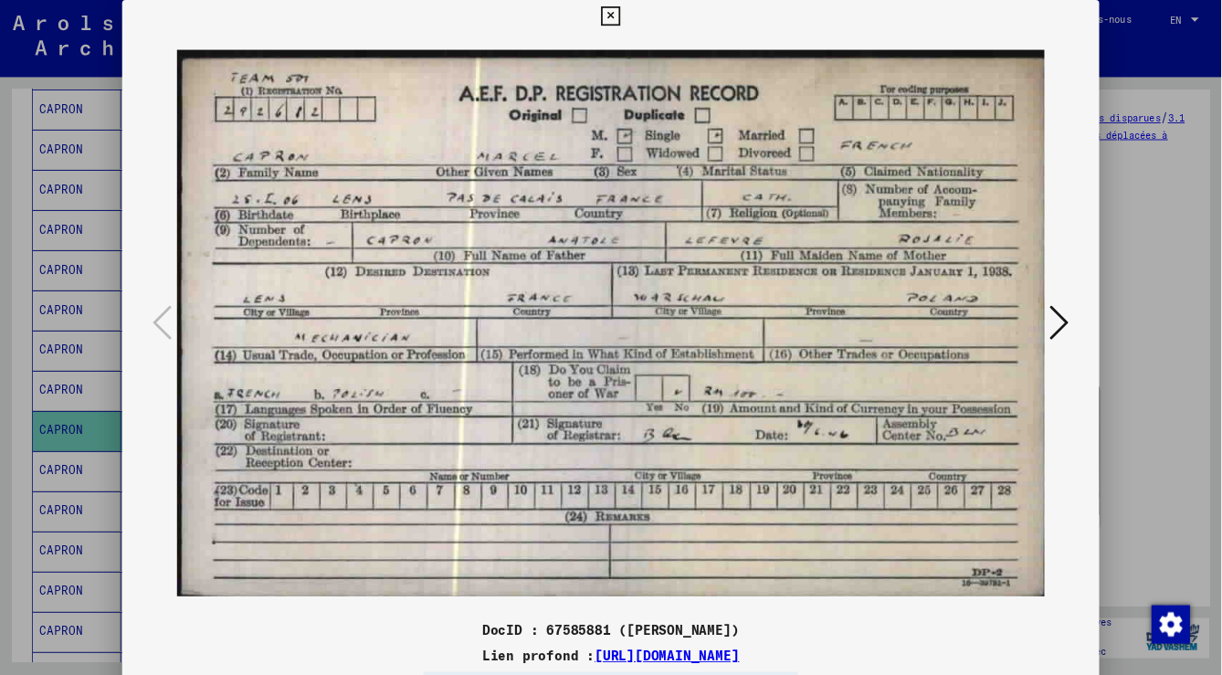
scroll to position [562, 0]
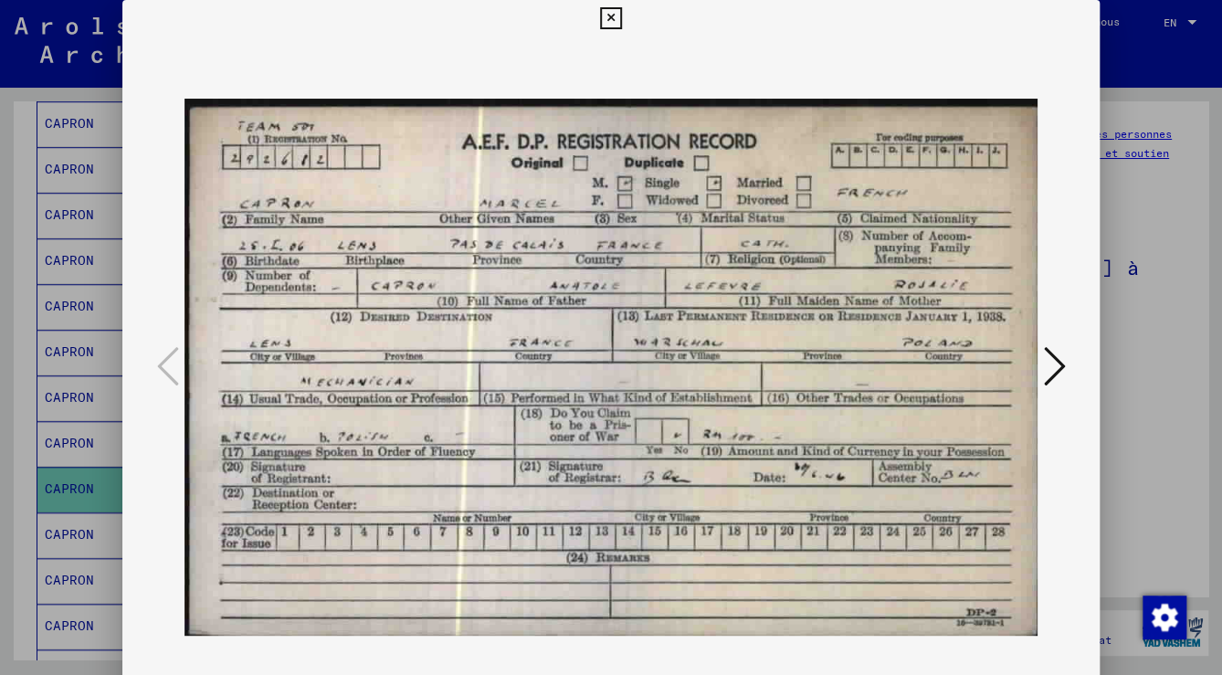
click at [1045, 366] on icon at bounding box center [1054, 366] width 22 height 44
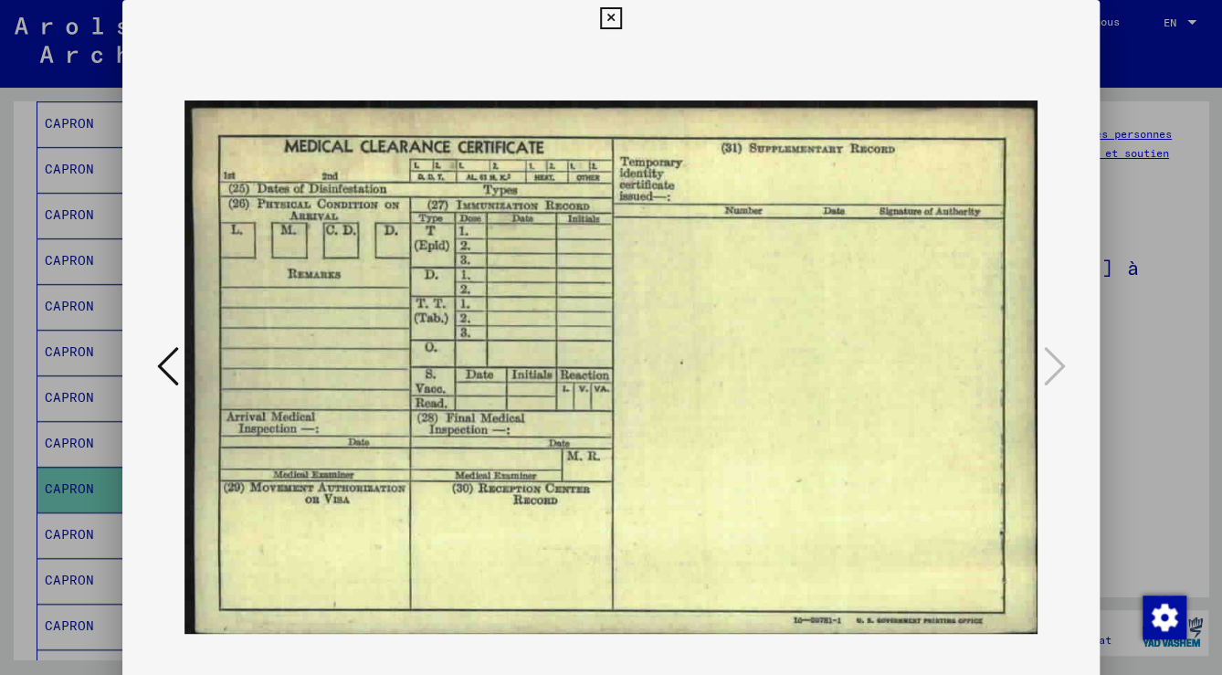
click at [168, 357] on icon at bounding box center [168, 366] width 22 height 44
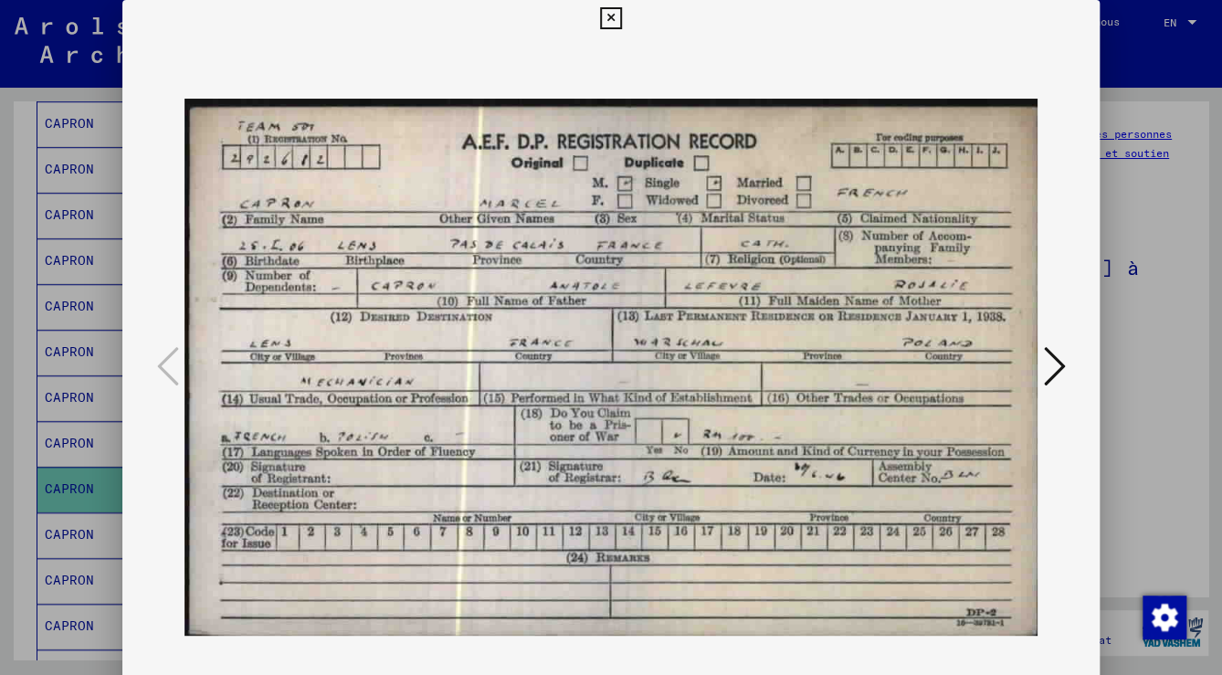
click at [839, 190] on img at bounding box center [610, 367] width 853 height 661
click at [610, 15] on icon at bounding box center [610, 18] width 21 height 22
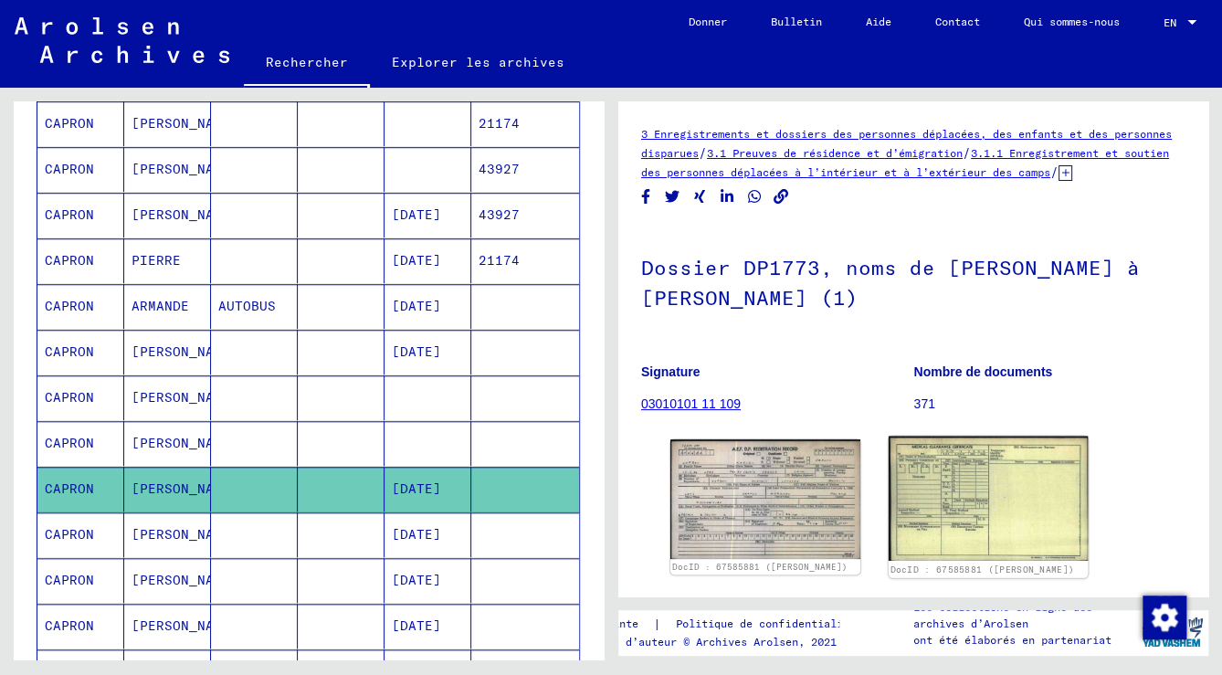
click at [901, 526] on img at bounding box center [988, 499] width 199 height 125
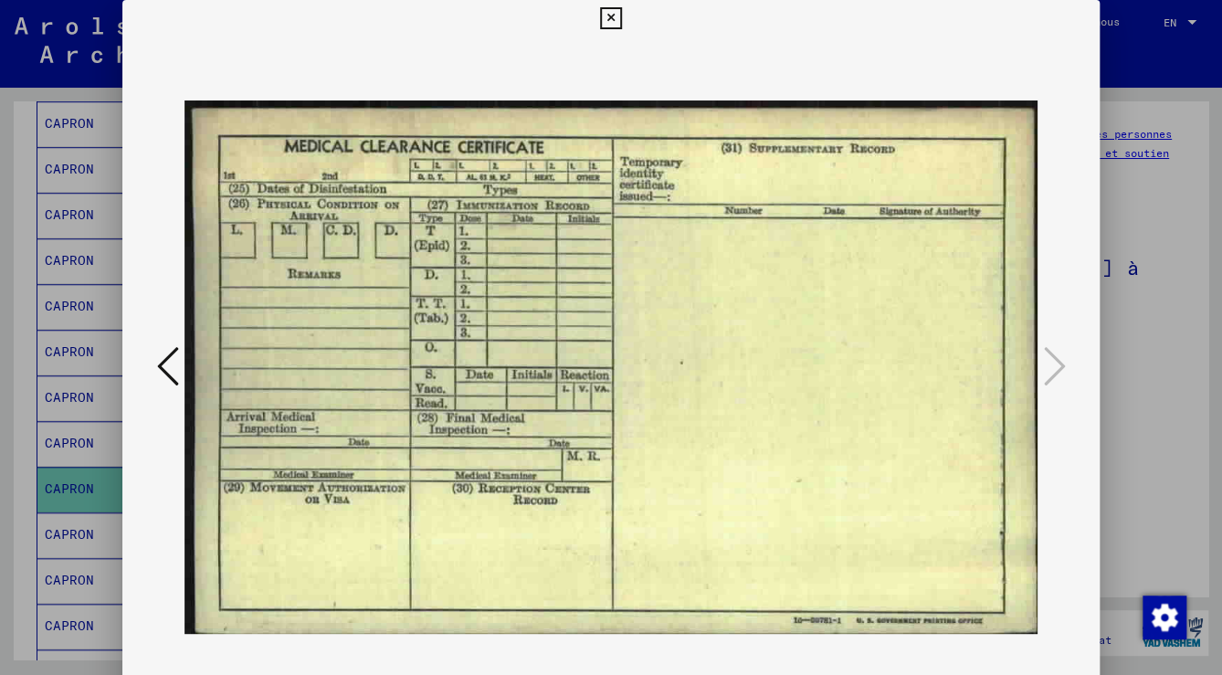
click at [622, 19] on button at bounding box center [611, 18] width 32 height 37
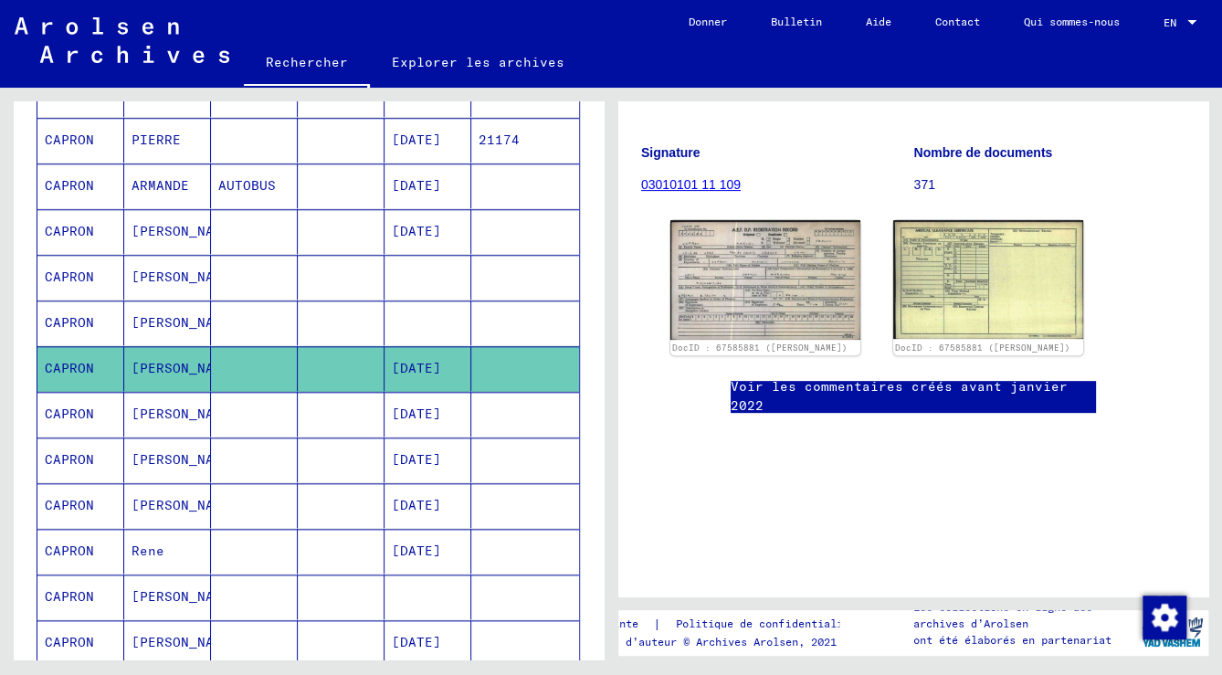
scroll to position [708, 0]
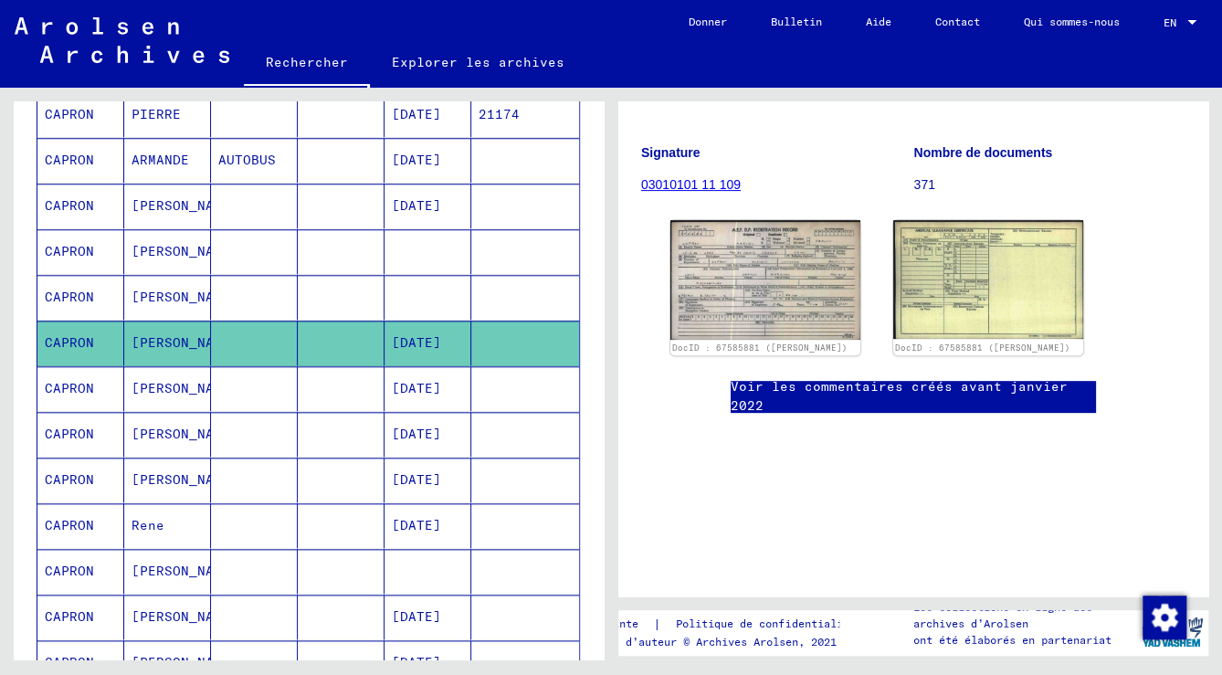
click at [211, 604] on mat-cell at bounding box center [254, 617] width 87 height 45
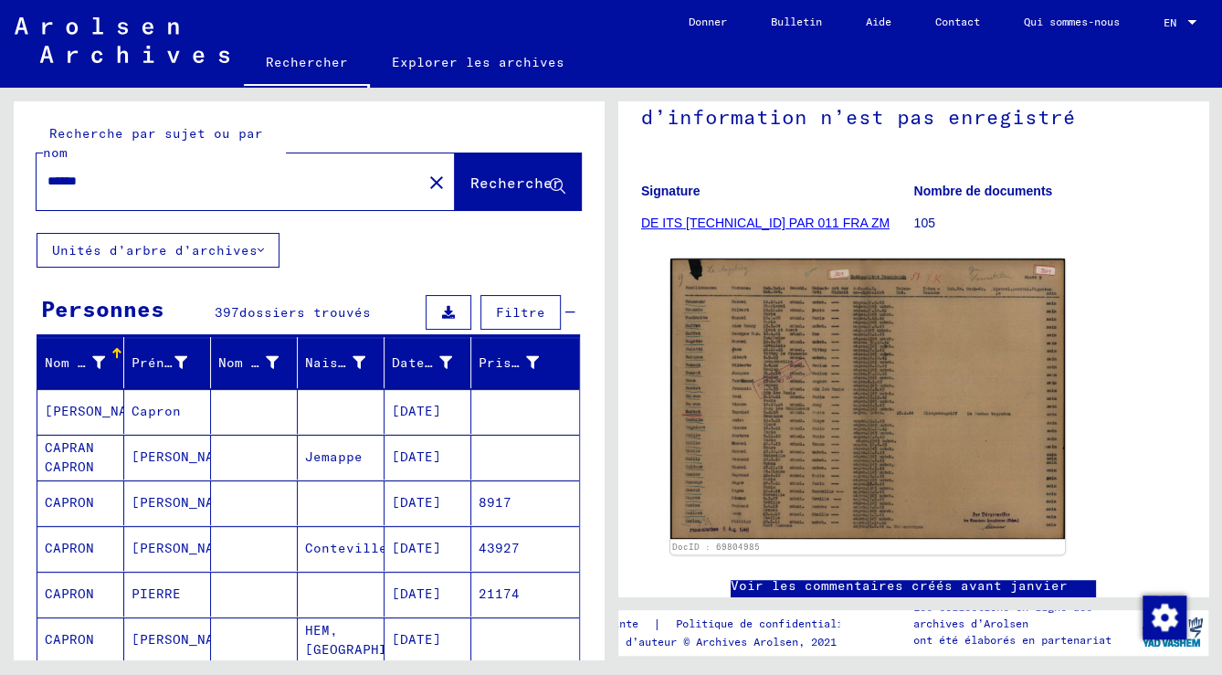
click at [426, 185] on mat-icon "close" at bounding box center [437, 183] width 22 height 22
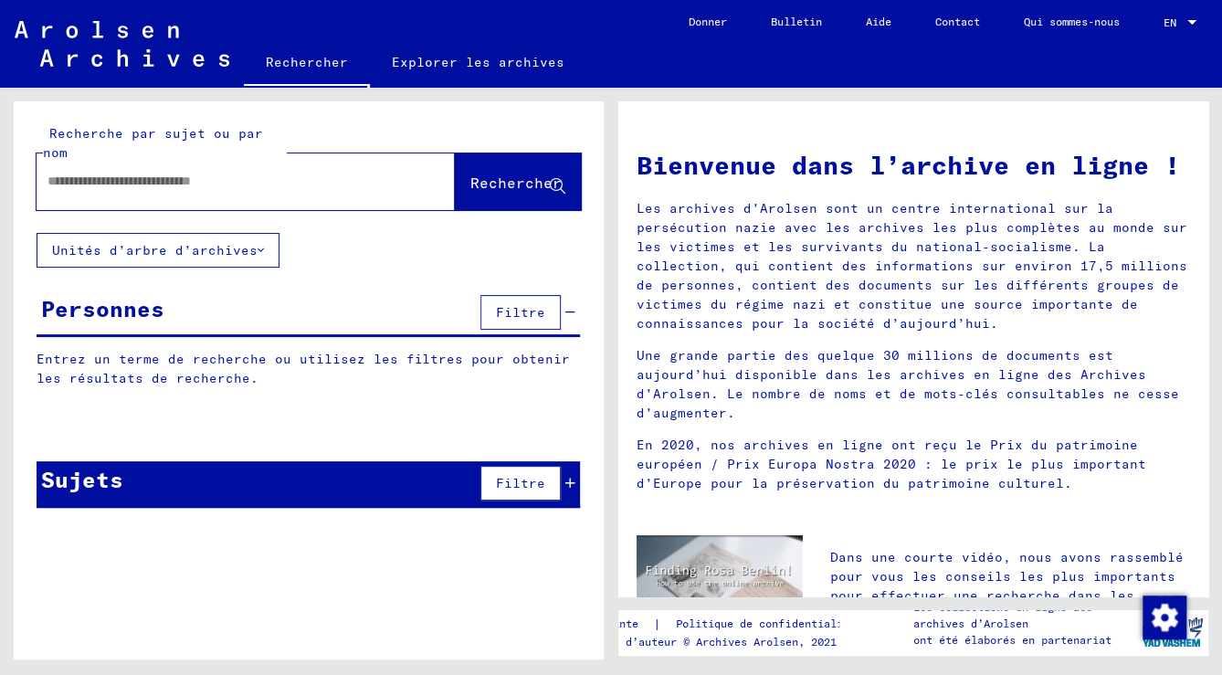
click at [383, 192] on div at bounding box center [219, 181] width 364 height 41
click at [115, 179] on input "text" at bounding box center [223, 181] width 353 height 19
type input "******"
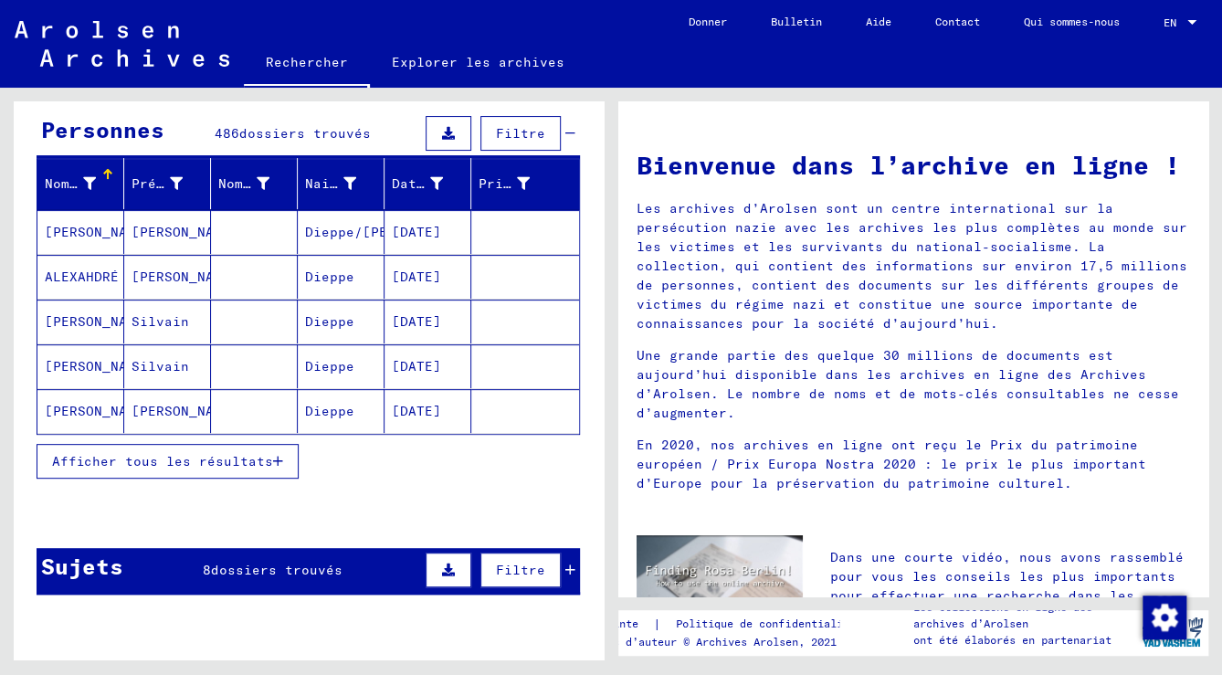
scroll to position [292, 0]
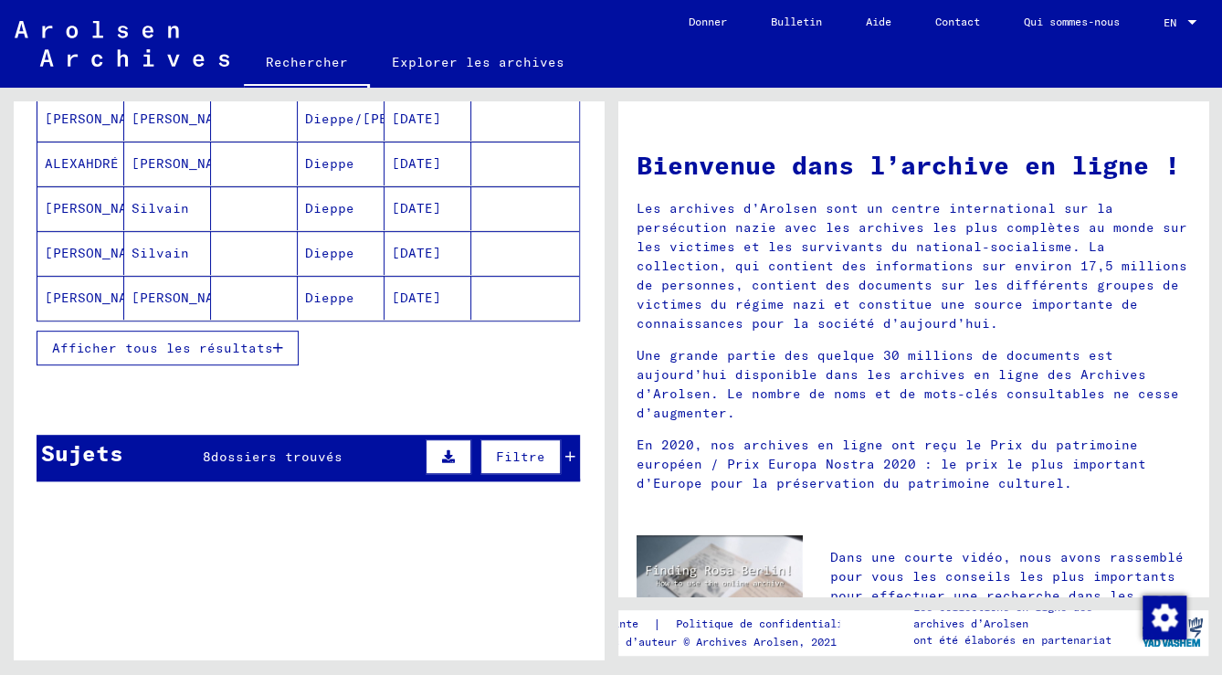
click at [175, 349] on span "Afficher tous les résultats" at bounding box center [162, 348] width 221 height 16
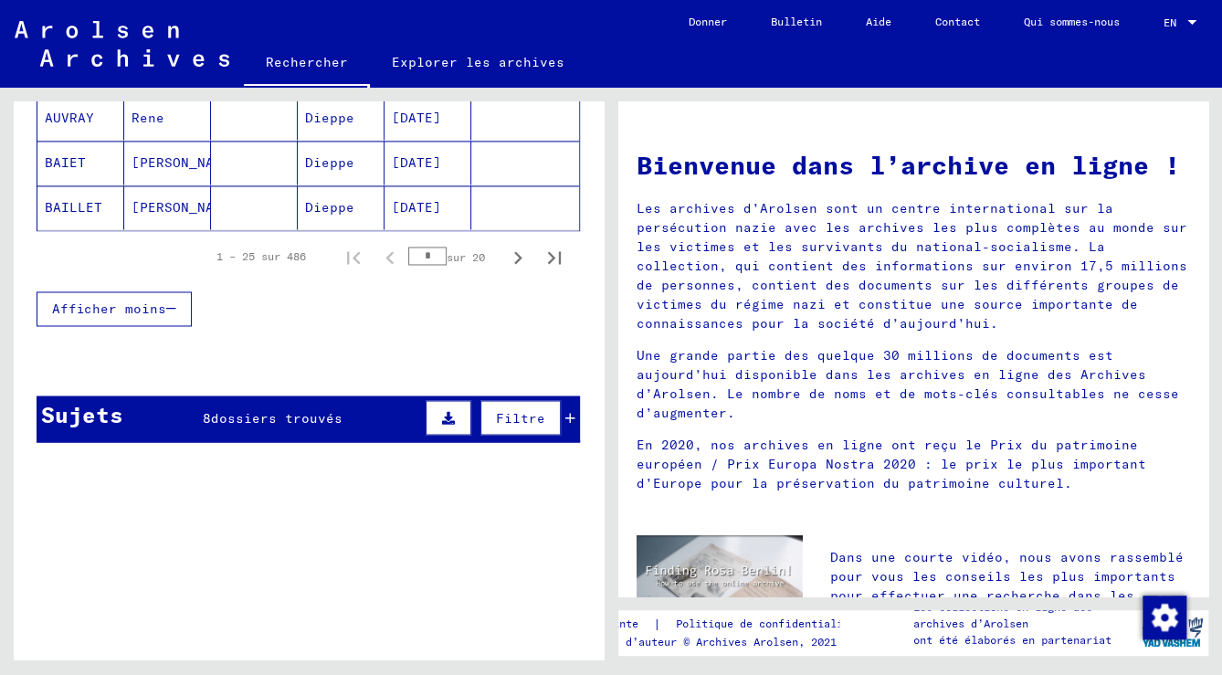
scroll to position [1107, 0]
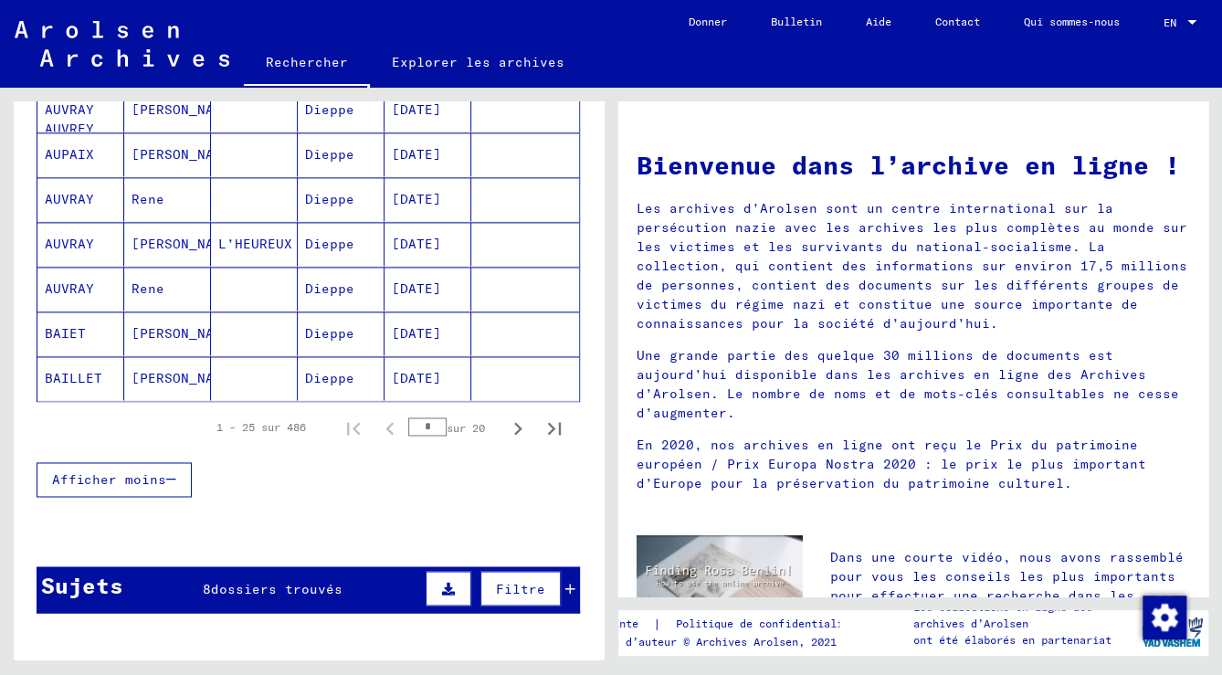
click at [193, 329] on mat-cell "[PERSON_NAME]" at bounding box center [167, 333] width 87 height 44
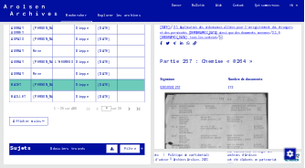
scroll to position [73, 0]
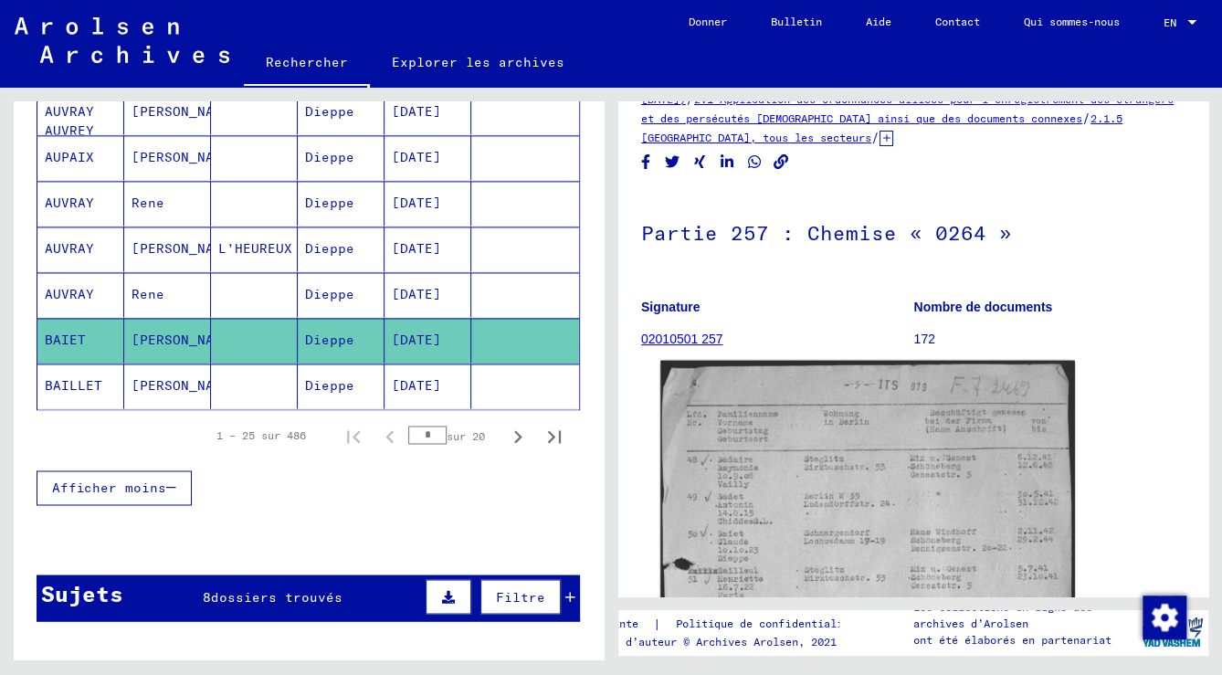
click at [848, 407] on img at bounding box center [867, 650] width 415 height 578
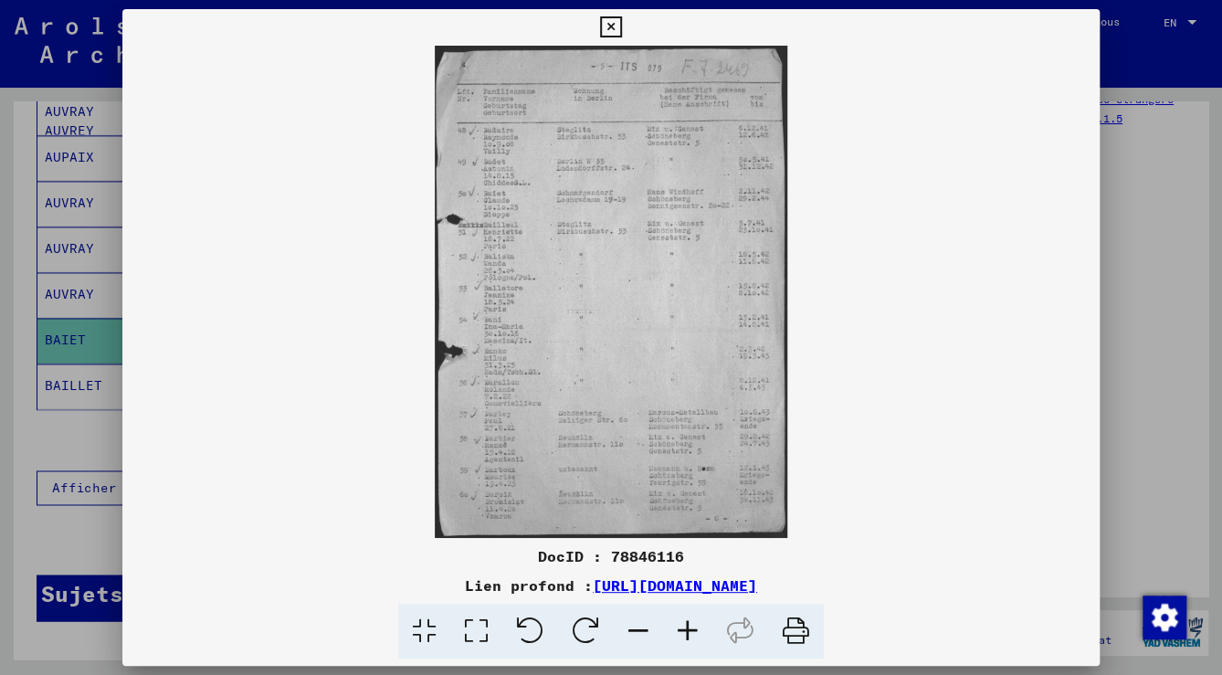
click at [701, 632] on icon at bounding box center [687, 632] width 49 height 56
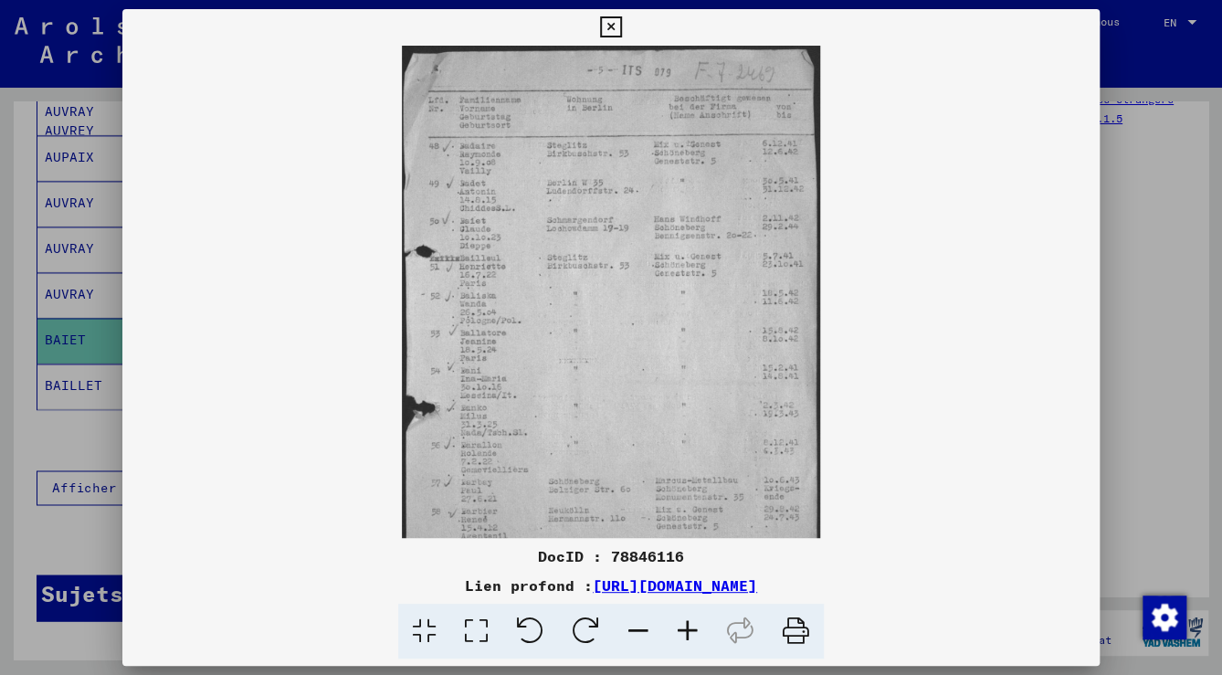
click at [701, 632] on icon at bounding box center [687, 632] width 49 height 56
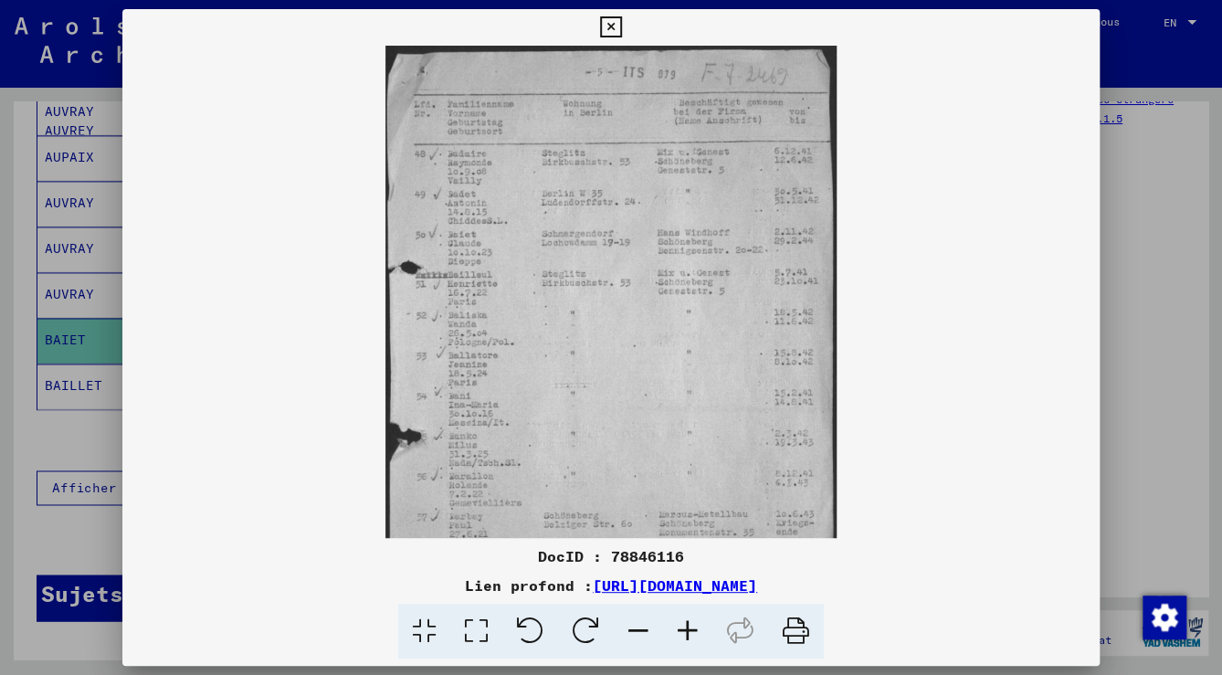
click at [701, 632] on icon at bounding box center [687, 632] width 49 height 56
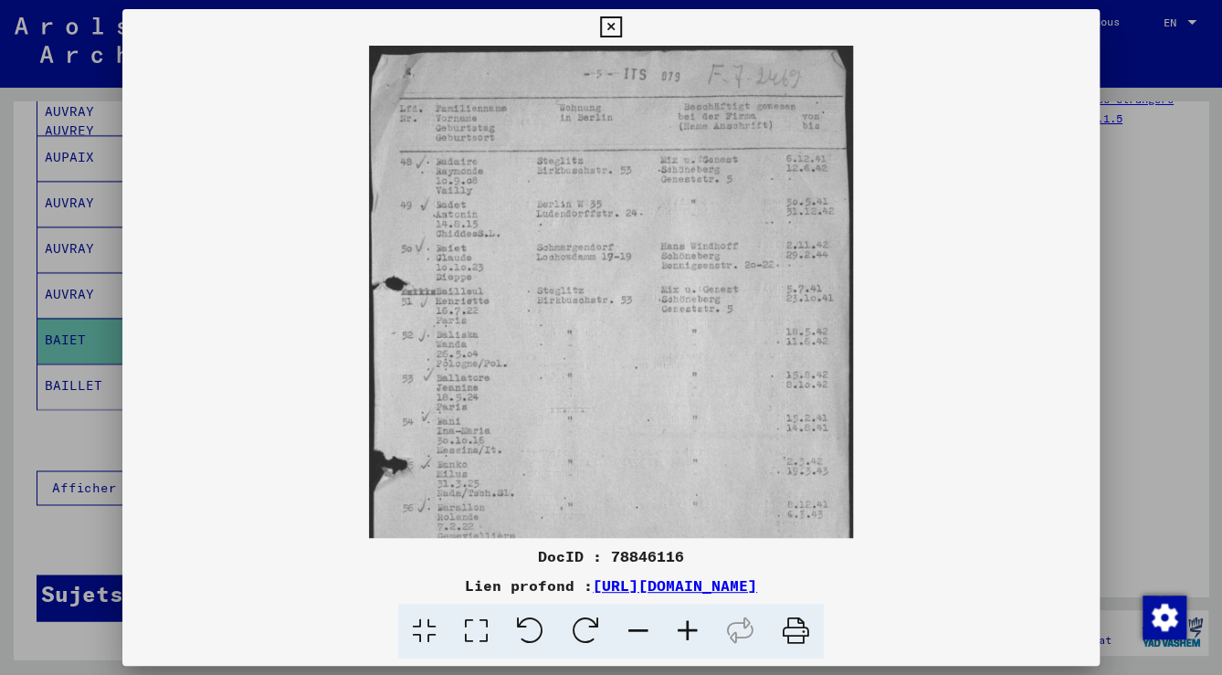
click at [701, 632] on icon at bounding box center [687, 632] width 49 height 56
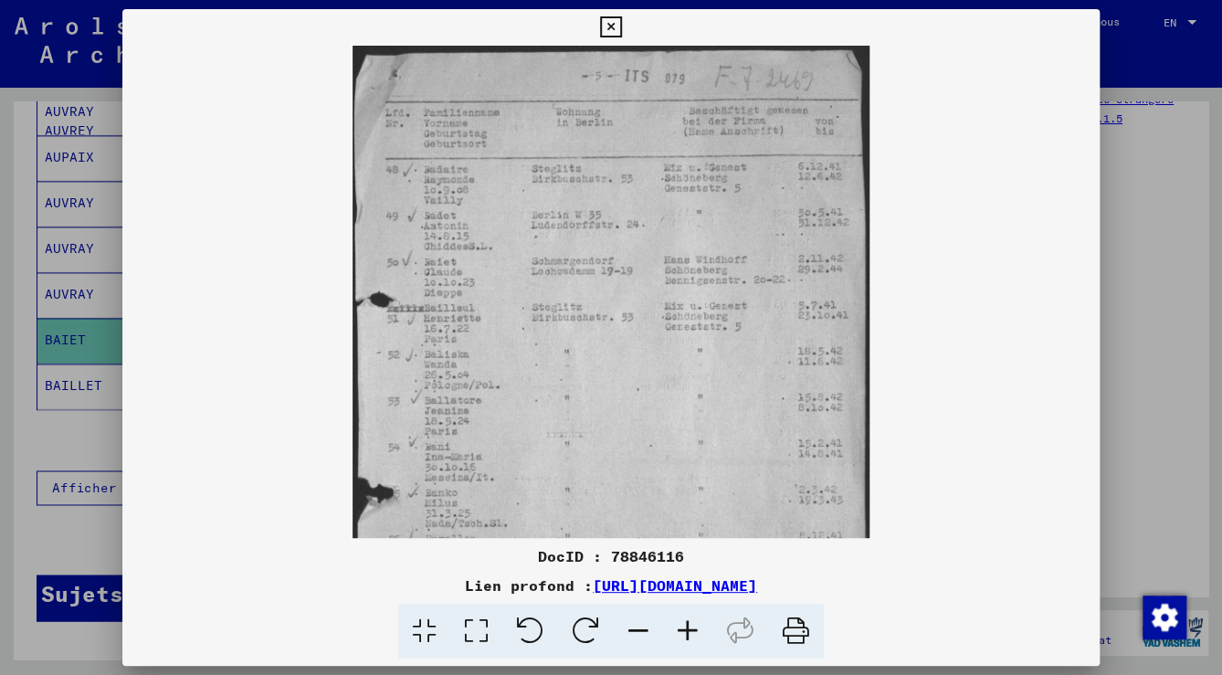
click at [701, 632] on icon at bounding box center [687, 632] width 49 height 56
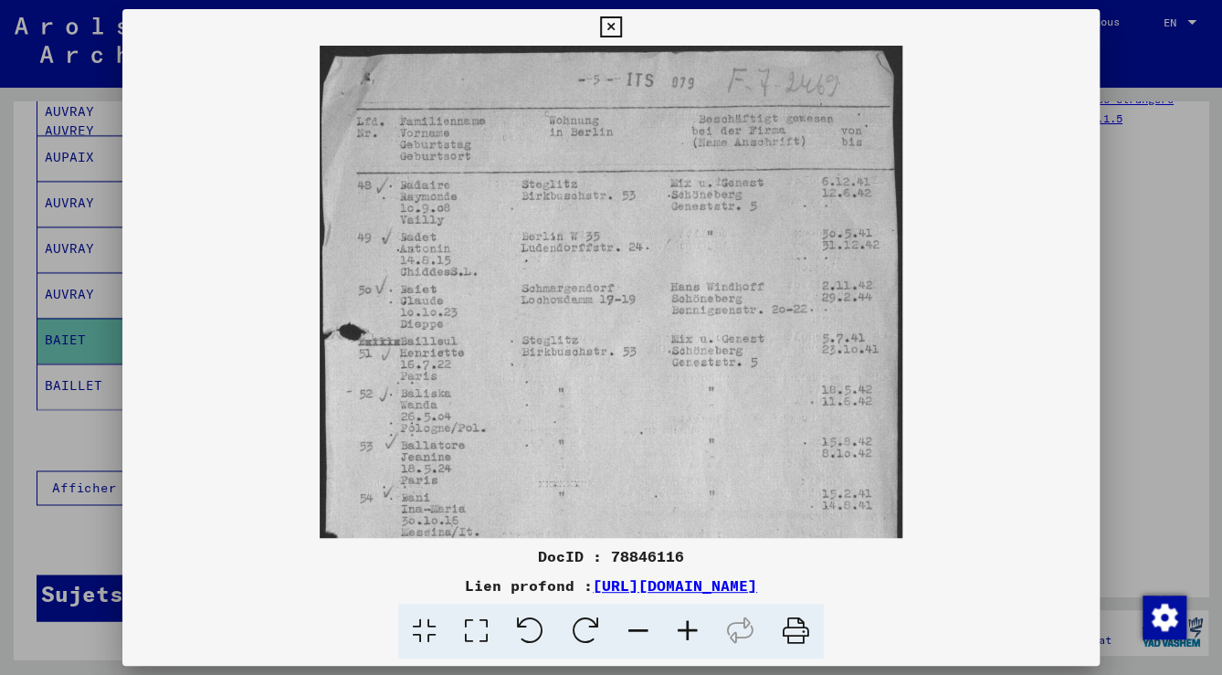
click at [701, 632] on icon at bounding box center [687, 632] width 49 height 56
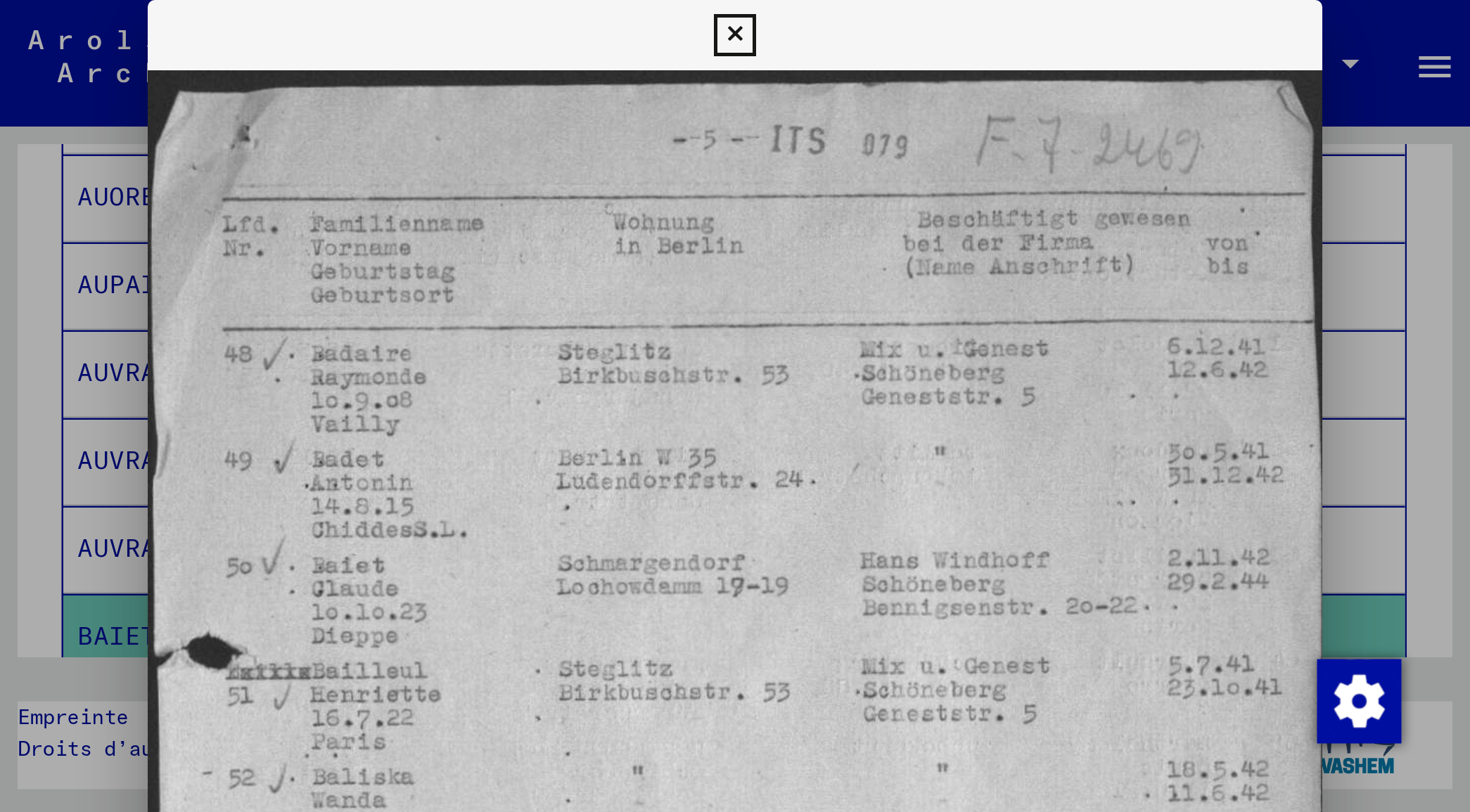
scroll to position [867, 0]
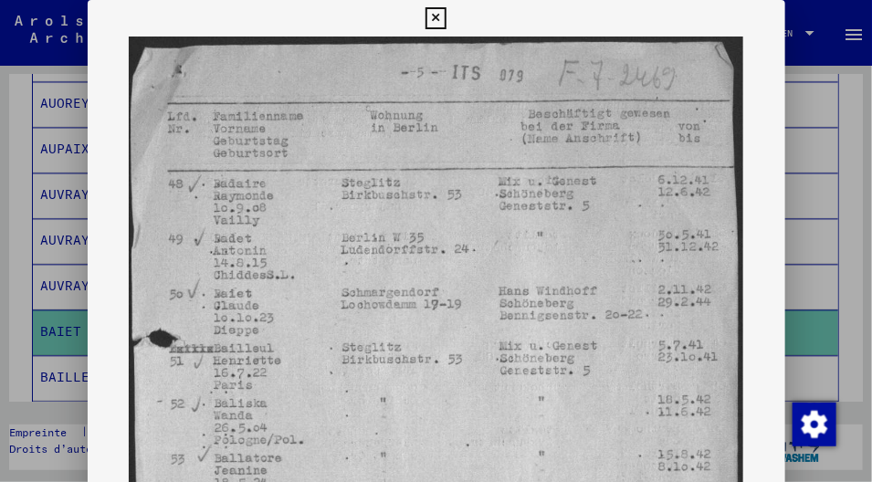
drag, startPoint x: 871, startPoint y: 54, endPoint x: 872, endPoint y: 92, distance: 38.4
click at [872, 92] on html "Rechercher Explorer les archives Donner Bulletin Aide Contact Qui sommes-nous R…" at bounding box center [436, 241] width 872 height 482
drag, startPoint x: 872, startPoint y: 92, endPoint x: 863, endPoint y: 122, distance: 31.5
click at [863, 122] on div at bounding box center [436, 241] width 872 height 482
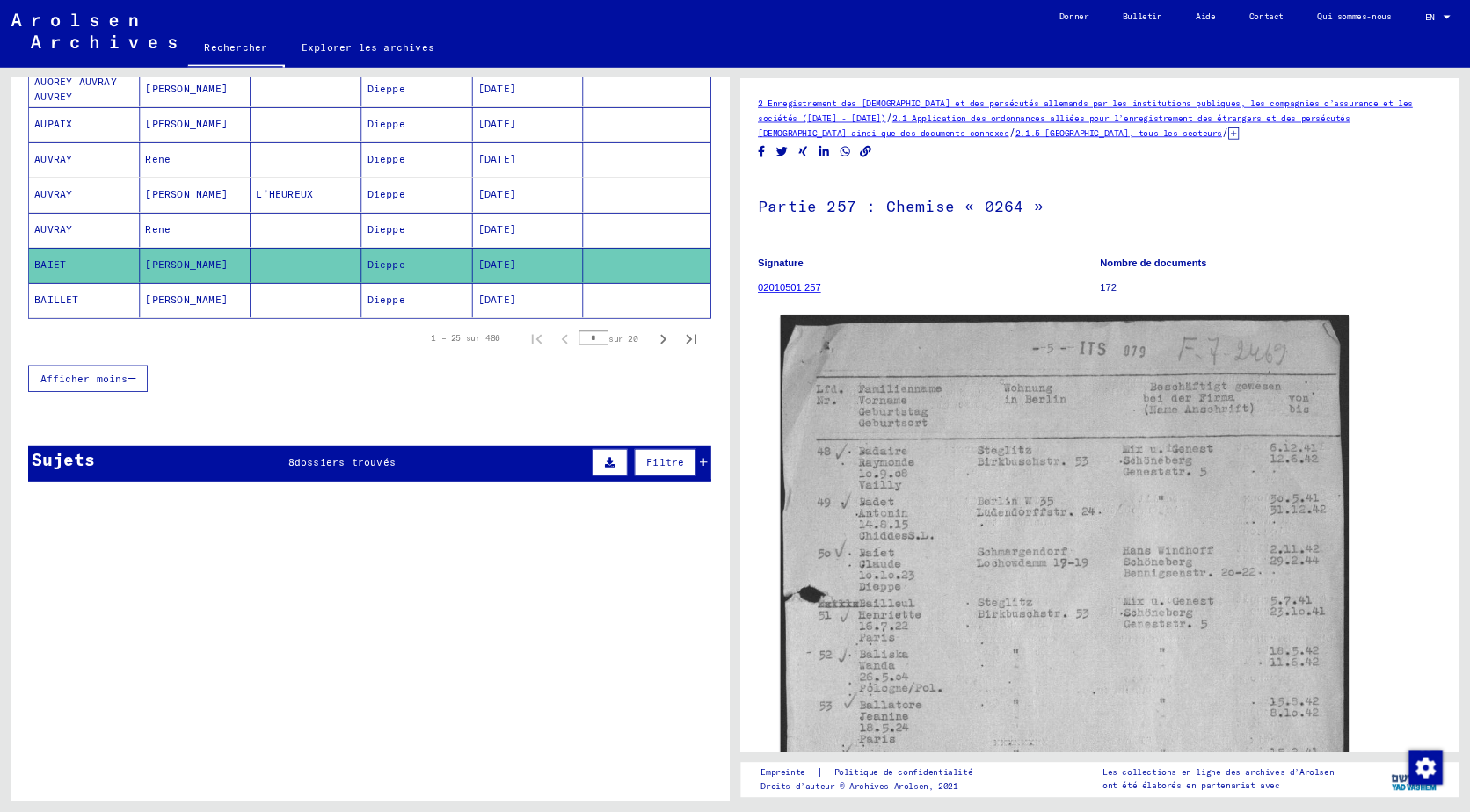
scroll to position [0, 0]
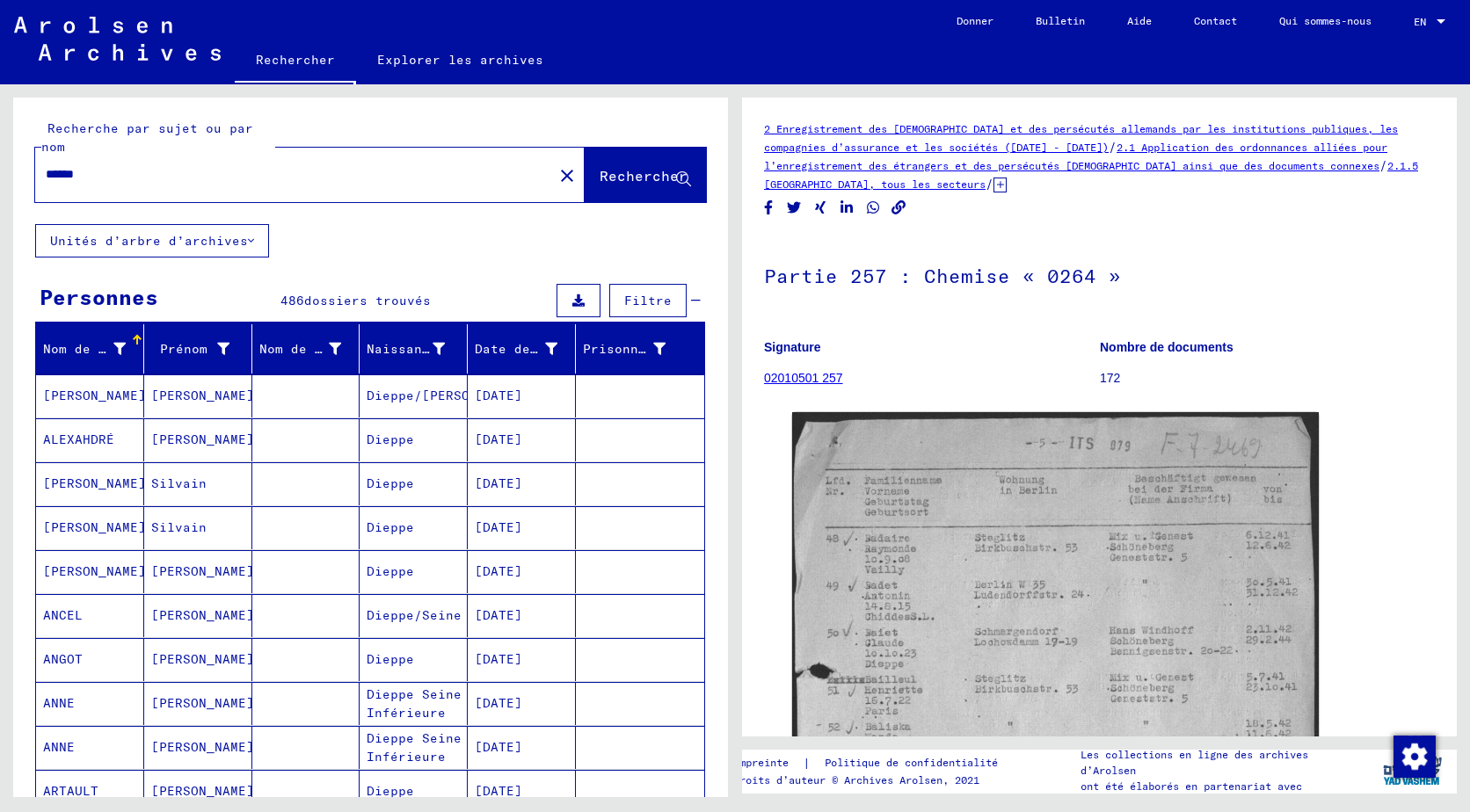
click at [1056, 352] on p "Signature" at bounding box center [932, 347] width 335 height 18
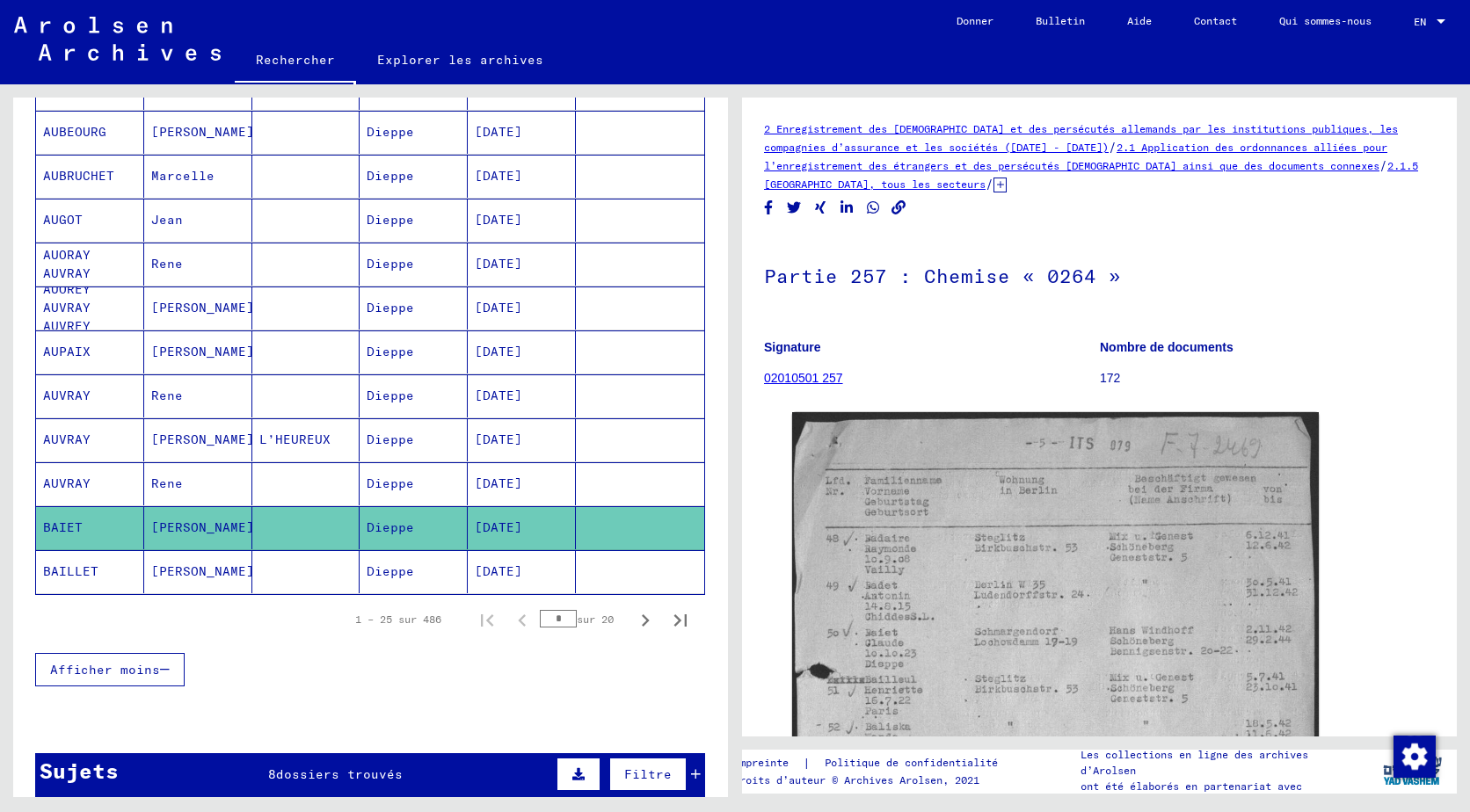
scroll to position [791, 0]
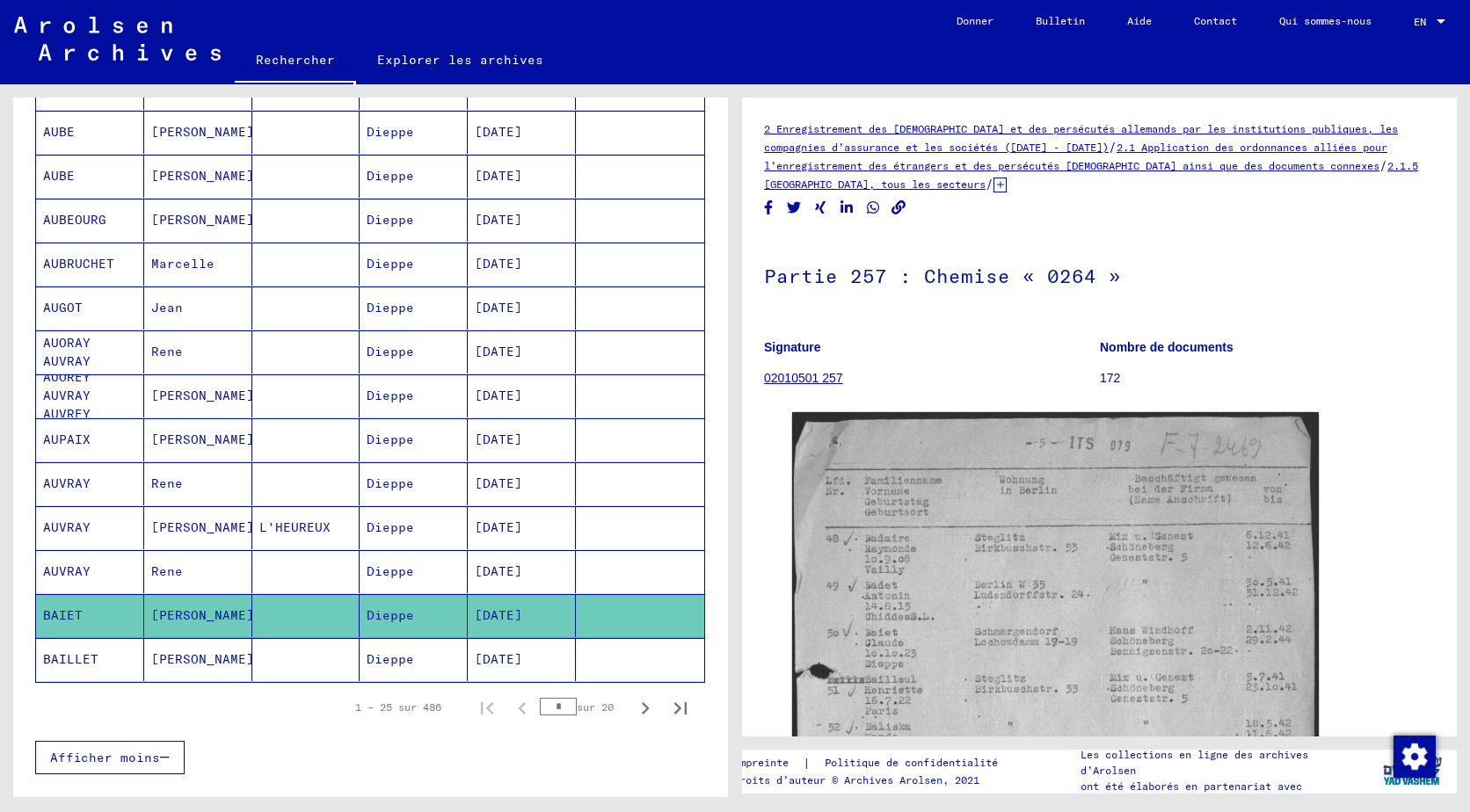
click at [241, 622] on mat-cell "[PERSON_NAME]" at bounding box center [198, 615] width 108 height 43
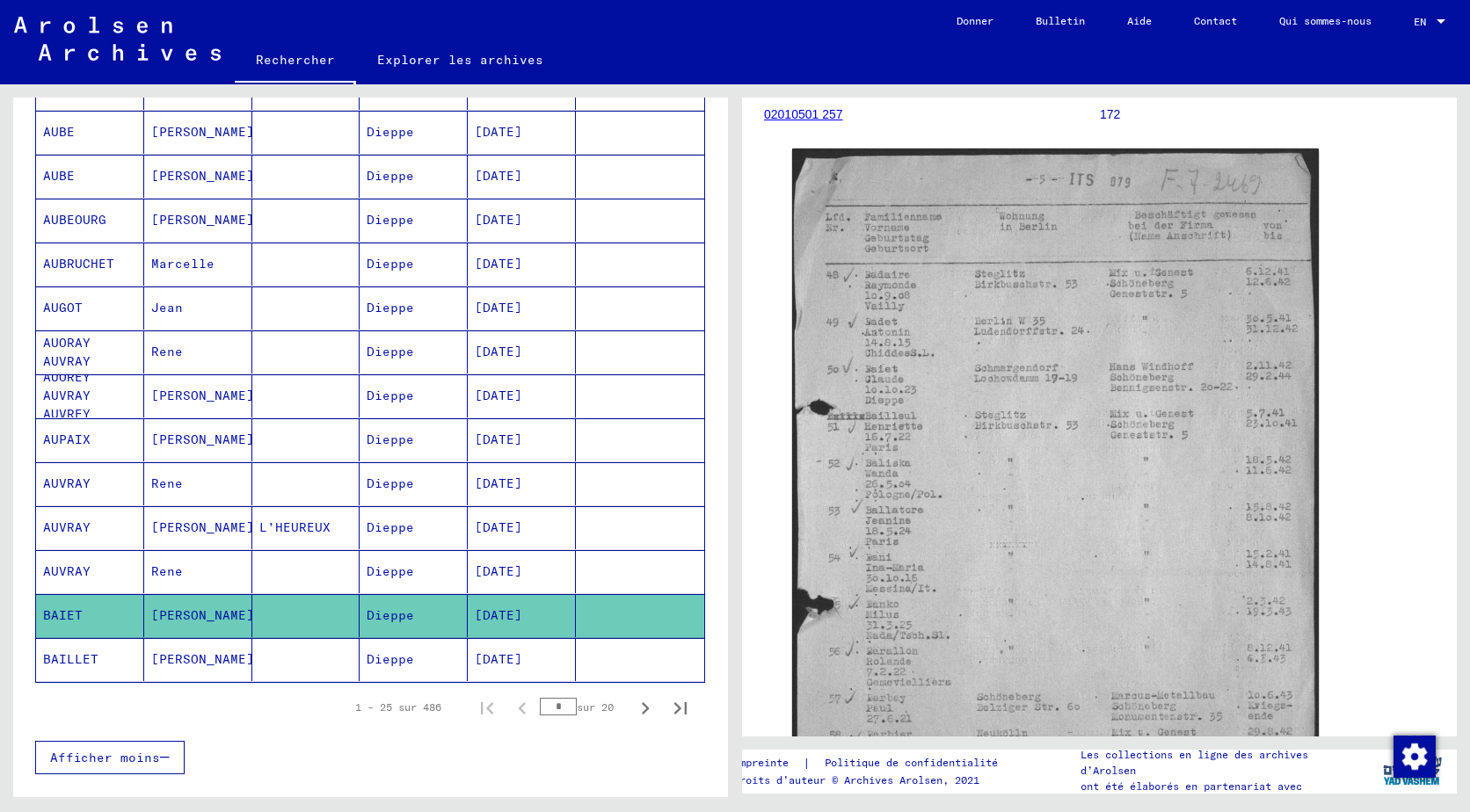
scroll to position [351, 0]
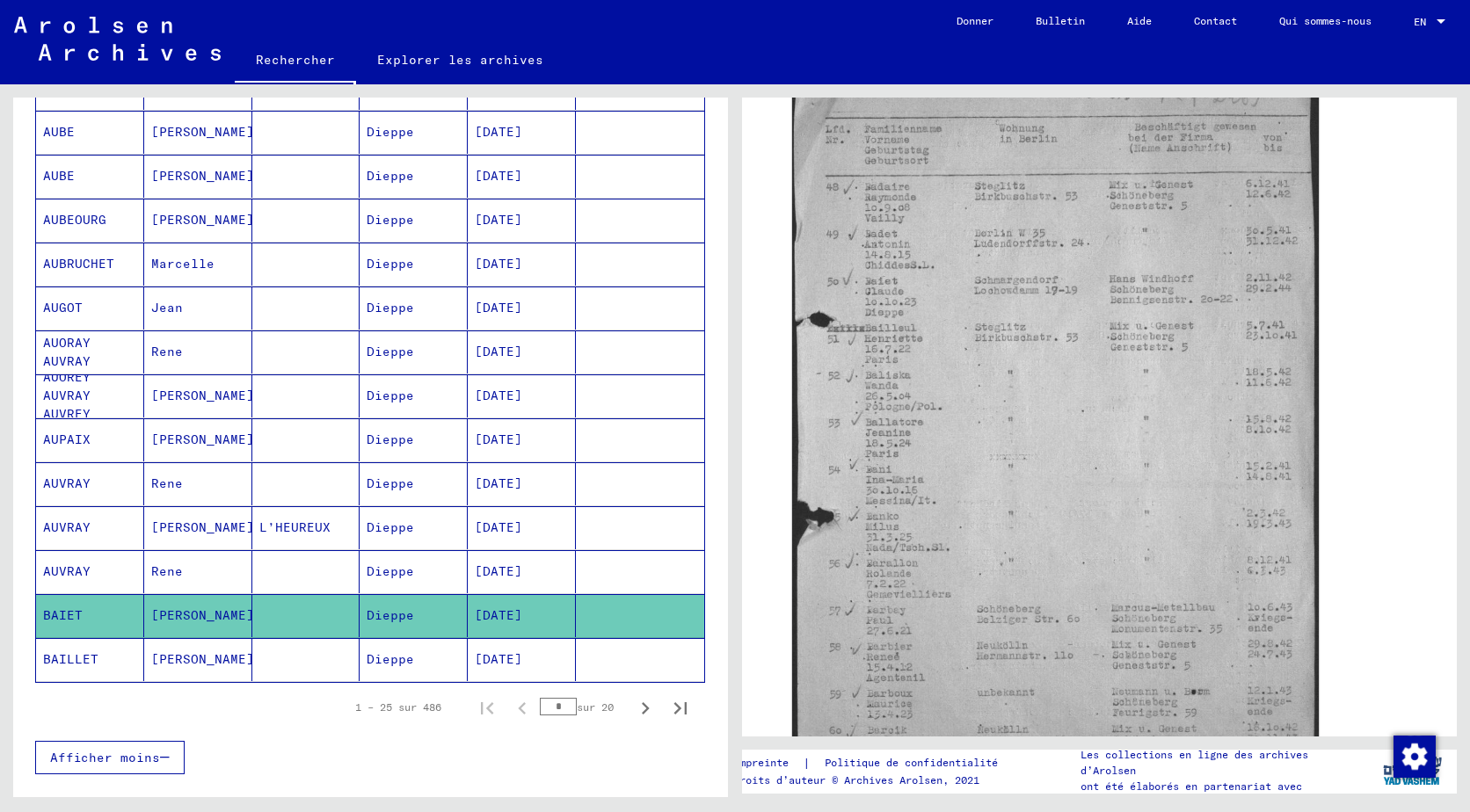
click at [415, 654] on mat-cell "Dieppe" at bounding box center [414, 659] width 108 height 43
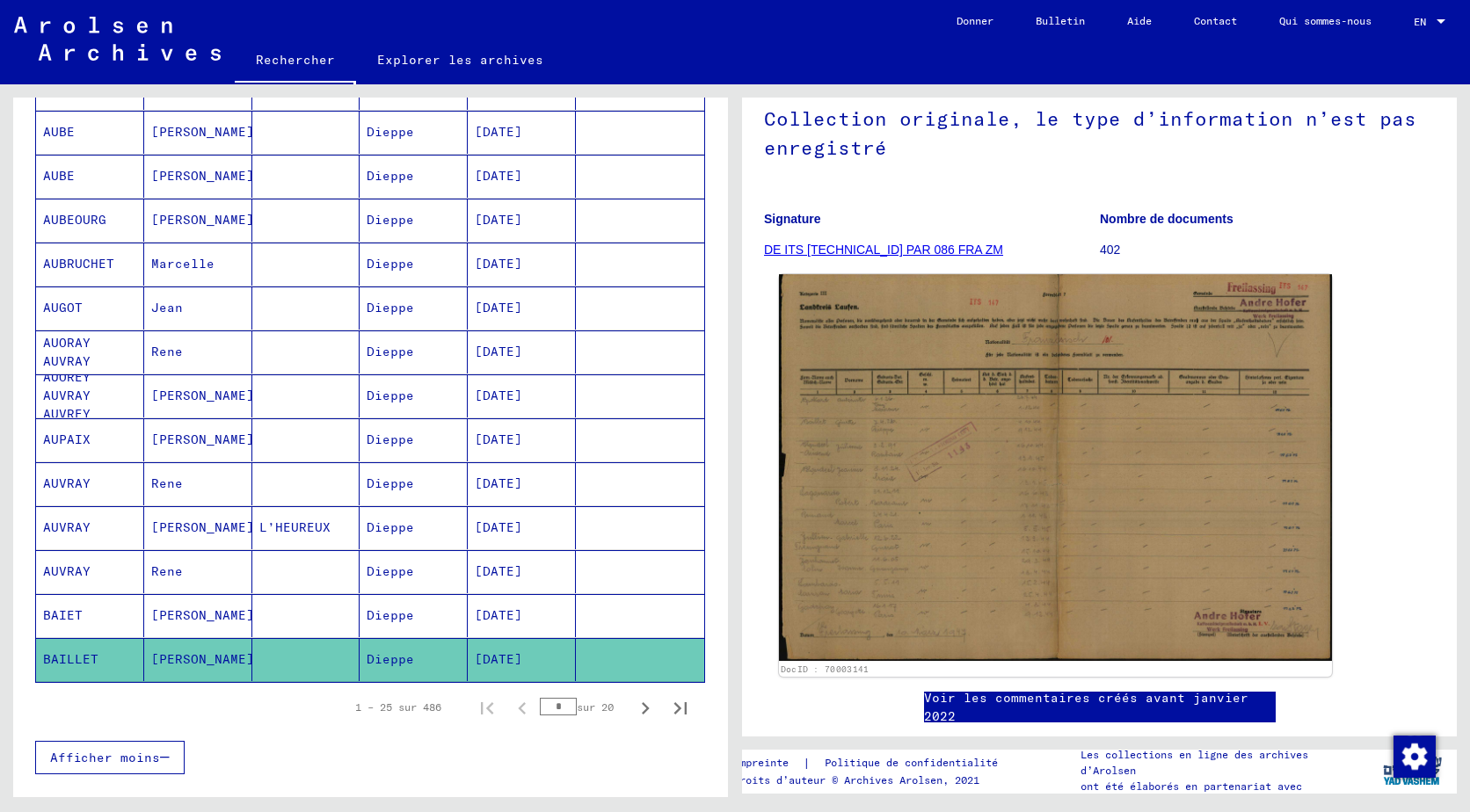
scroll to position [351, 0]
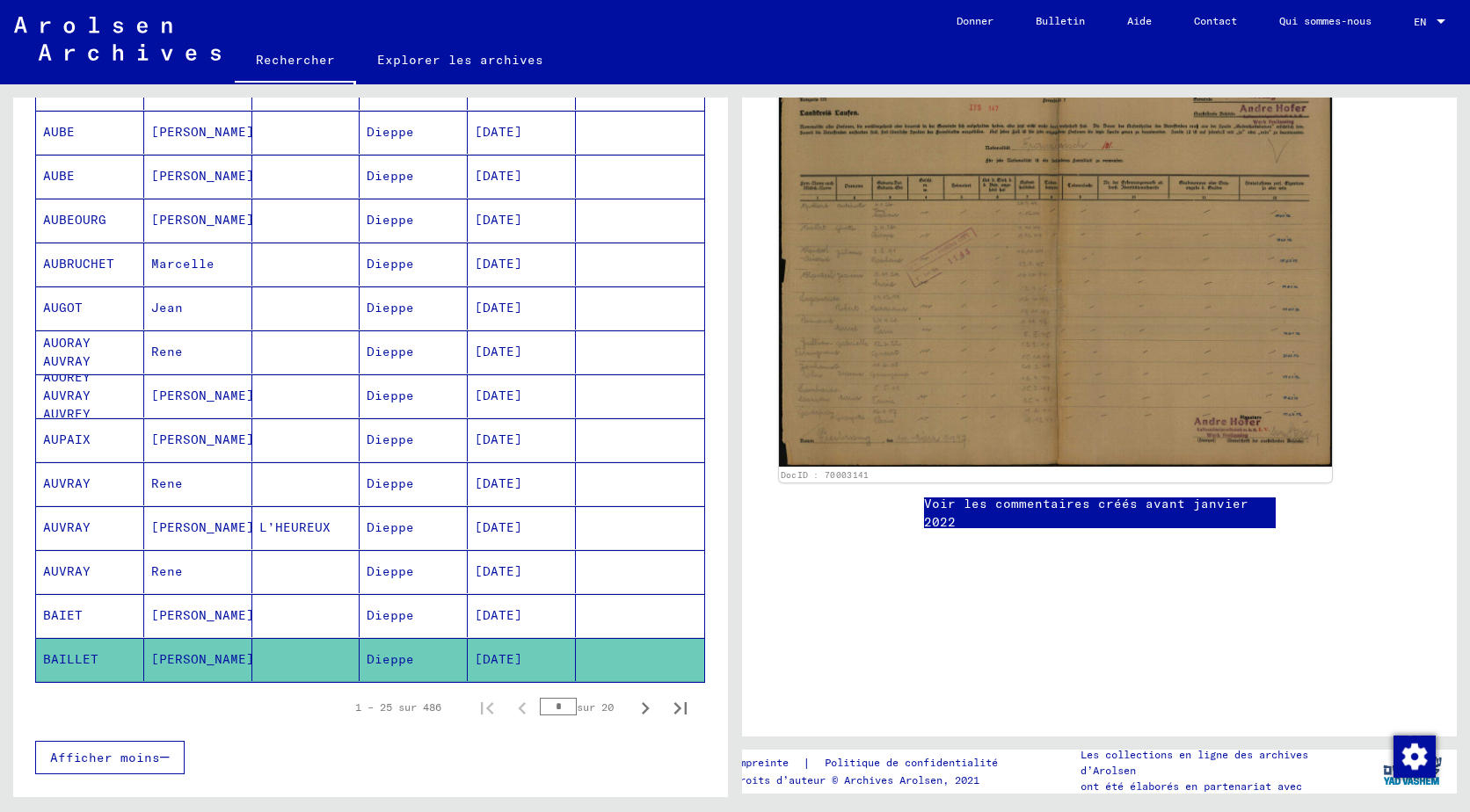
click at [815, 331] on img at bounding box center [1055, 273] width 553 height 387
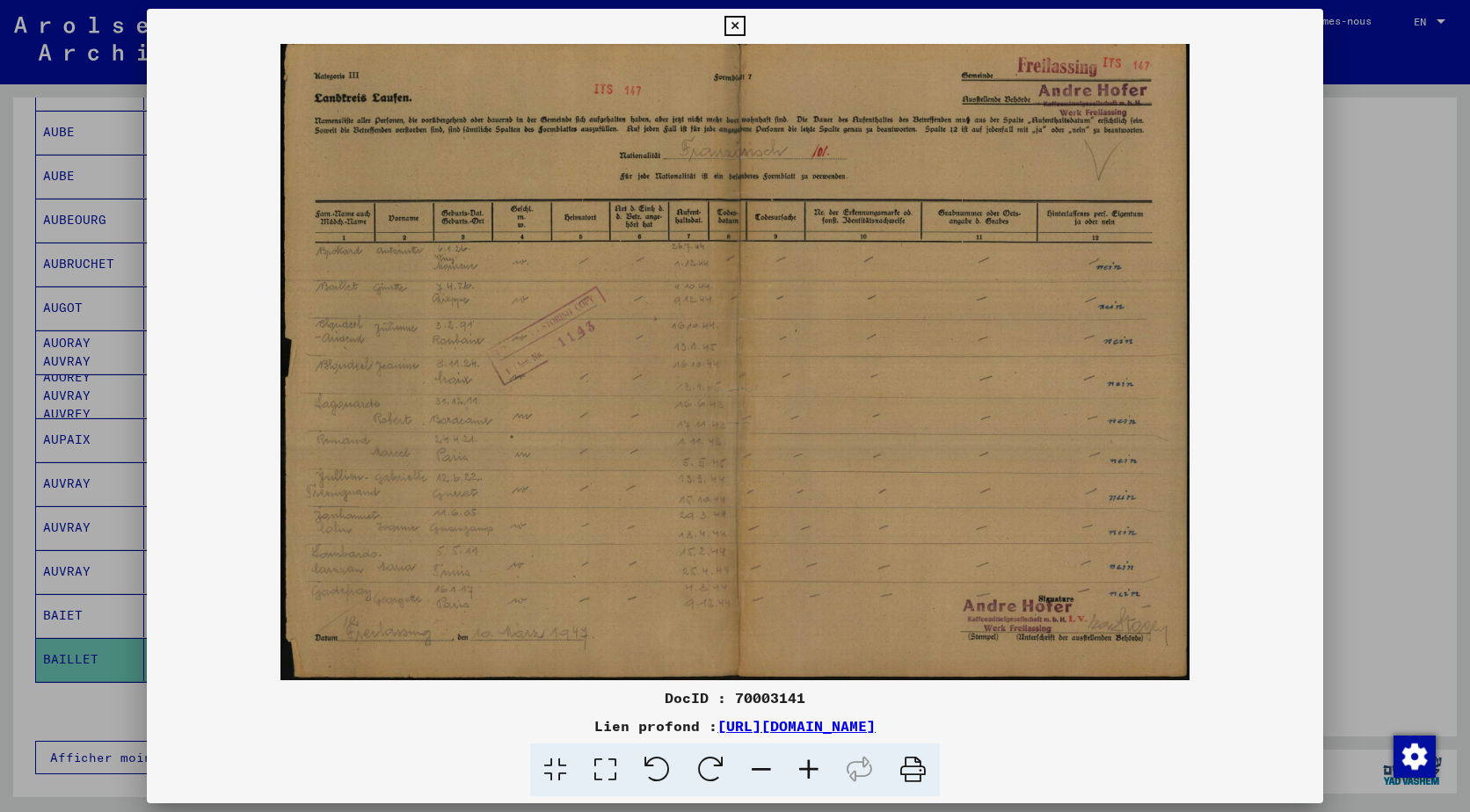
click at [827, 747] on icon at bounding box center [809, 771] width 47 height 54
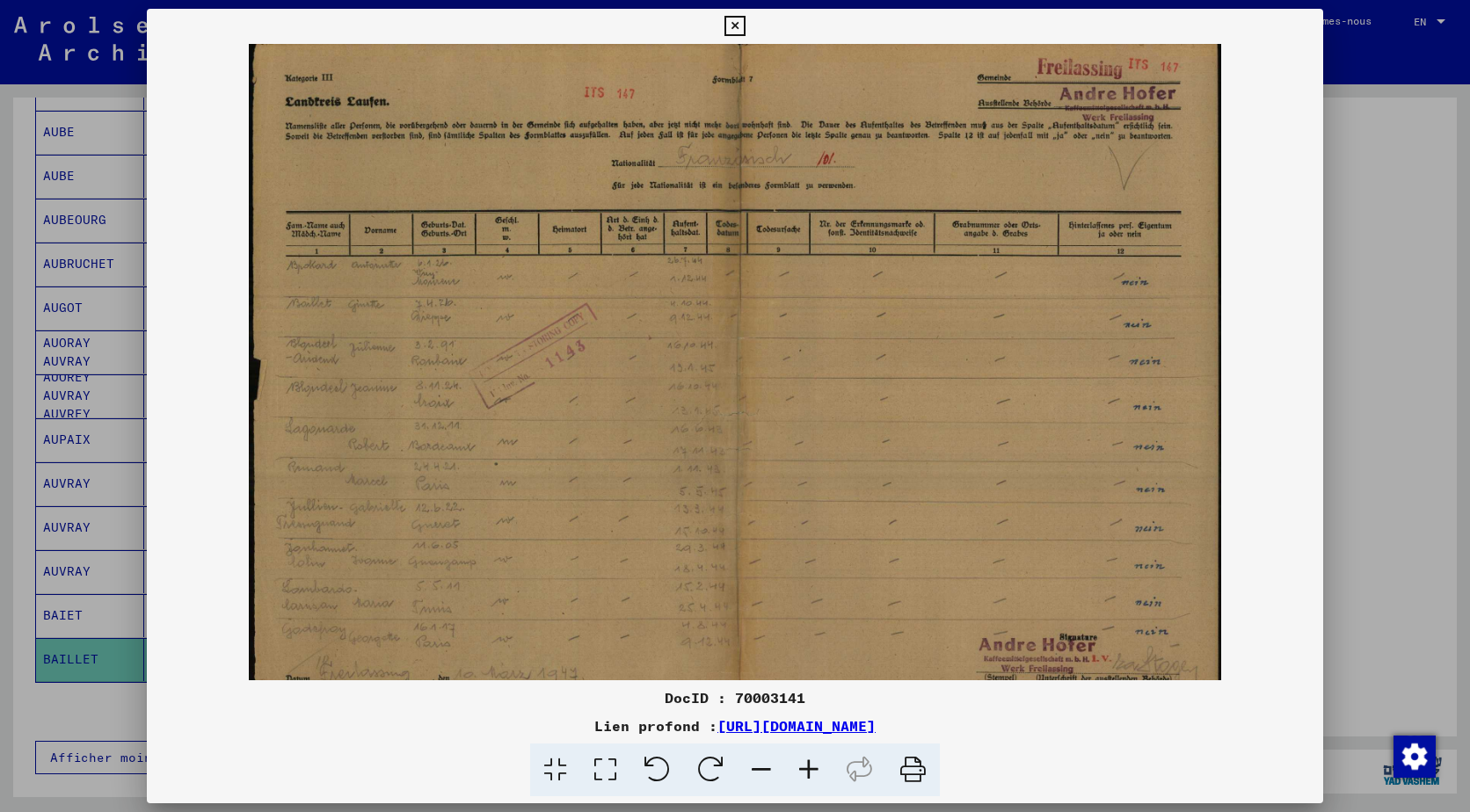
click at [821, 771] on icon at bounding box center [809, 771] width 47 height 54
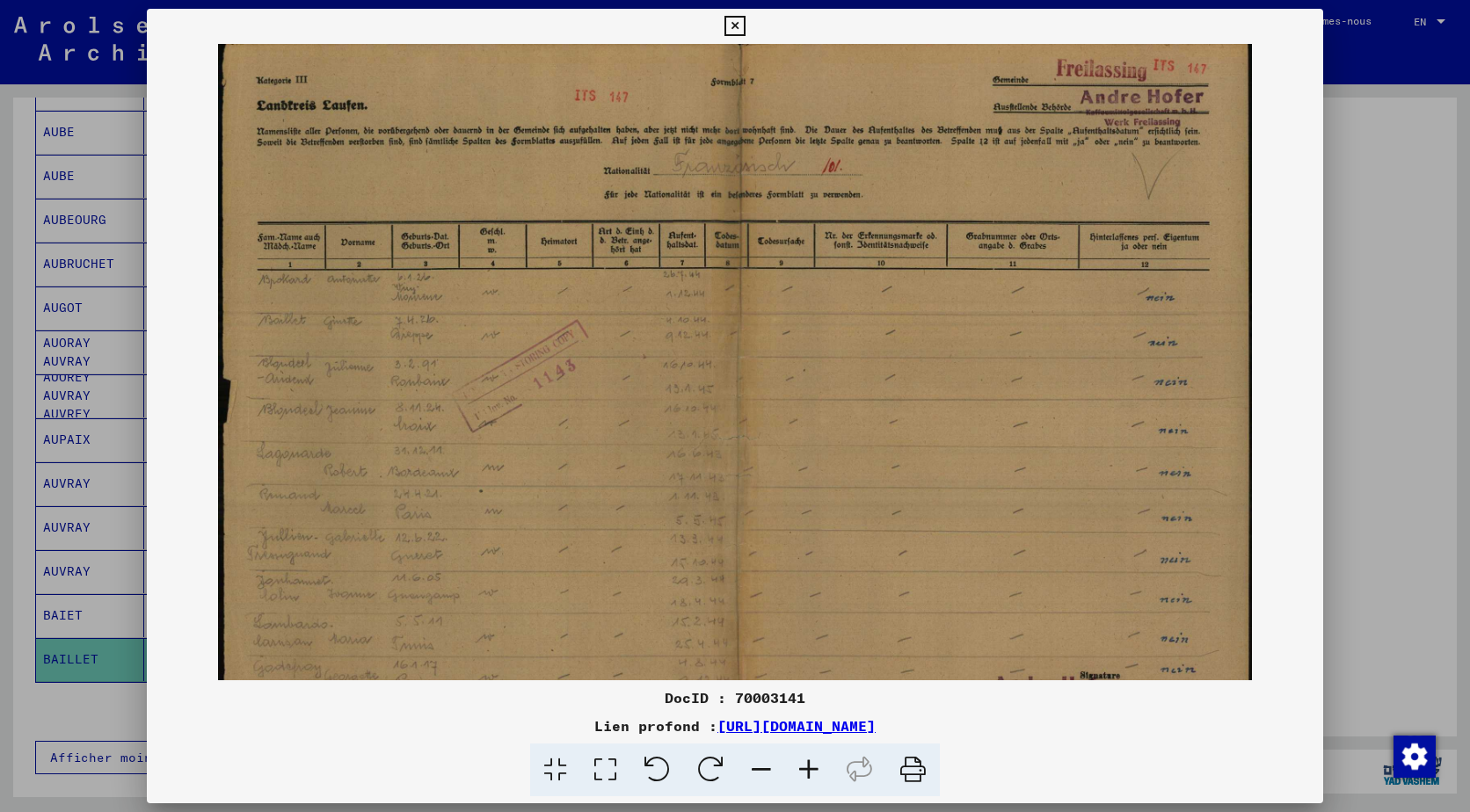
click at [747, 763] on icon at bounding box center [761, 771] width 47 height 54
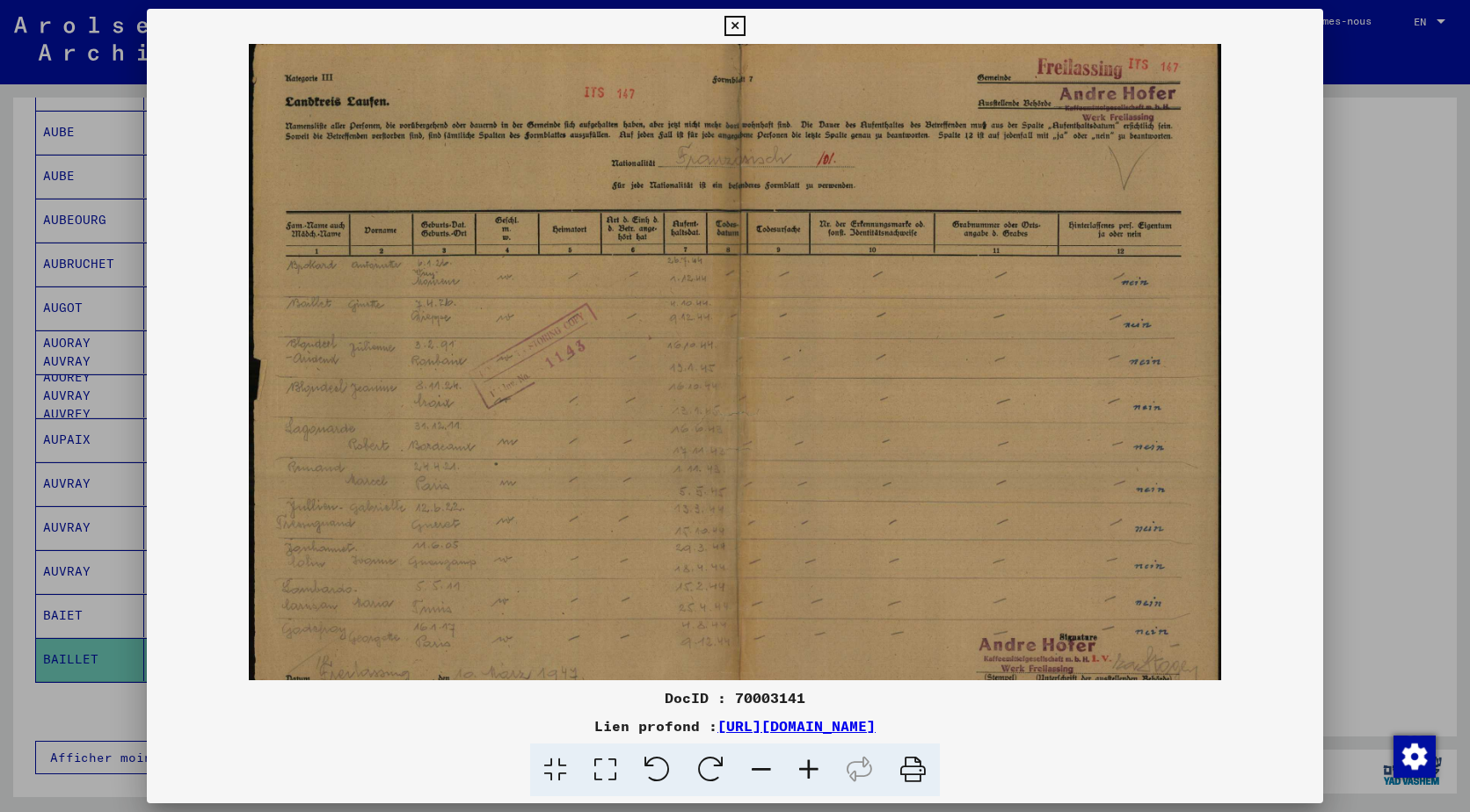
click at [747, 763] on icon at bounding box center [761, 771] width 47 height 54
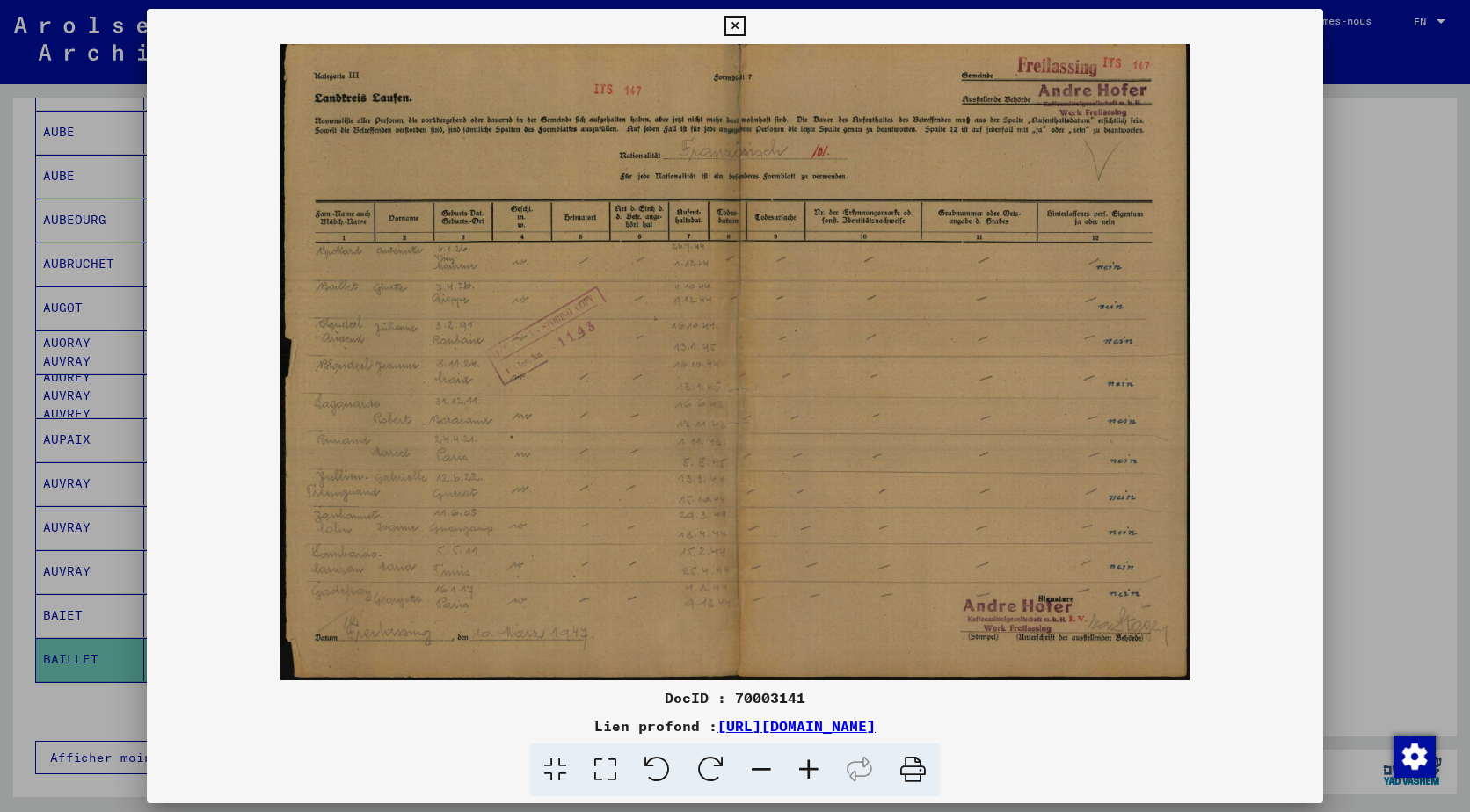
click at [741, 23] on icon at bounding box center [735, 26] width 20 height 21
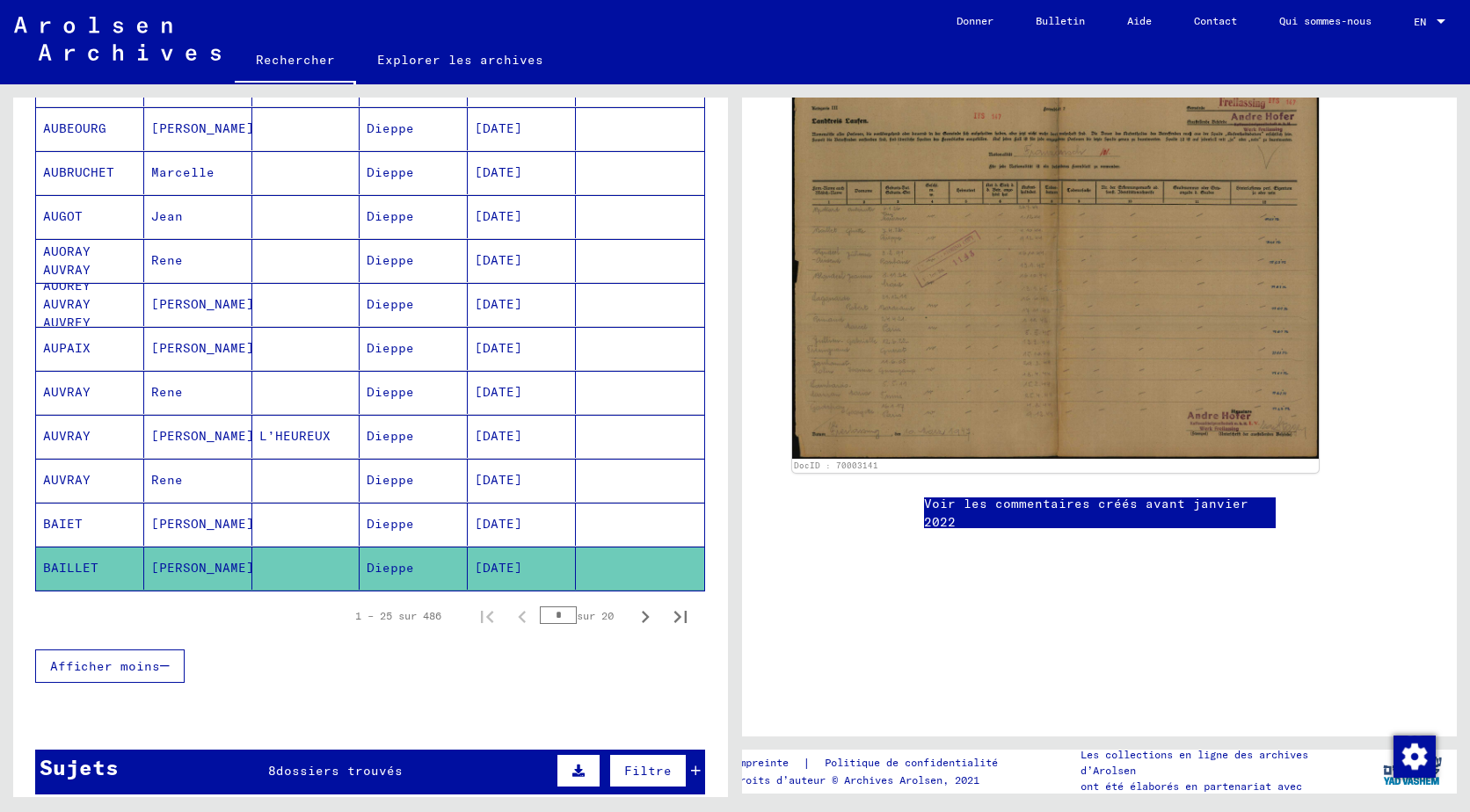
scroll to position [967, 0]
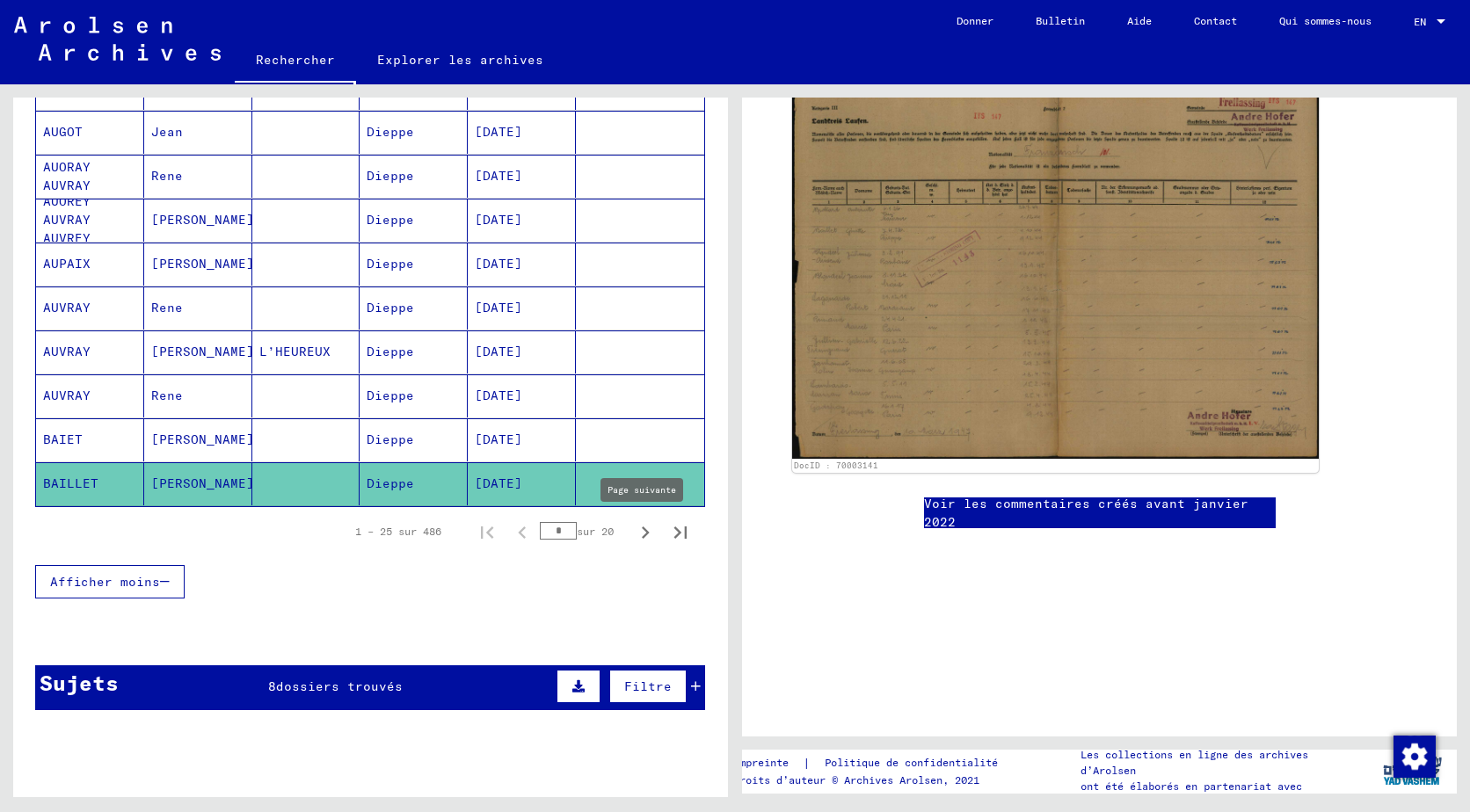
click at [633, 533] on icon "Page suivante" at bounding box center [646, 533] width 25 height 25
type input "*"
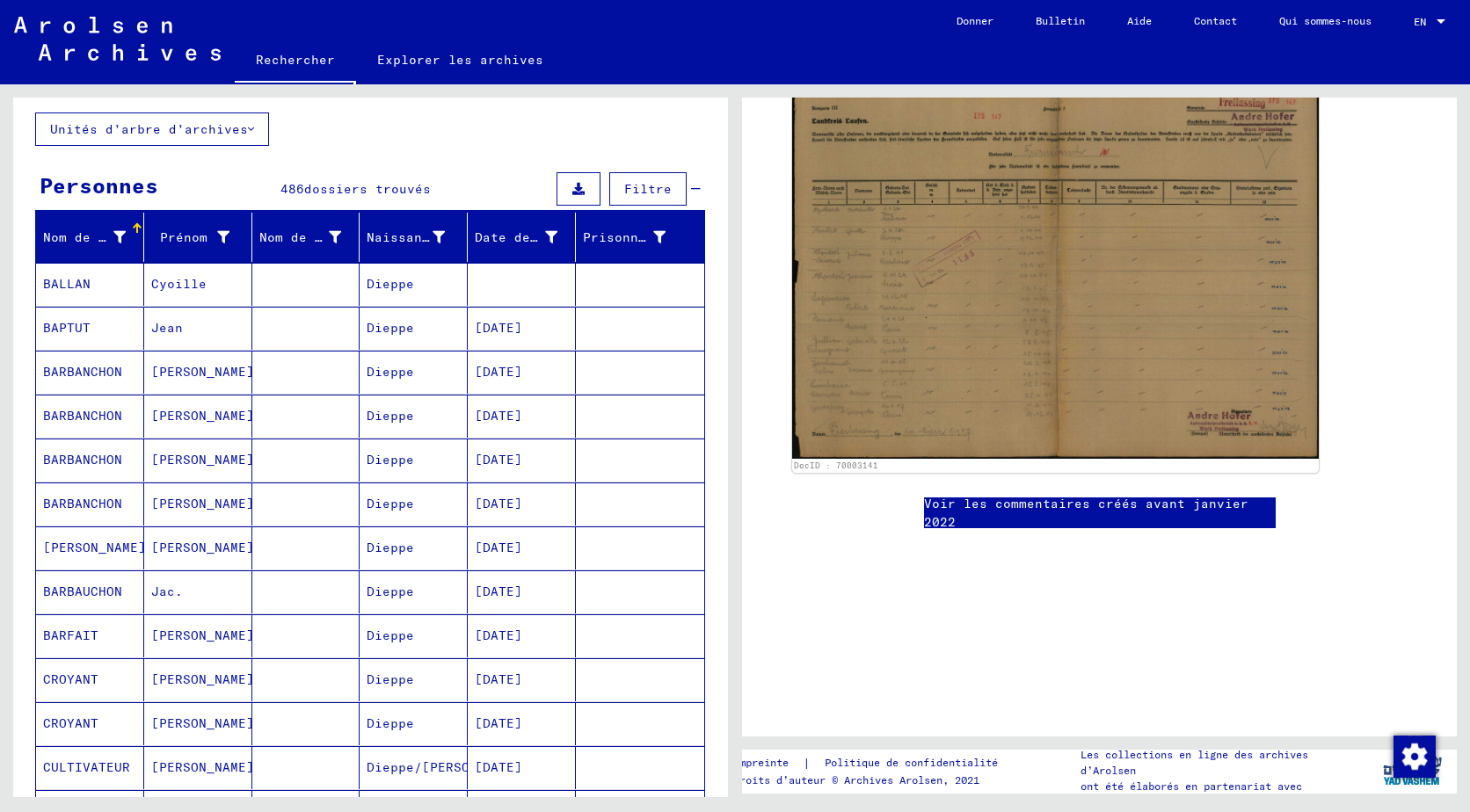
scroll to position [88, 0]
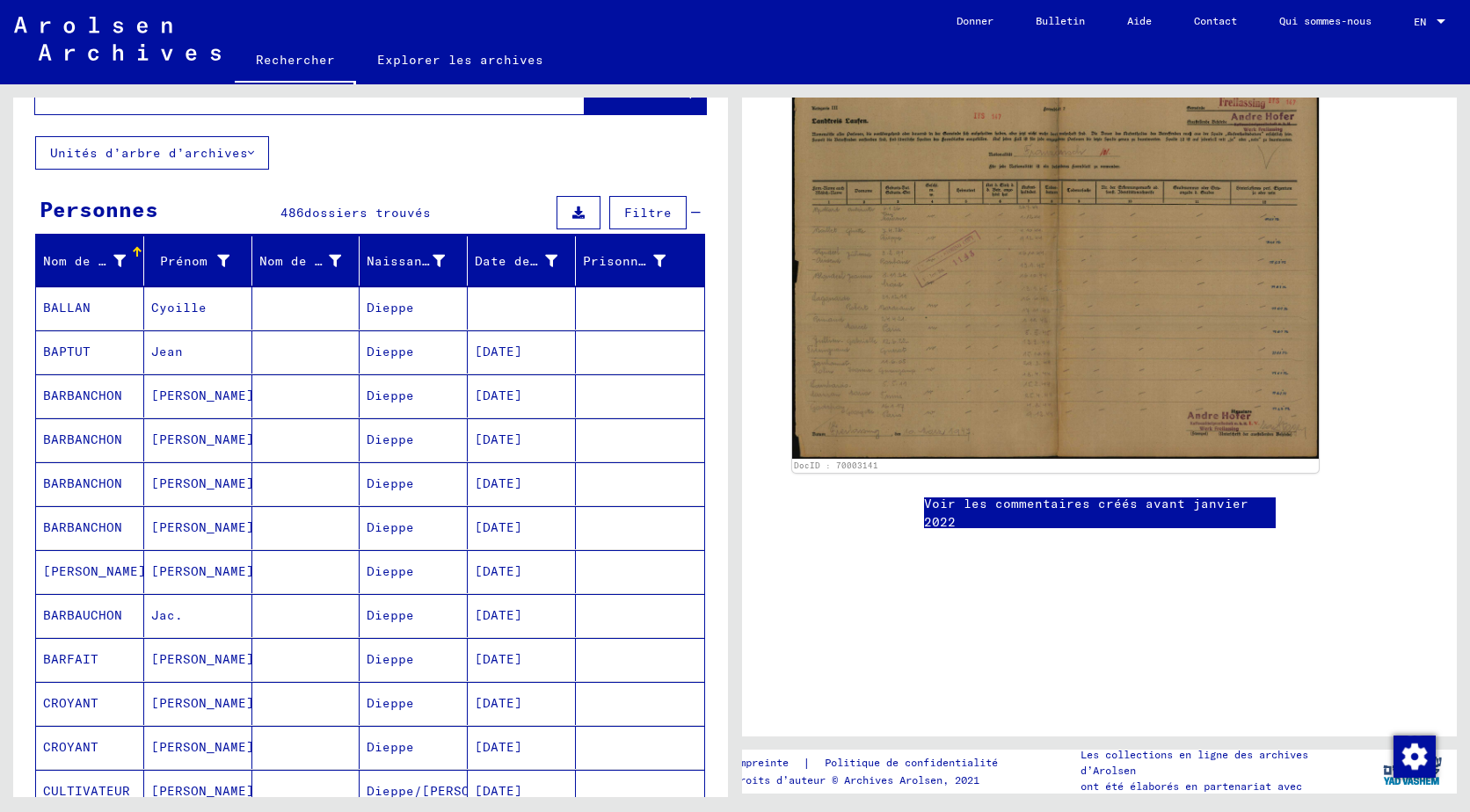
click at [370, 340] on mat-cell "Dieppe" at bounding box center [414, 351] width 108 height 43
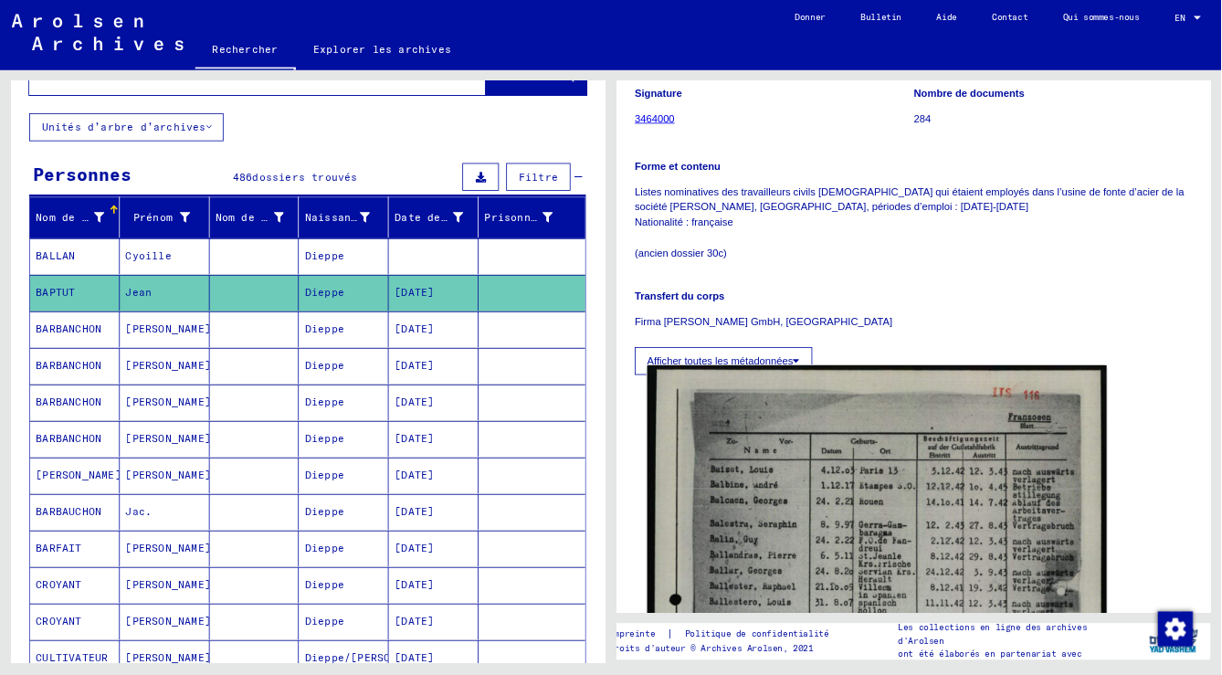
scroll to position [548, 0]
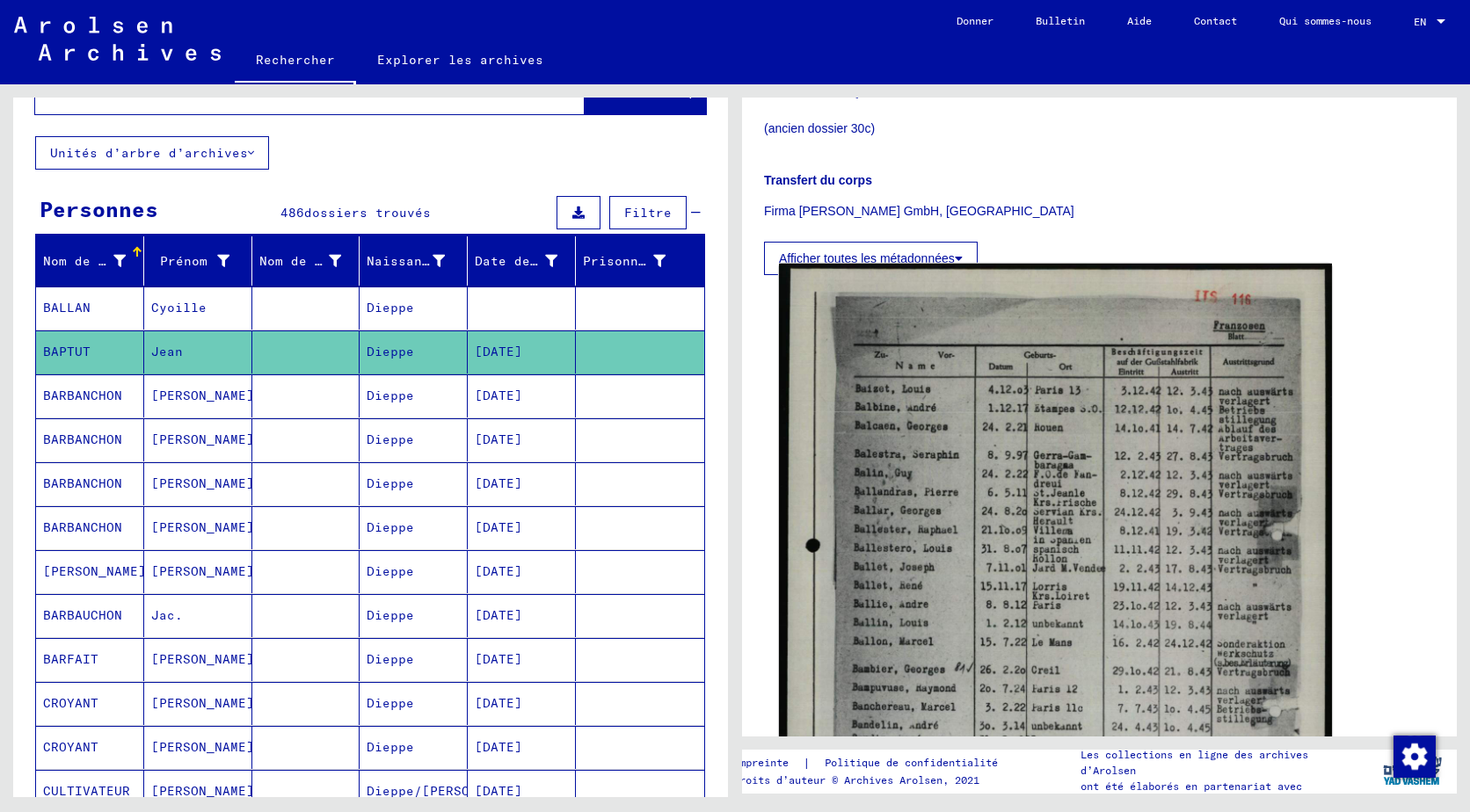
click at [875, 483] on img at bounding box center [1055, 647] width 553 height 767
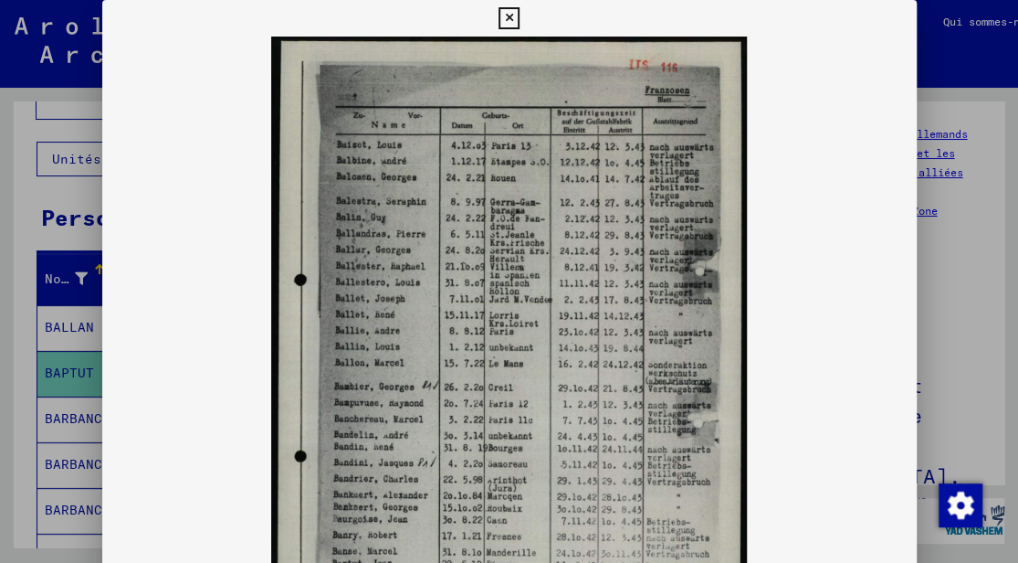
scroll to position [91, 0]
click at [994, 164] on div at bounding box center [509, 281] width 1018 height 563
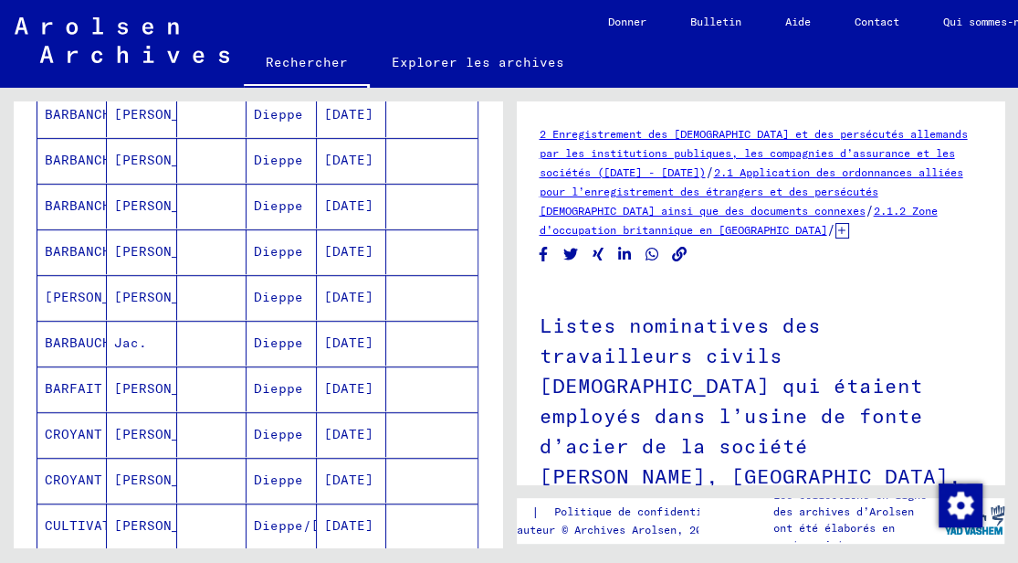
scroll to position [822, 0]
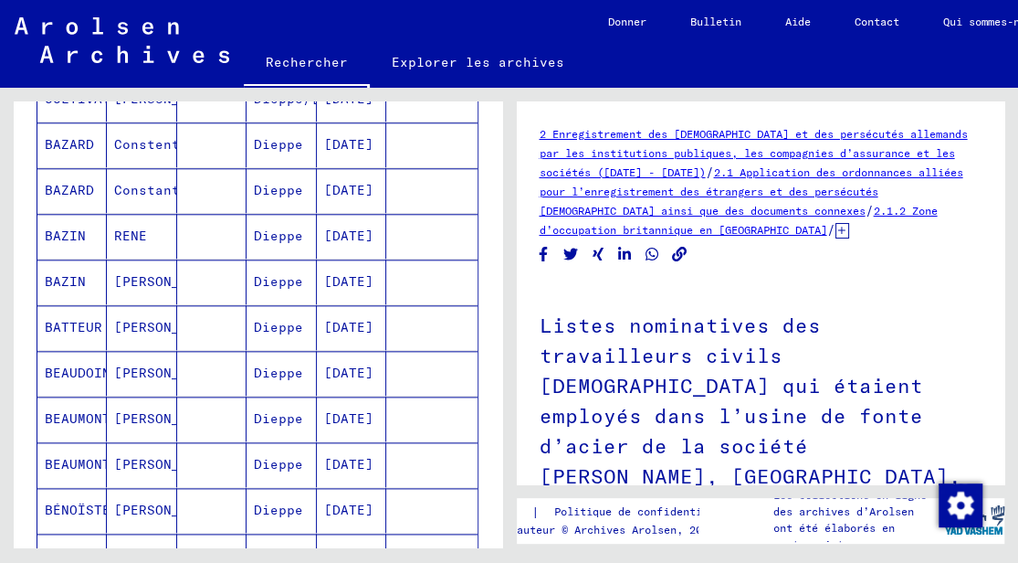
click at [292, 396] on mat-cell "Dieppe" at bounding box center [281, 418] width 69 height 45
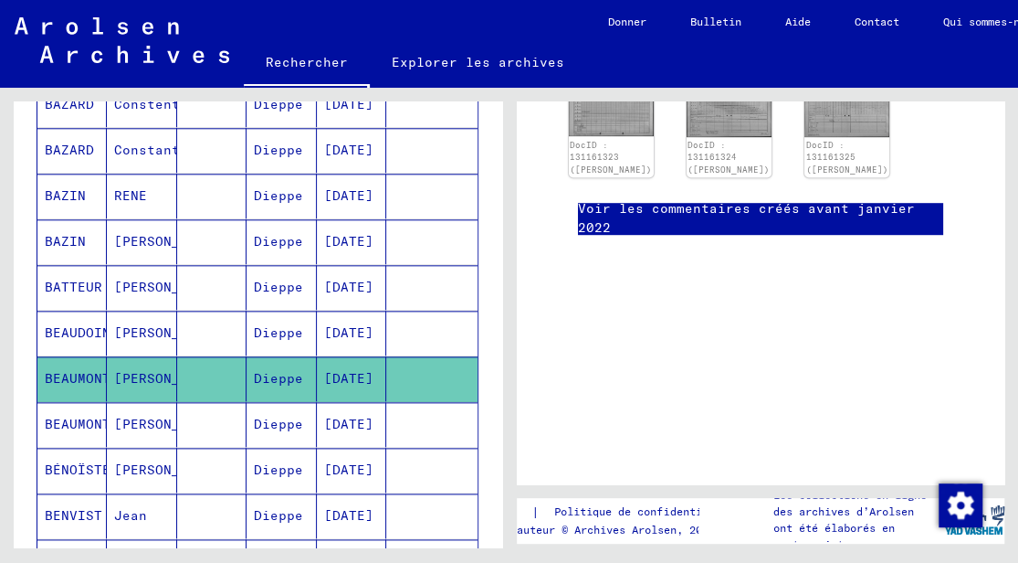
scroll to position [882, 0]
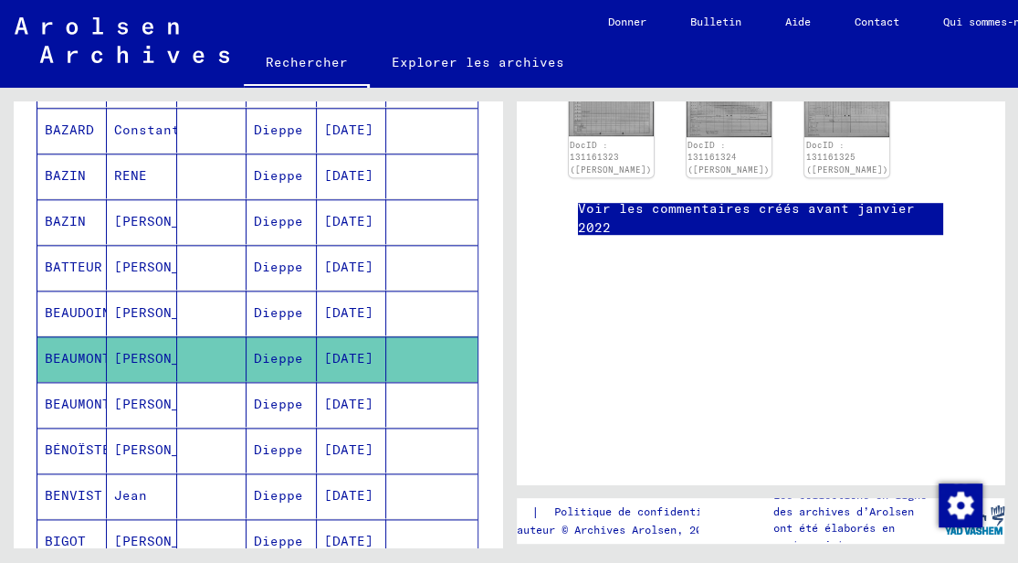
click at [215, 446] on mat-cell at bounding box center [211, 449] width 69 height 45
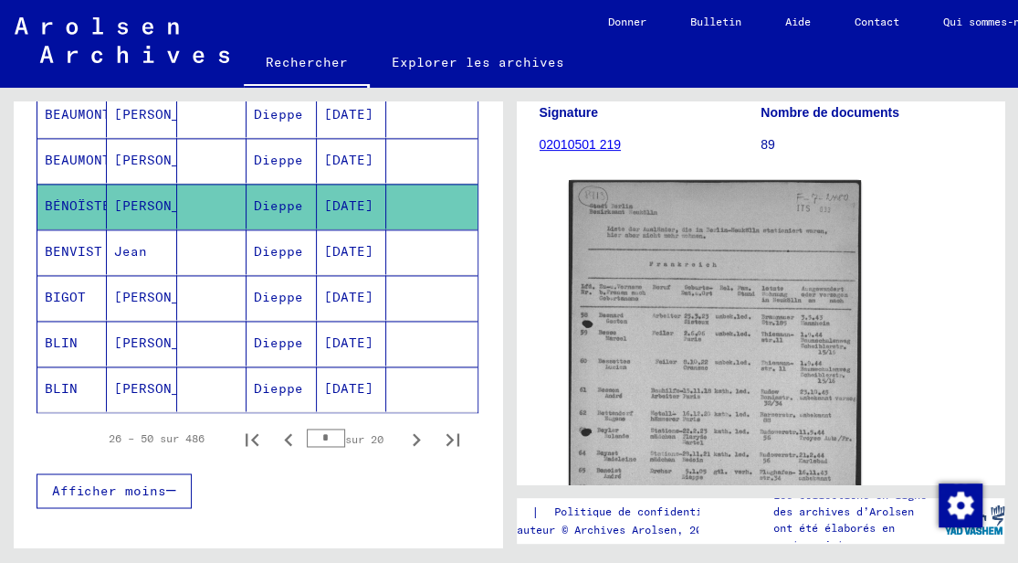
scroll to position [365, 0]
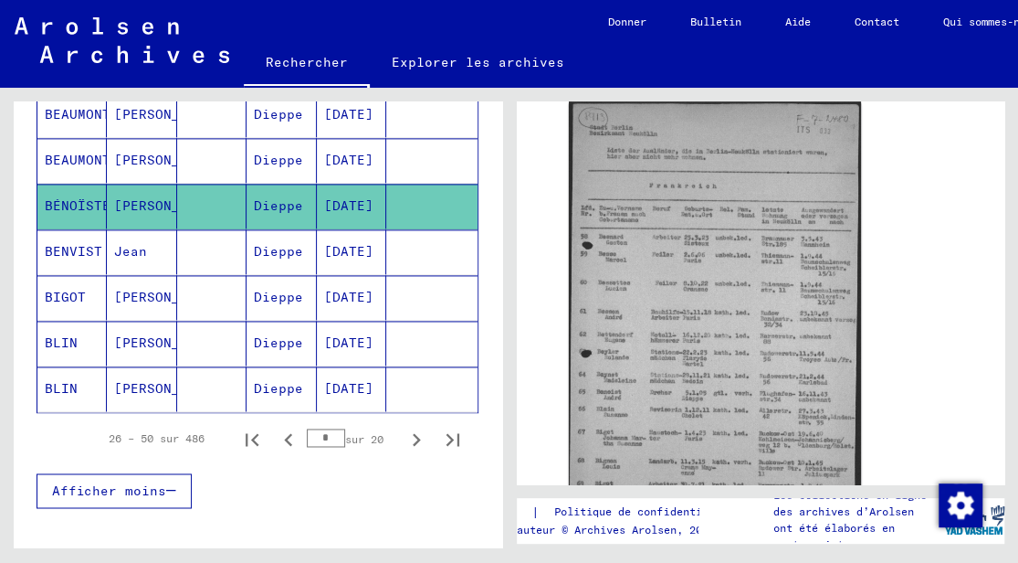
click at [190, 413] on div "26 – 50 sur 486 * sur 20" at bounding box center [258, 438] width 442 height 51
click at [260, 368] on mat-cell "Dieppe" at bounding box center [281, 388] width 69 height 45
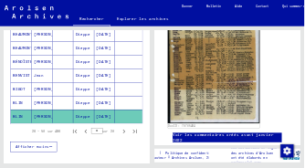
scroll to position [548, 0]
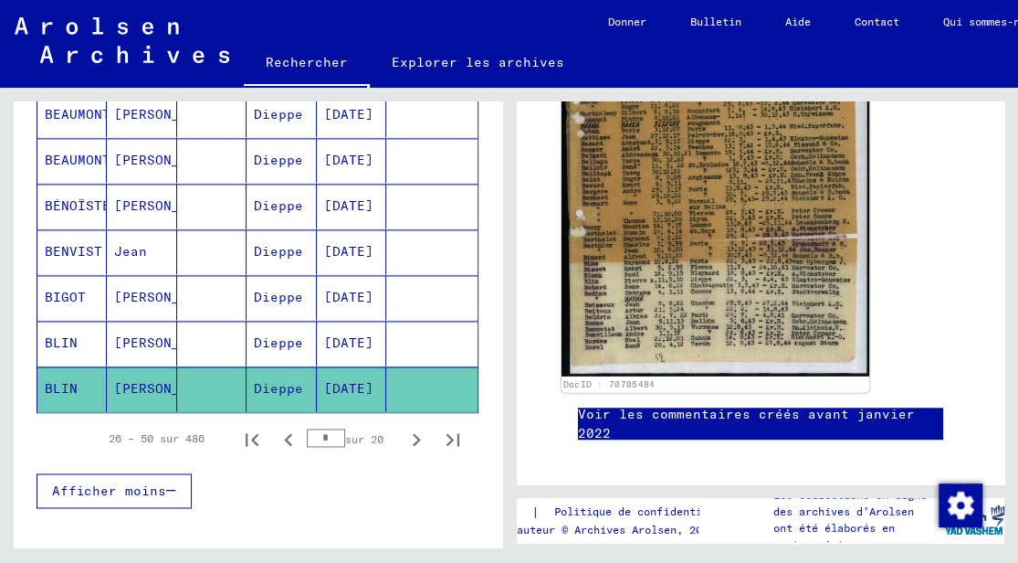
click at [745, 279] on img at bounding box center [715, 165] width 308 height 425
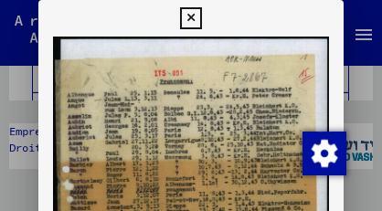
scroll to position [19, 0]
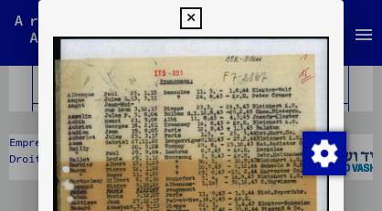
click at [195, 27] on icon at bounding box center [190, 18] width 21 height 22
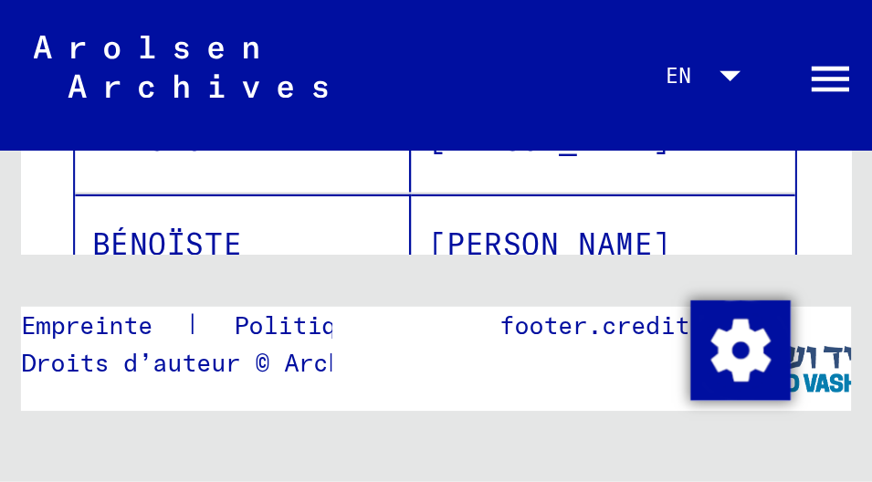
scroll to position [1177, 0]
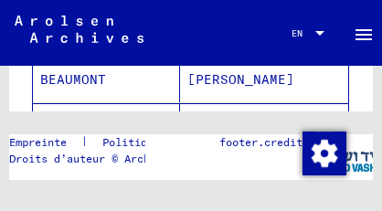
click at [199, 92] on mat-cell "[PERSON_NAME]" at bounding box center [264, 80] width 168 height 45
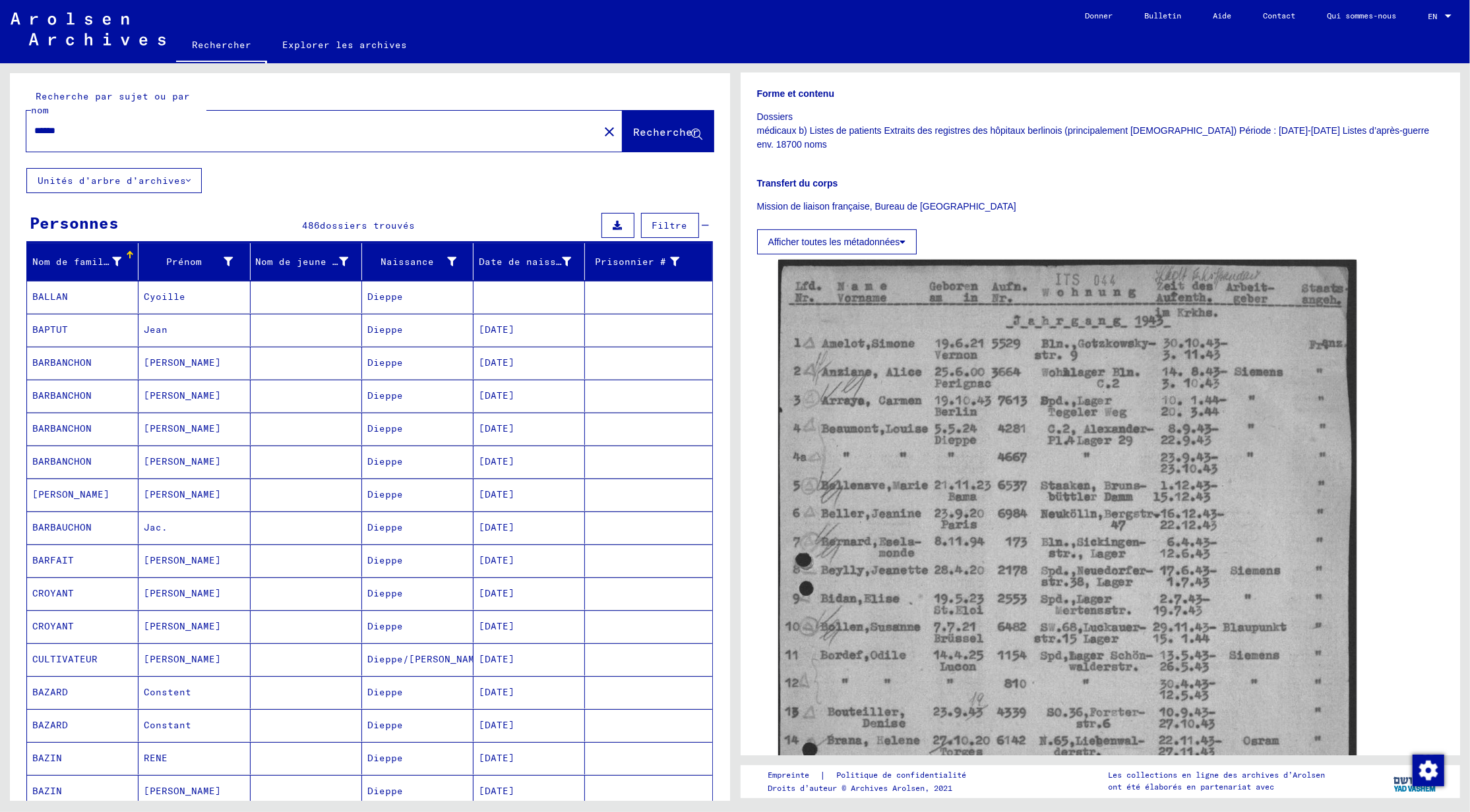
scroll to position [263, 0]
click at [225, 559] on mat-cell "[PERSON_NAME]" at bounding box center [194, 560] width 111 height 32
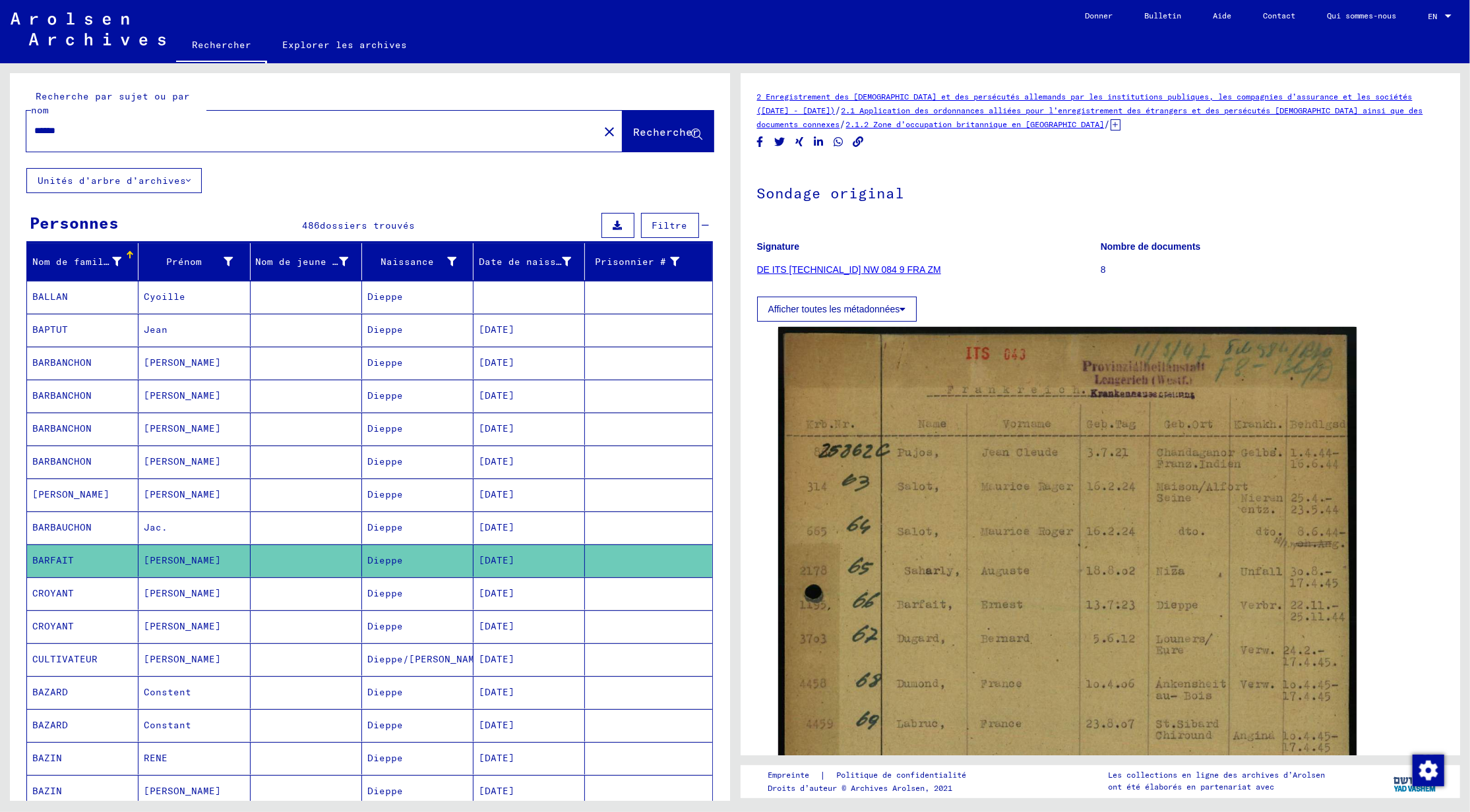
click at [219, 523] on mat-cell "Jac." at bounding box center [194, 528] width 111 height 32
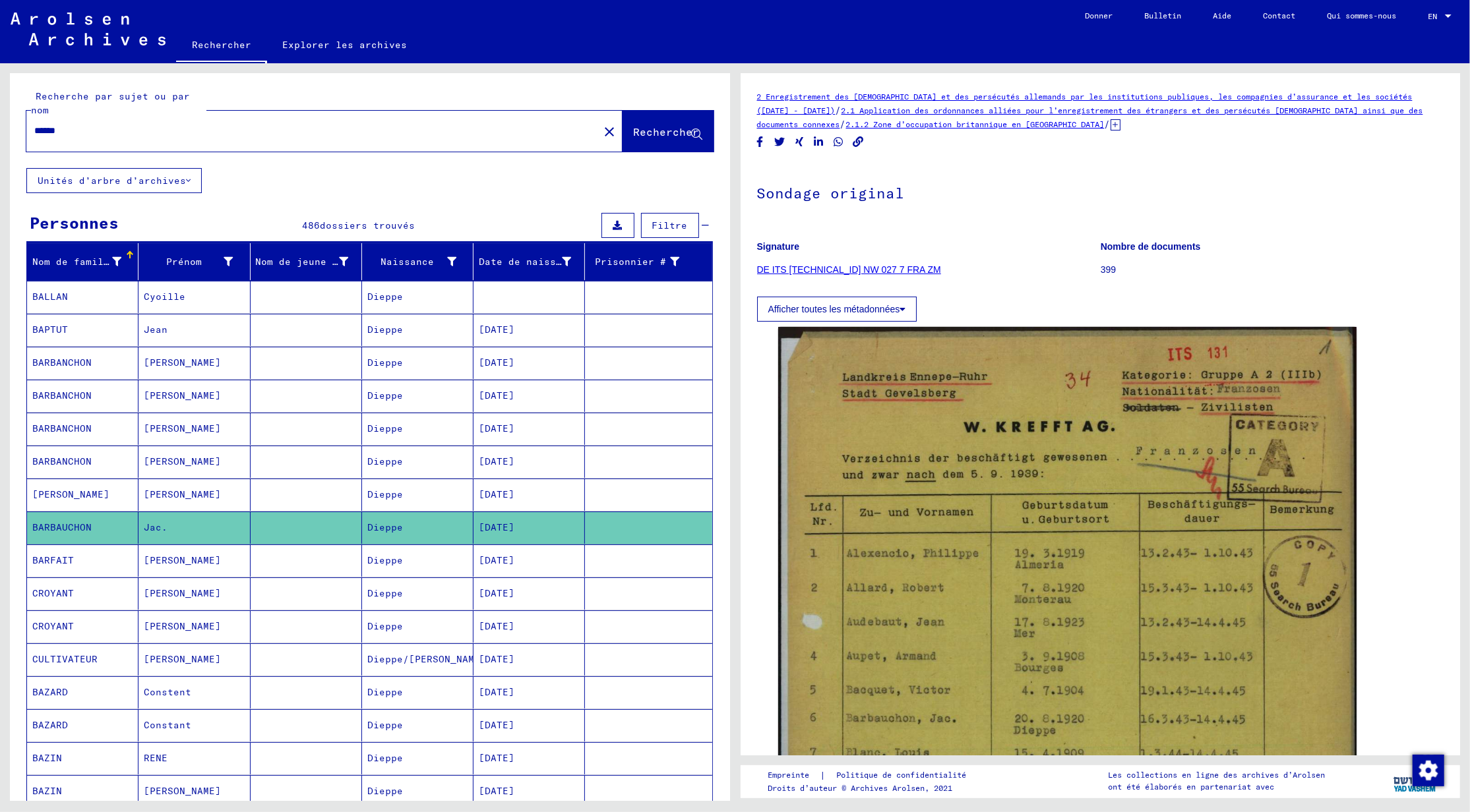
click at [222, 476] on mat-cell "[PERSON_NAME]" at bounding box center [194, 461] width 111 height 32
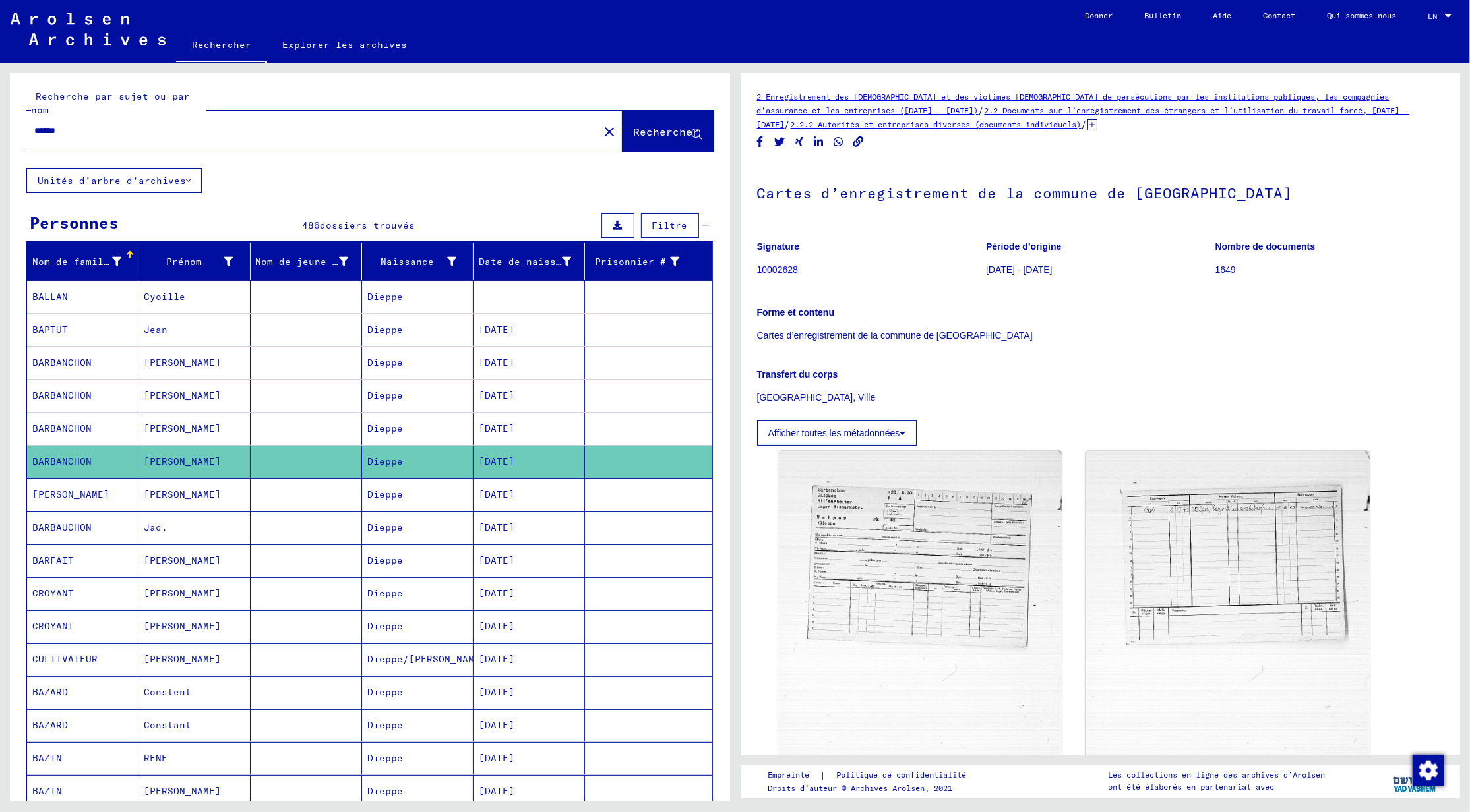
click at [278, 445] on mat-cell at bounding box center [306, 429] width 111 height 32
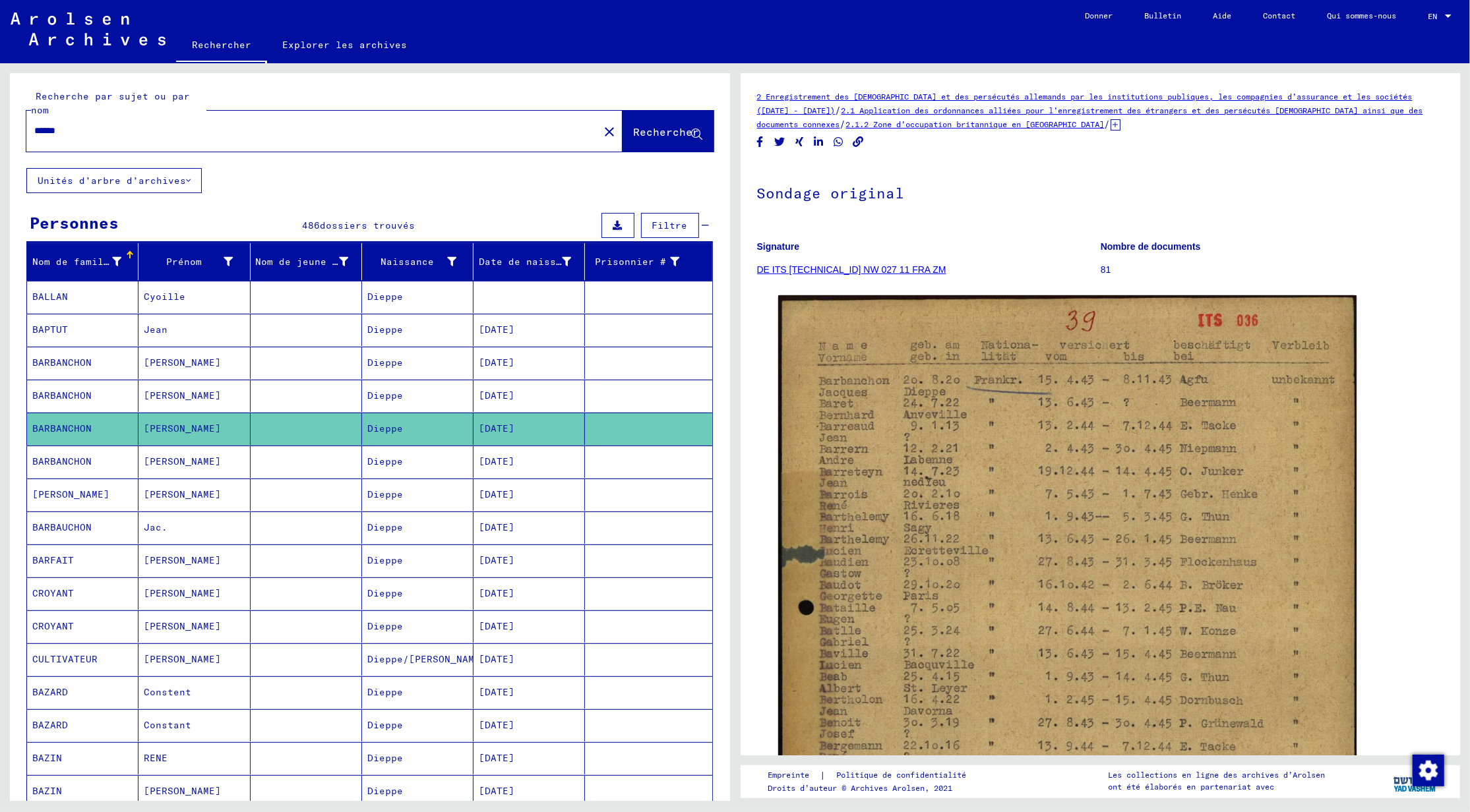
click at [310, 412] on mat-cell at bounding box center [306, 396] width 111 height 32
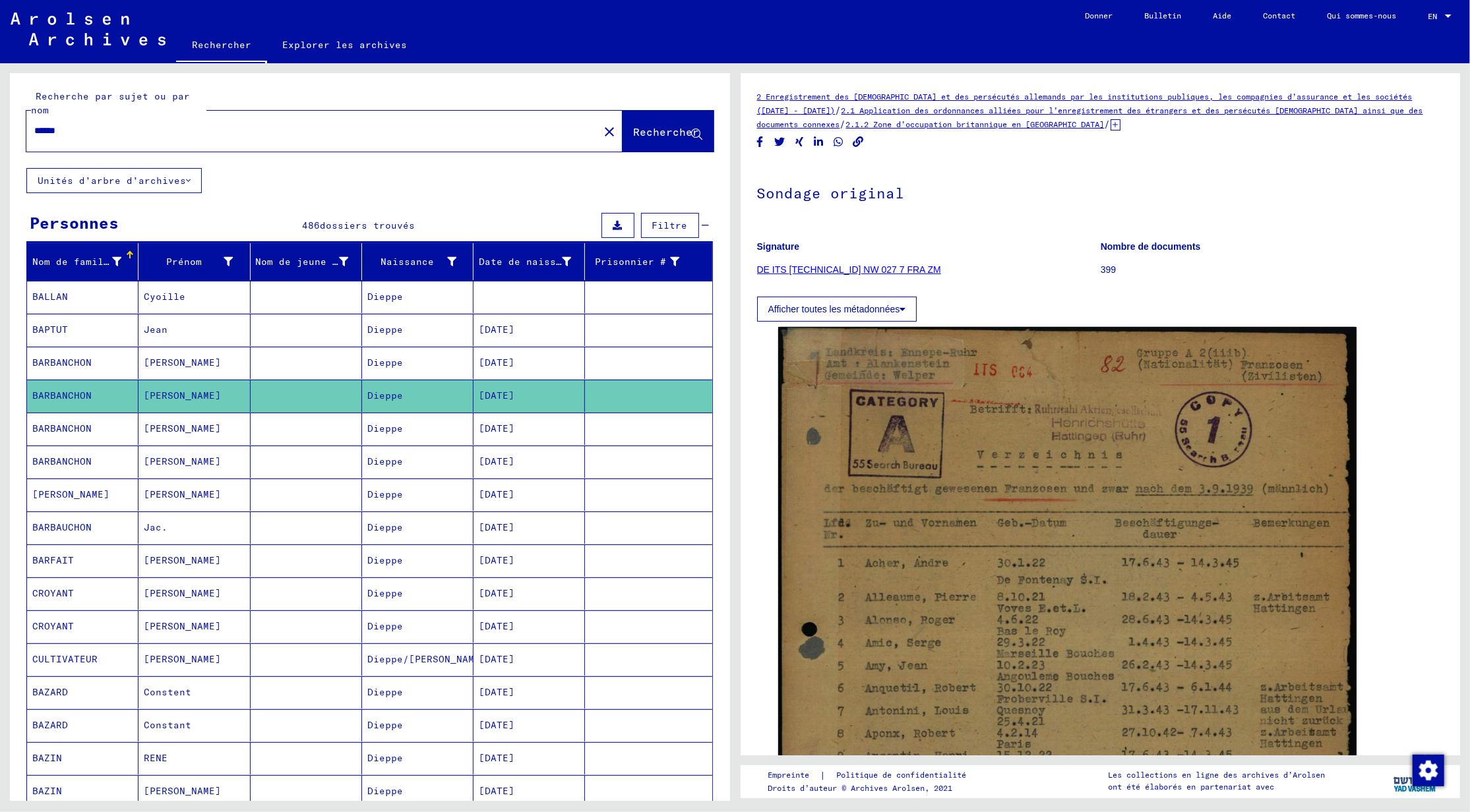
click at [323, 445] on mat-cell at bounding box center [306, 429] width 111 height 32
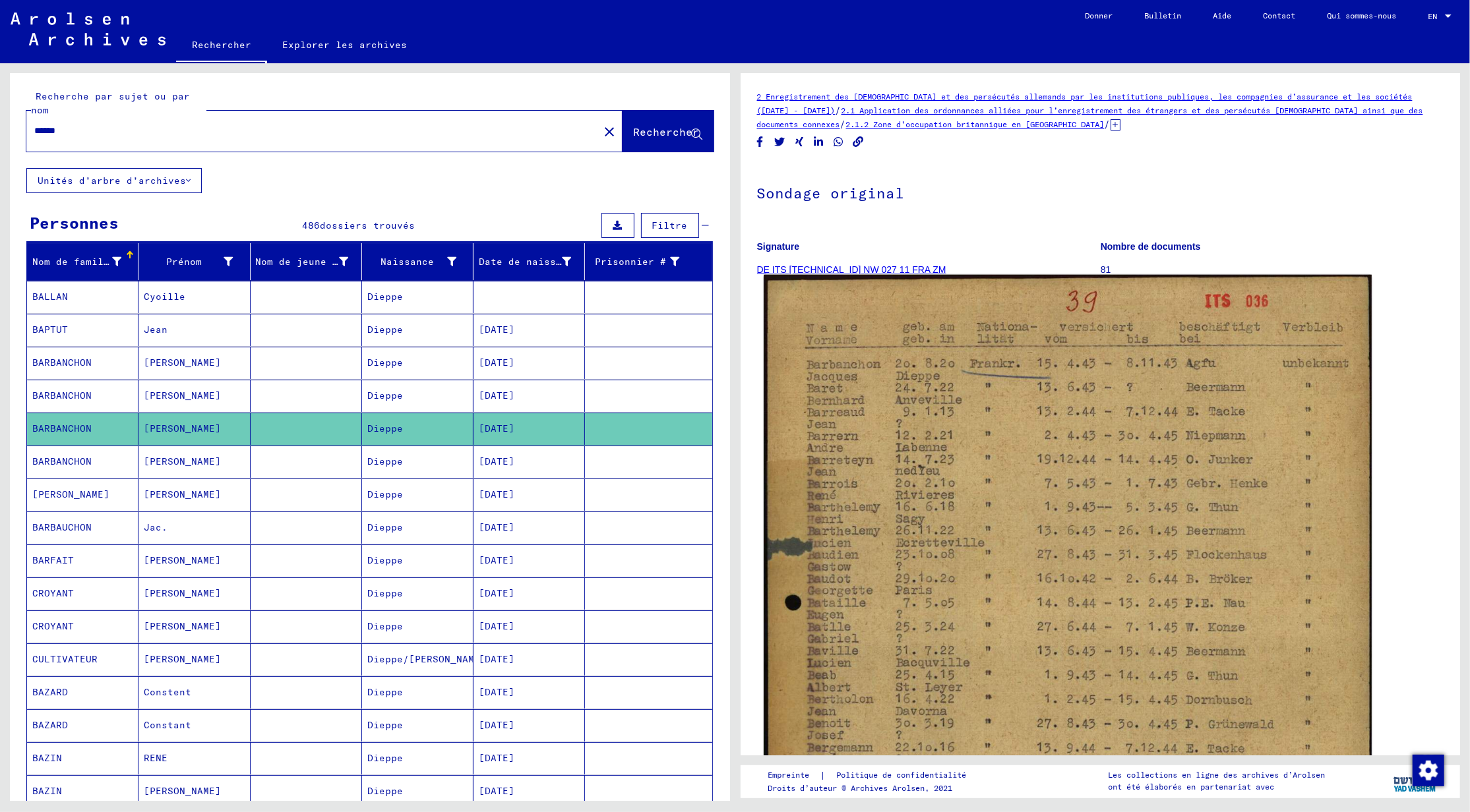
click at [1013, 438] on img at bounding box center [1067, 702] width 607 height 855
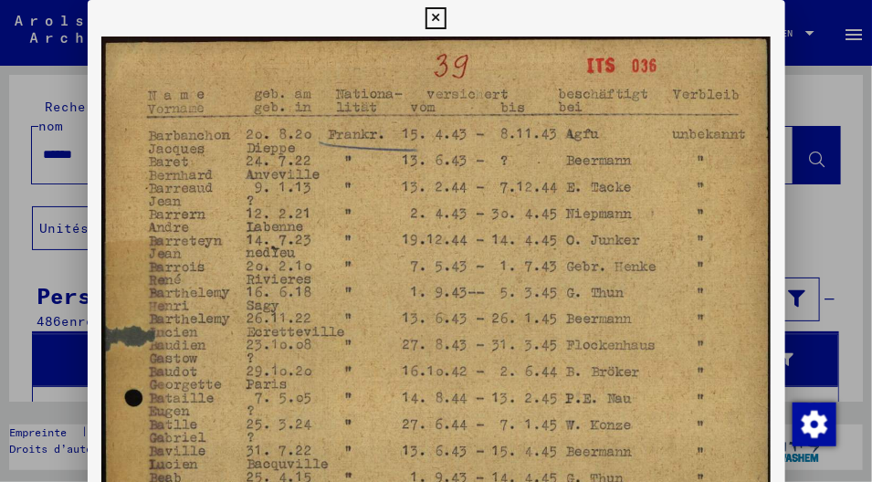
drag, startPoint x: 253, startPoint y: 157, endPoint x: 250, endPoint y: 201, distance: 43.9
click at [438, 20] on icon at bounding box center [436, 18] width 21 height 22
